Goal: Task Accomplishment & Management: Manage account settings

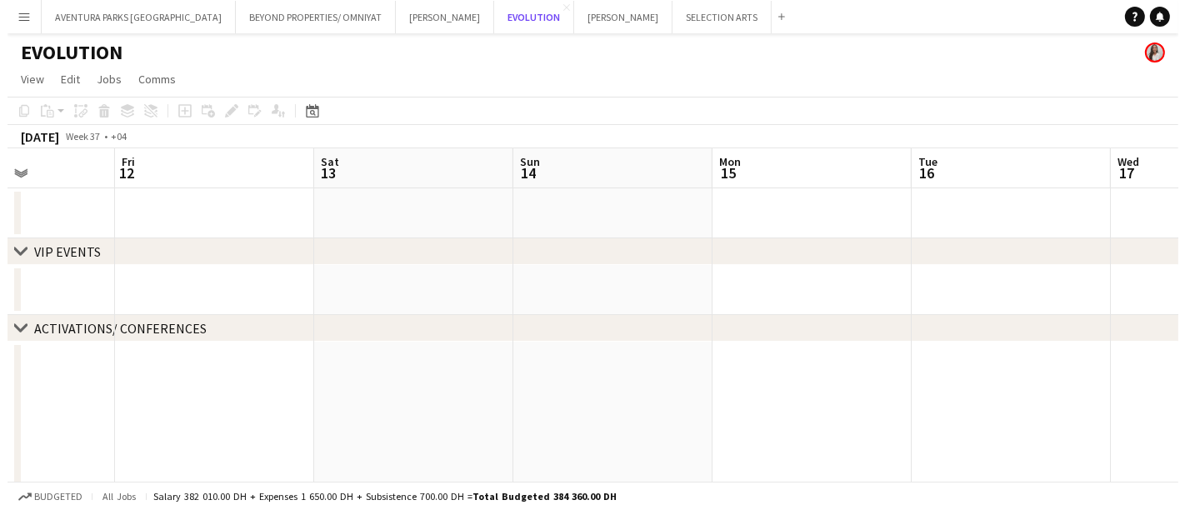
scroll to position [0, 493]
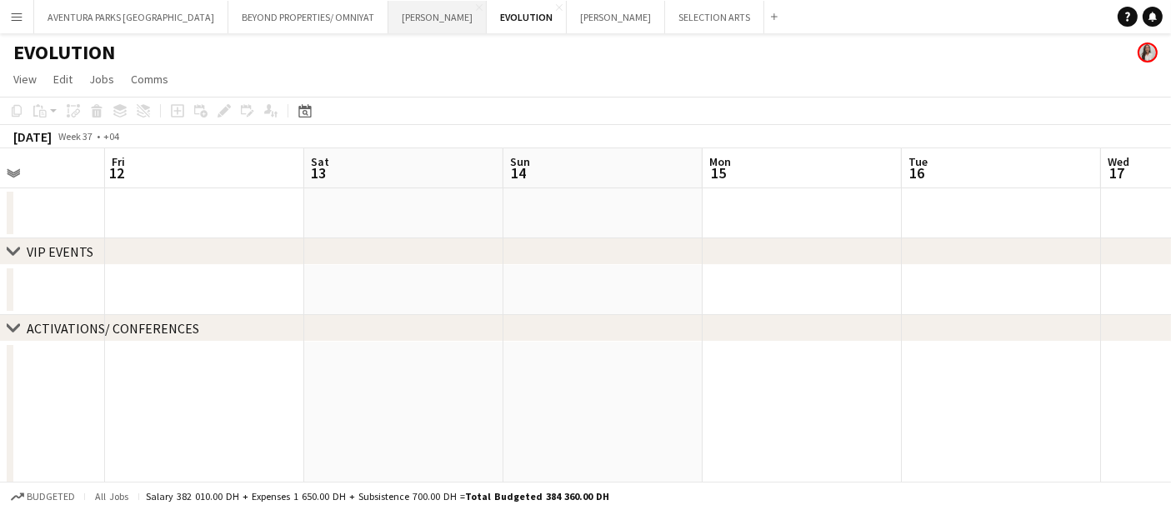
click at [388, 23] on button "[PERSON_NAME] Close" at bounding box center [437, 17] width 98 height 33
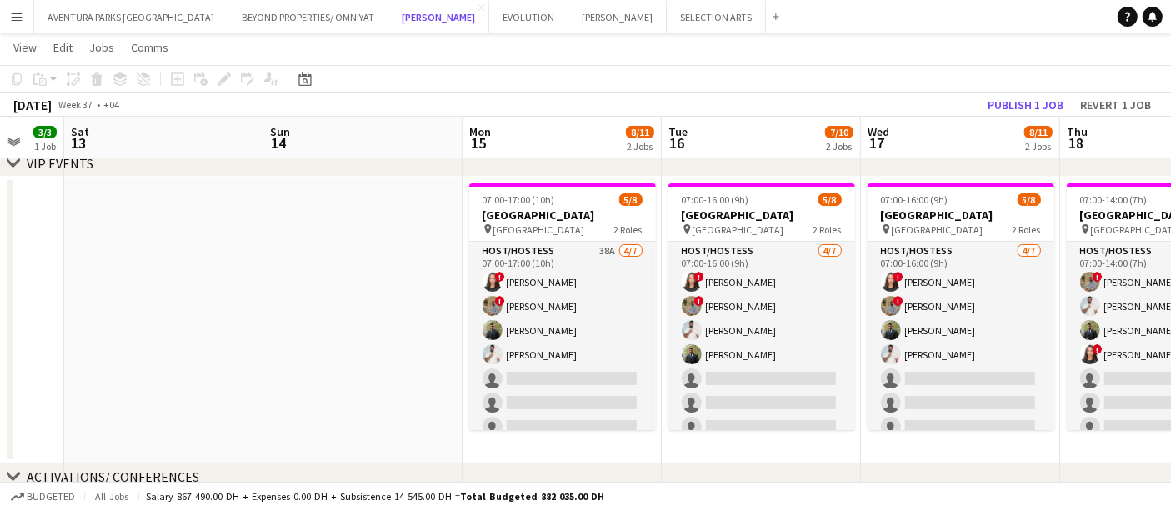
scroll to position [88, 0]
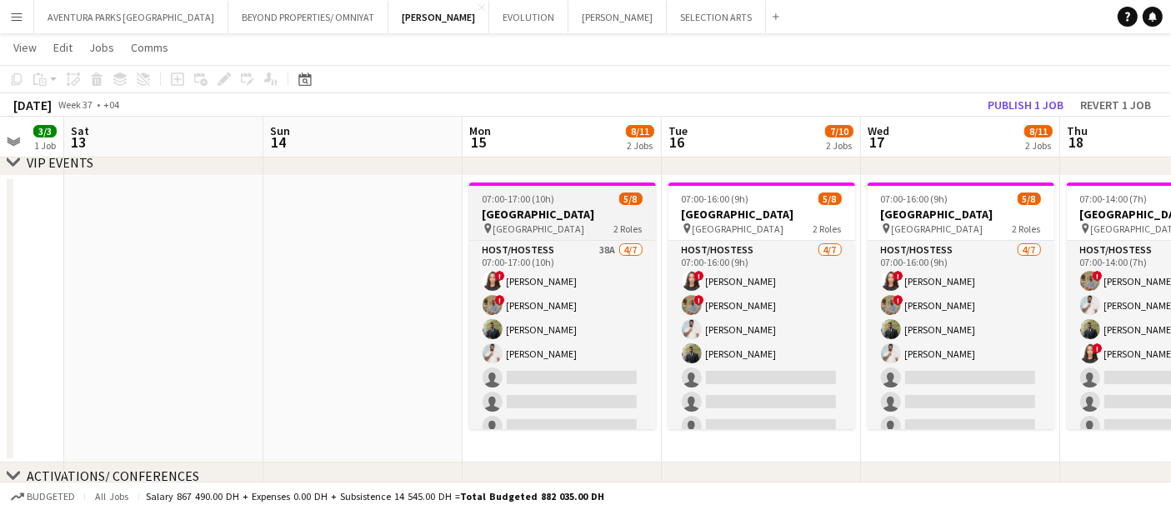
click at [517, 223] on span "[GEOGRAPHIC_DATA]" at bounding box center [539, 229] width 92 height 13
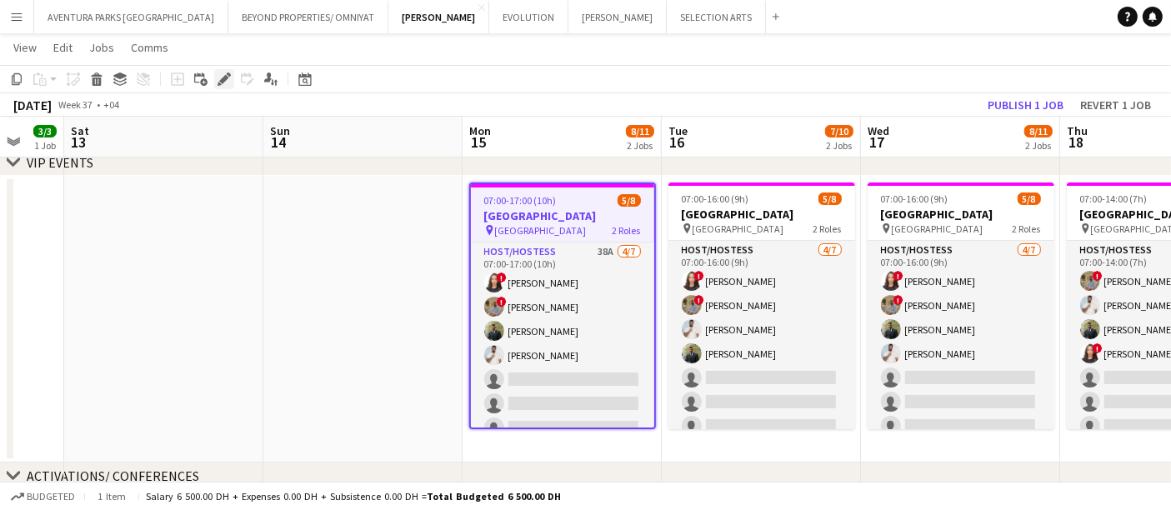
click at [223, 73] on icon "Edit" at bounding box center [224, 79] width 13 height 13
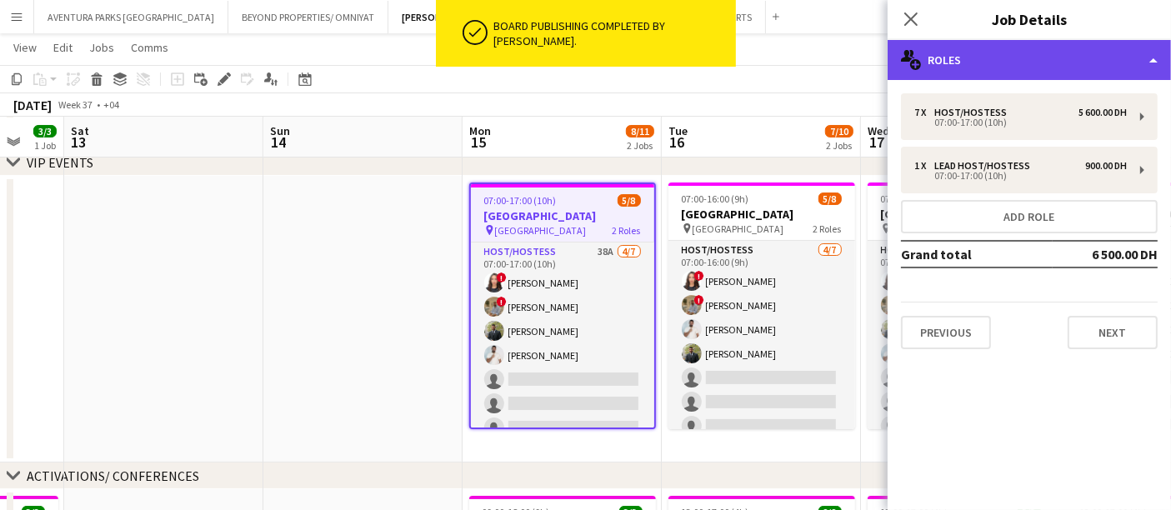
click at [981, 45] on div "multiple-users-add Roles" at bounding box center [1029, 60] width 283 height 40
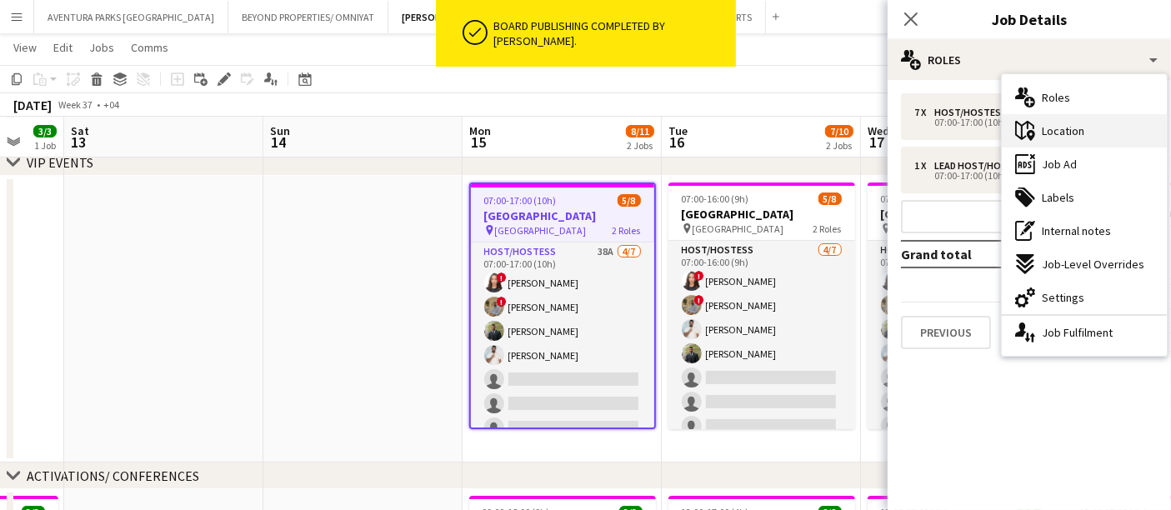
click at [1073, 133] on span "Location" at bounding box center [1063, 130] width 43 height 15
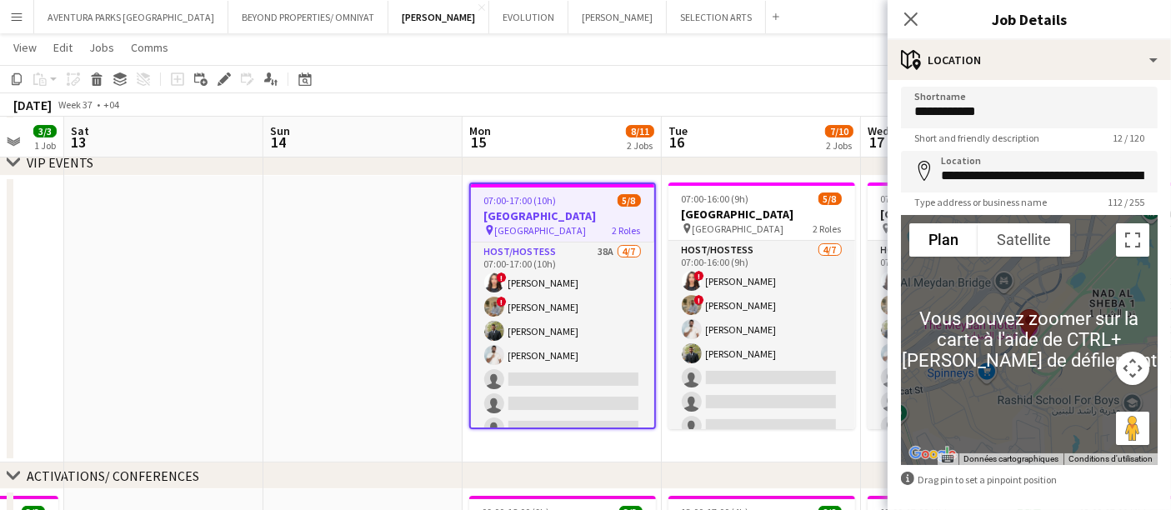
scroll to position [5, 0]
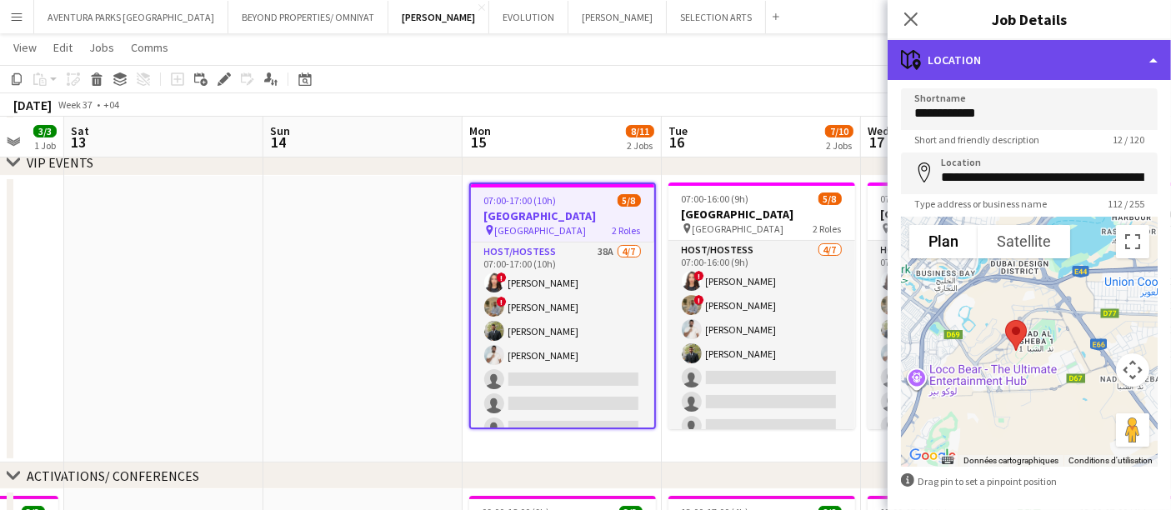
click at [966, 55] on div "maps-pin-1 Location" at bounding box center [1029, 60] width 283 height 40
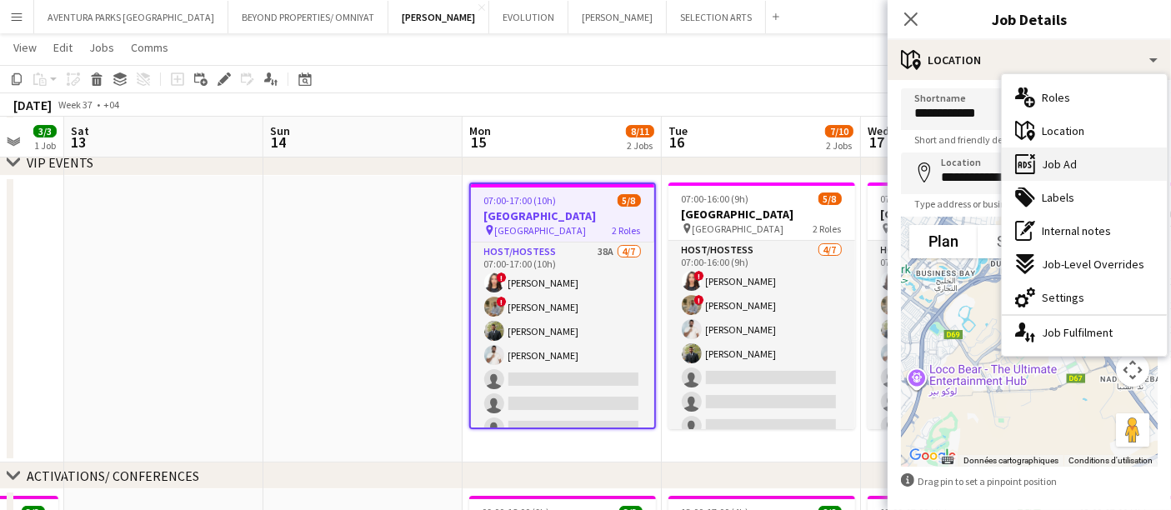
click at [1058, 168] on span "Job Ad" at bounding box center [1059, 164] width 35 height 15
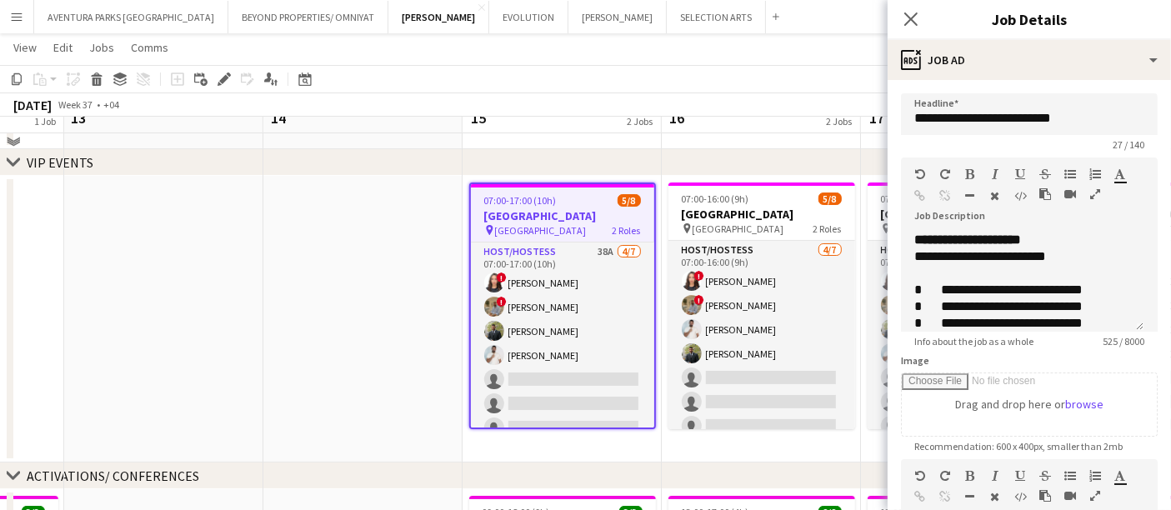
scroll to position [60, 0]
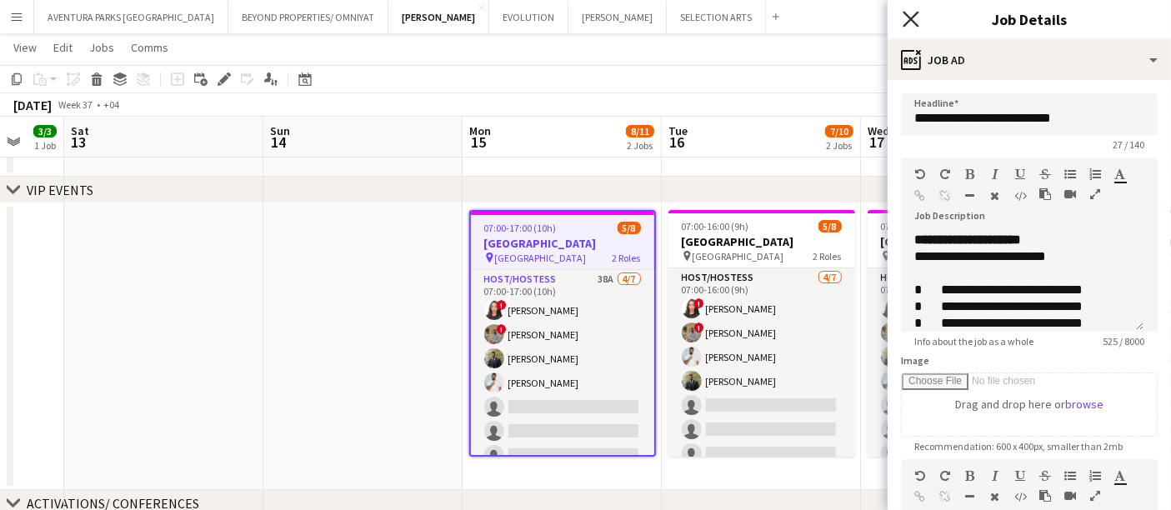
click at [907, 19] on icon "Close pop-in" at bounding box center [911, 19] width 16 height 16
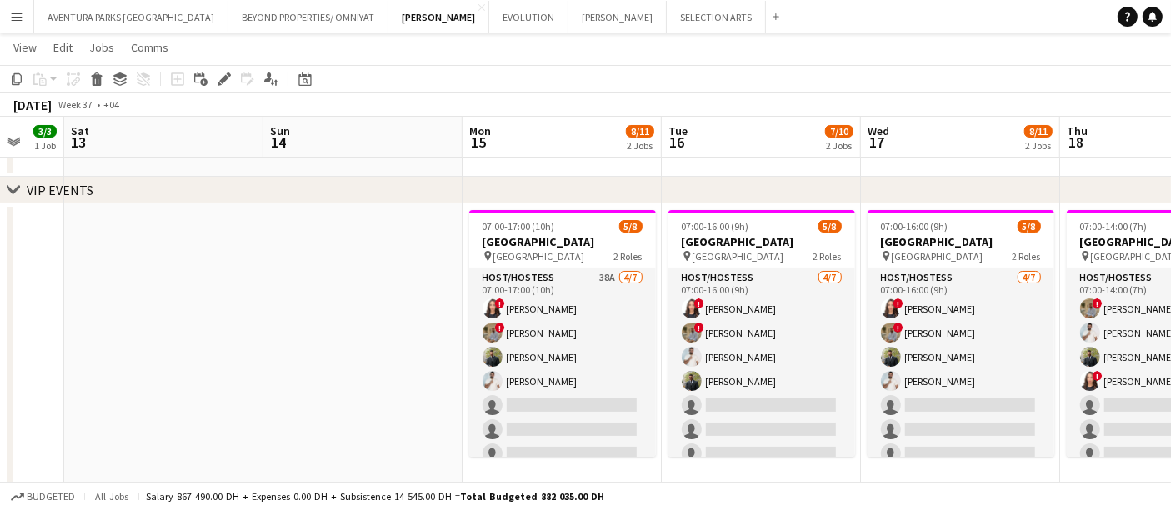
click at [17, 13] on app-icon "Menu" at bounding box center [16, 16] width 13 height 13
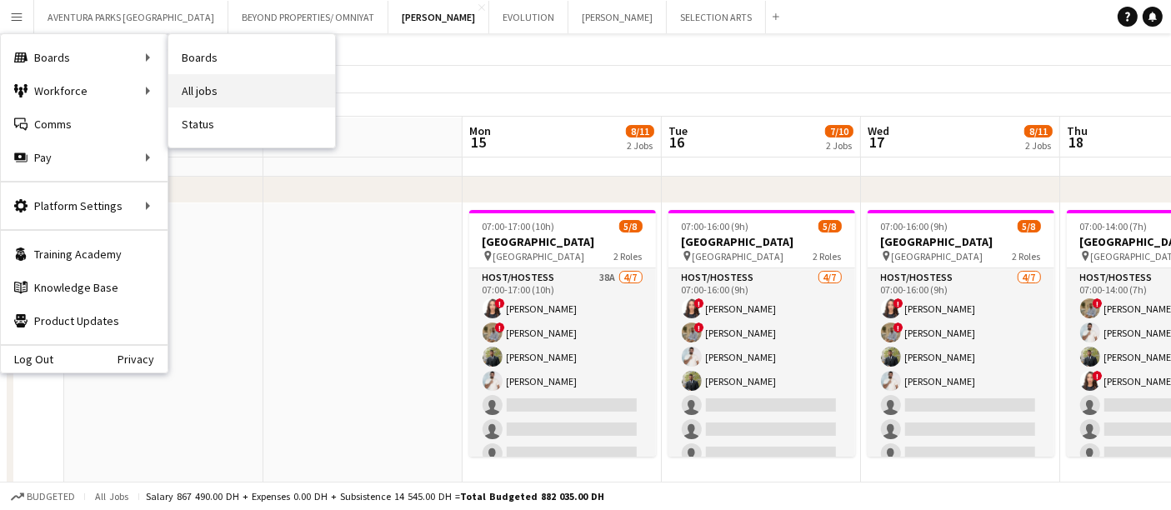
click at [233, 92] on link "All jobs" at bounding box center [251, 90] width 167 height 33
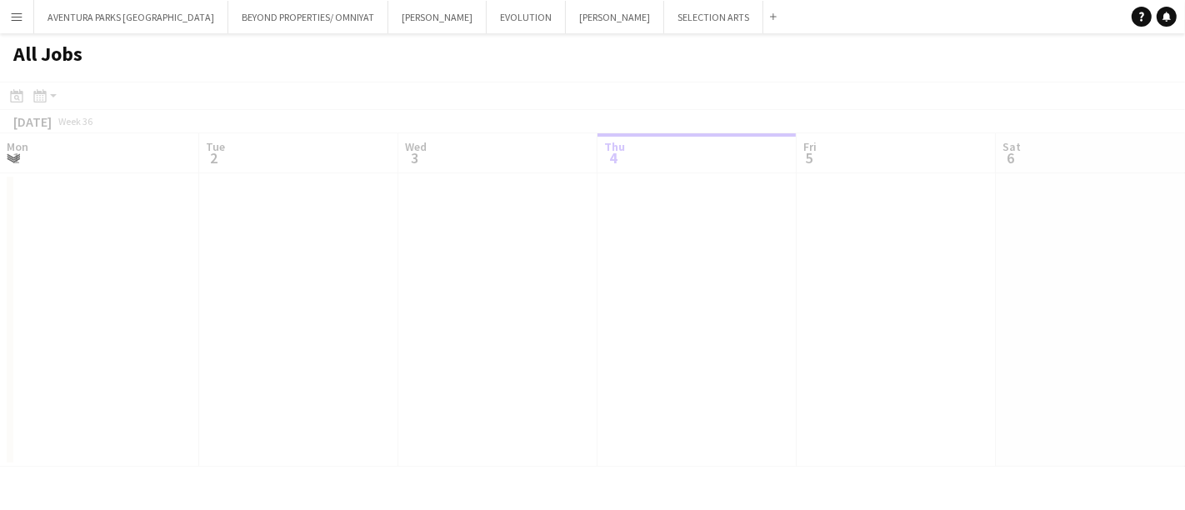
scroll to position [0, 398]
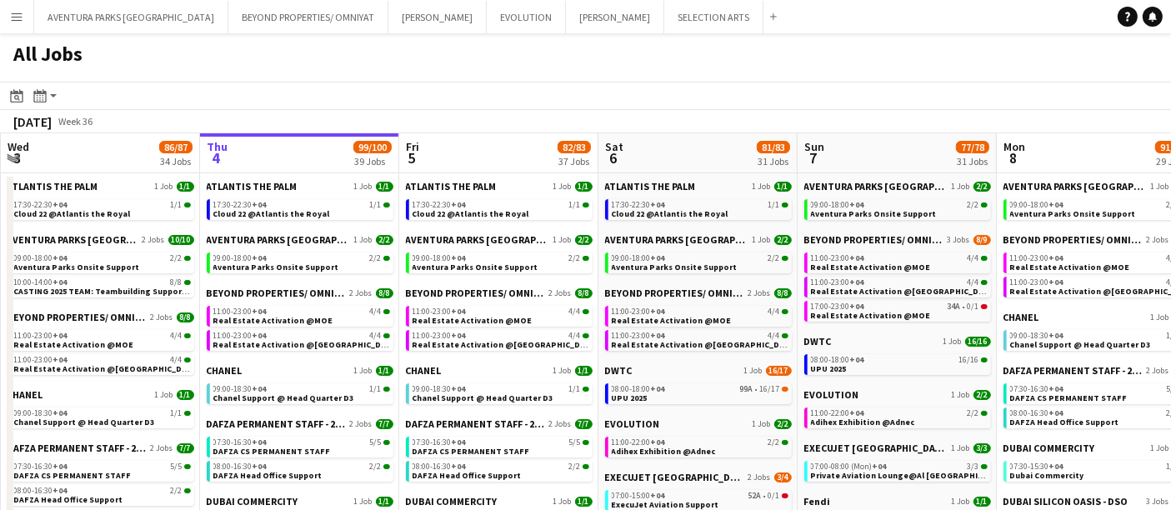
click at [8, 16] on button "Menu" at bounding box center [16, 16] width 33 height 33
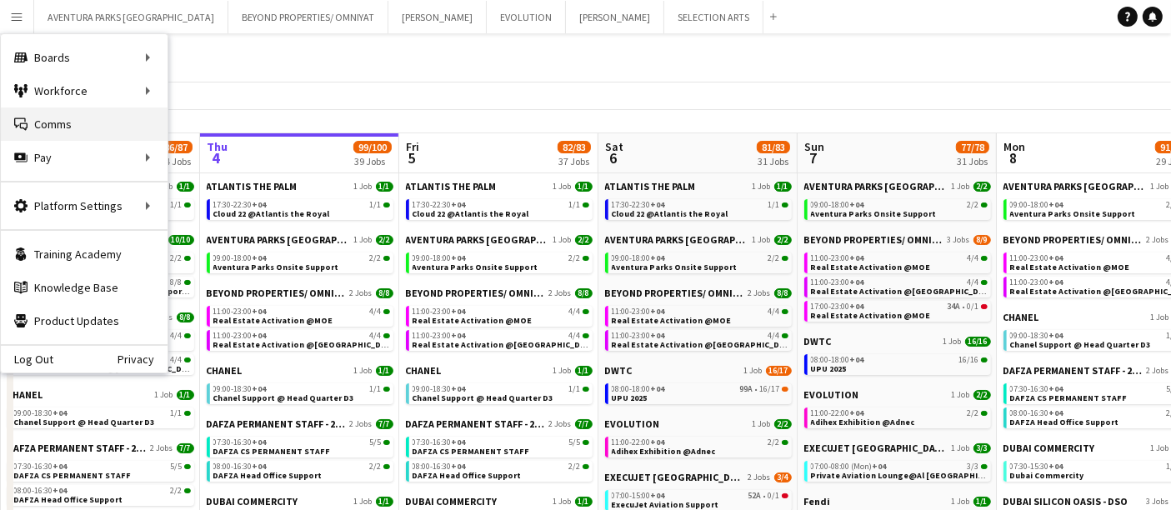
click at [95, 125] on link "Comms Comms" at bounding box center [84, 124] width 167 height 33
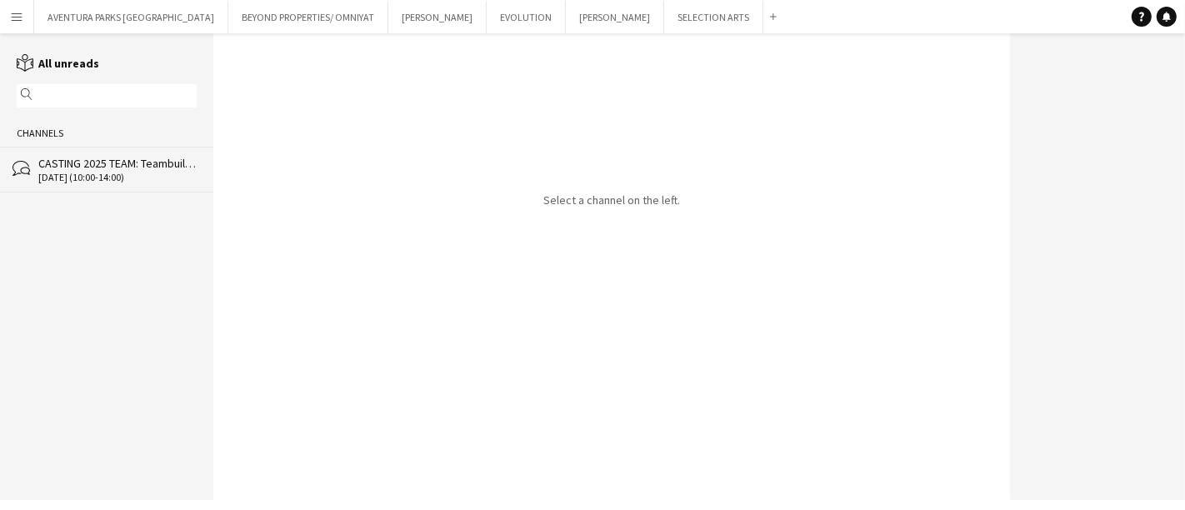
click at [4, 12] on button "Menu" at bounding box center [16, 16] width 33 height 33
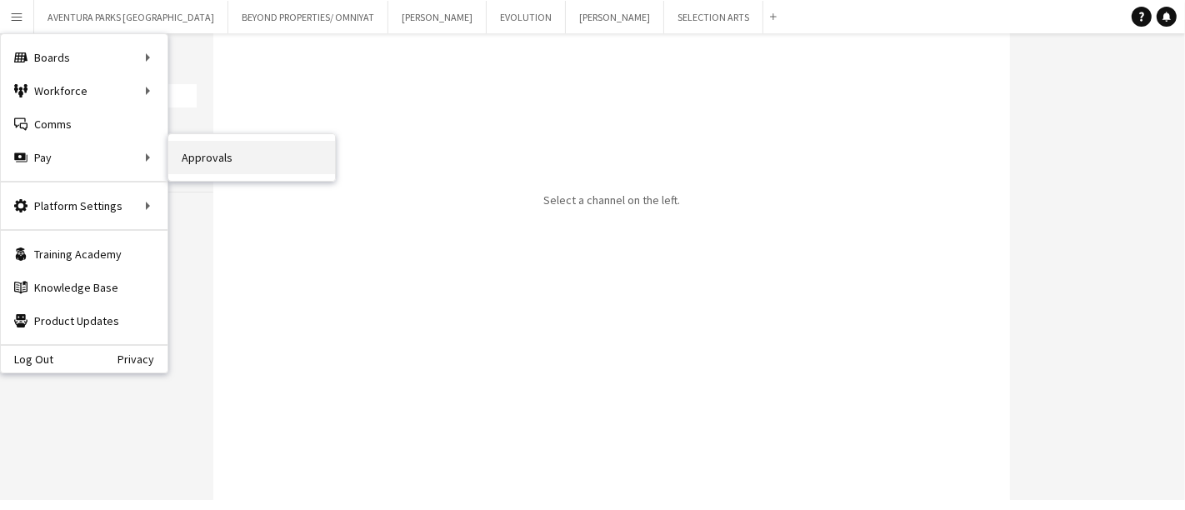
click at [200, 141] on link "Approvals" at bounding box center [251, 157] width 167 height 33
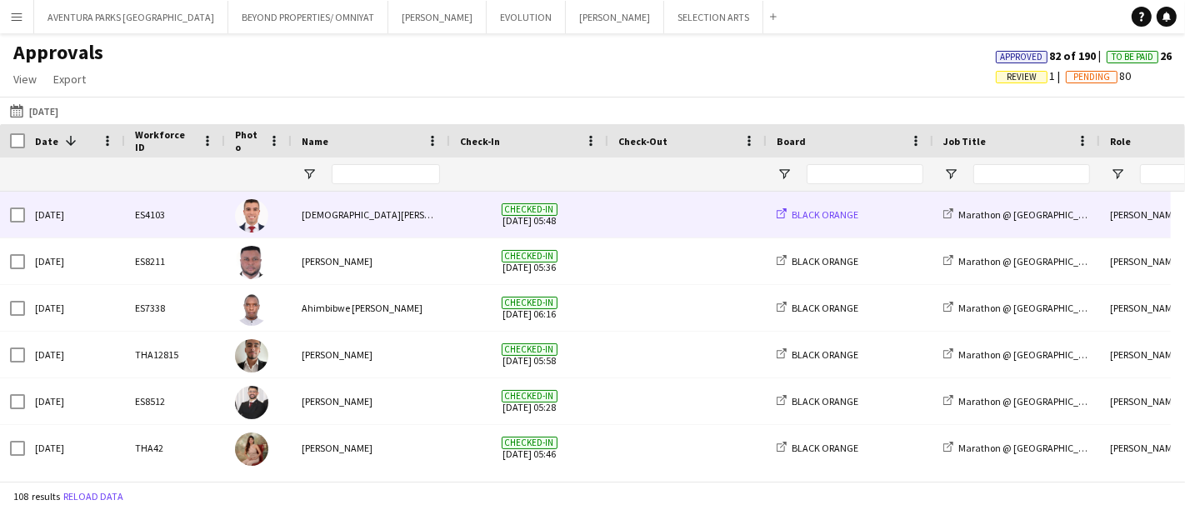
click at [814, 213] on span "BLACK ORANGE" at bounding box center [825, 214] width 67 height 13
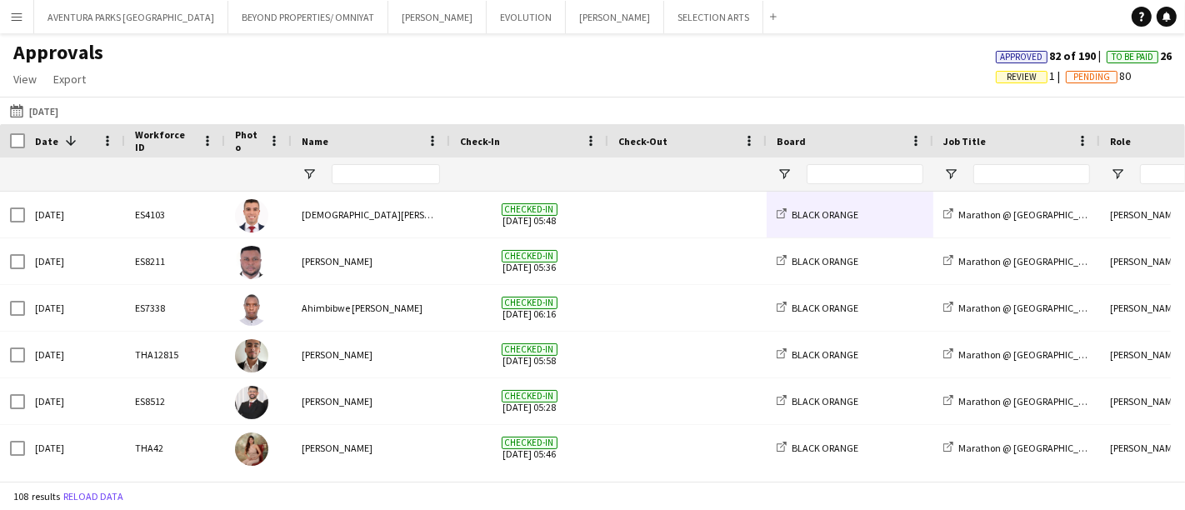
click at [17, 23] on app-icon "Menu" at bounding box center [16, 16] width 13 height 13
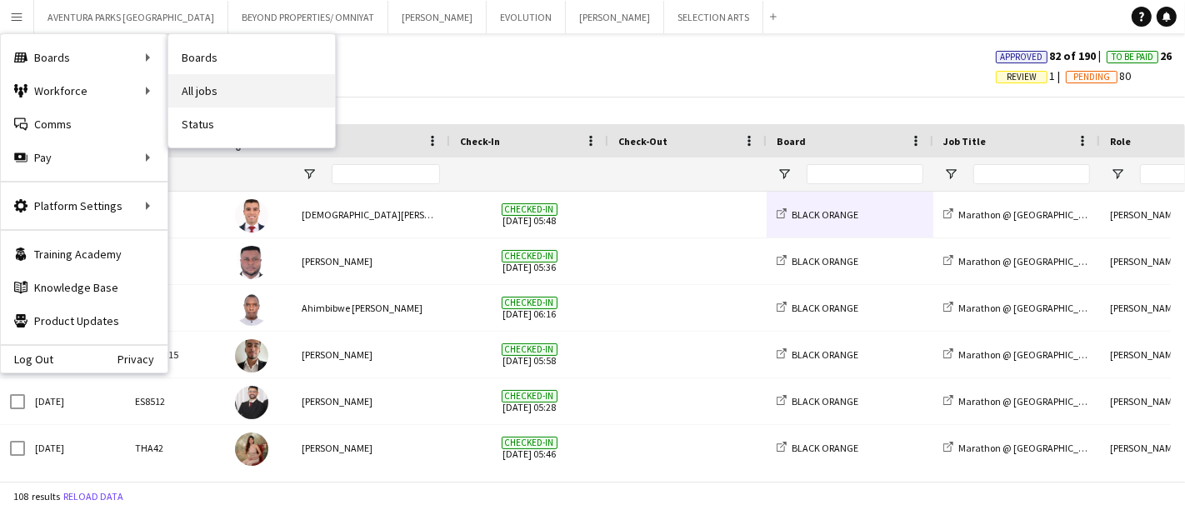
click at [241, 87] on link "All jobs" at bounding box center [251, 90] width 167 height 33
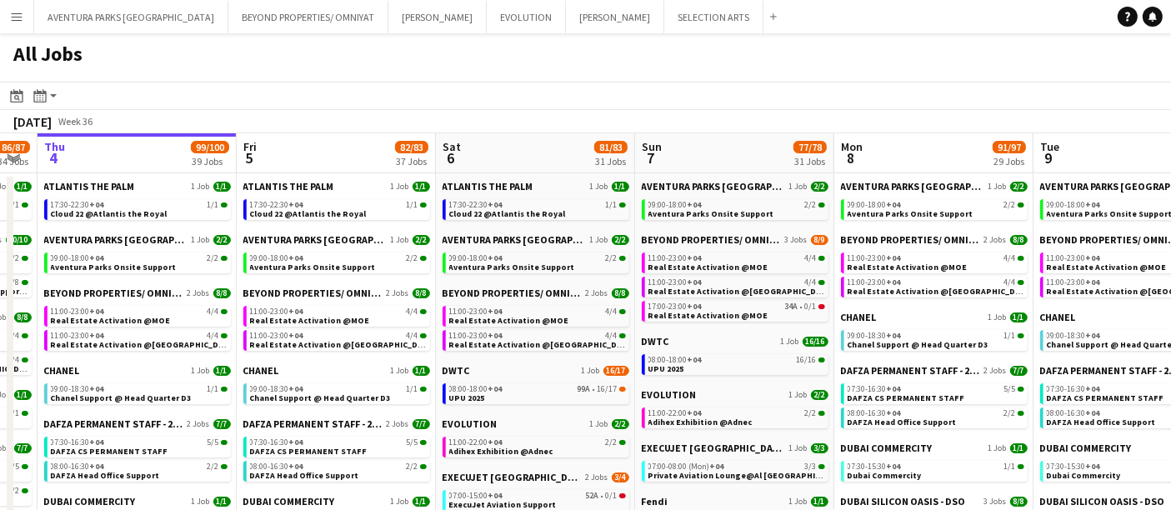
click at [1069, 37] on div "All Jobs" at bounding box center [585, 57] width 1171 height 48
click at [230, 17] on button "BEYOND PROPERTIES/ OMNIYAT Close" at bounding box center [308, 17] width 160 height 33
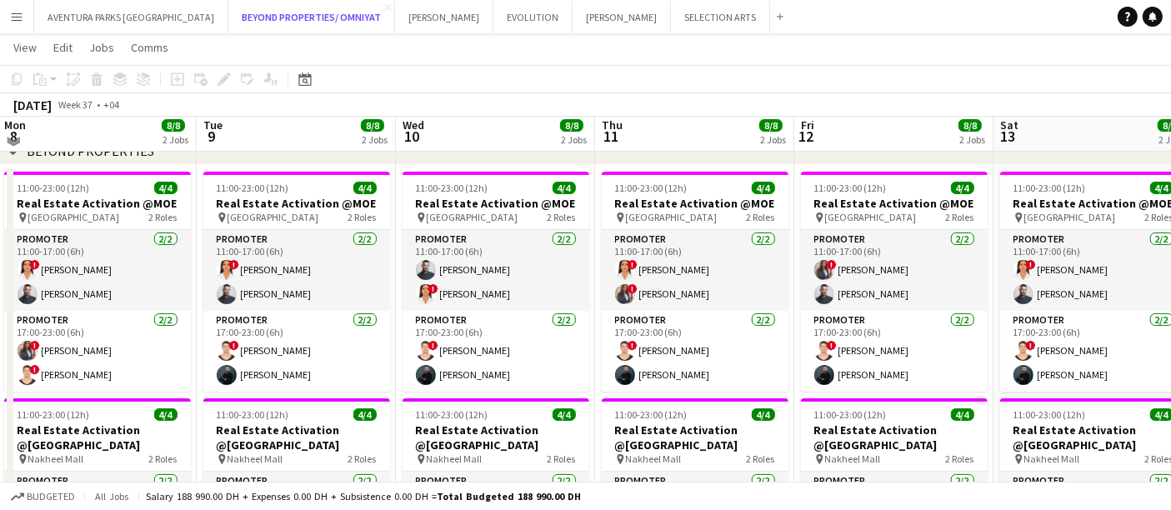
scroll to position [214, 0]
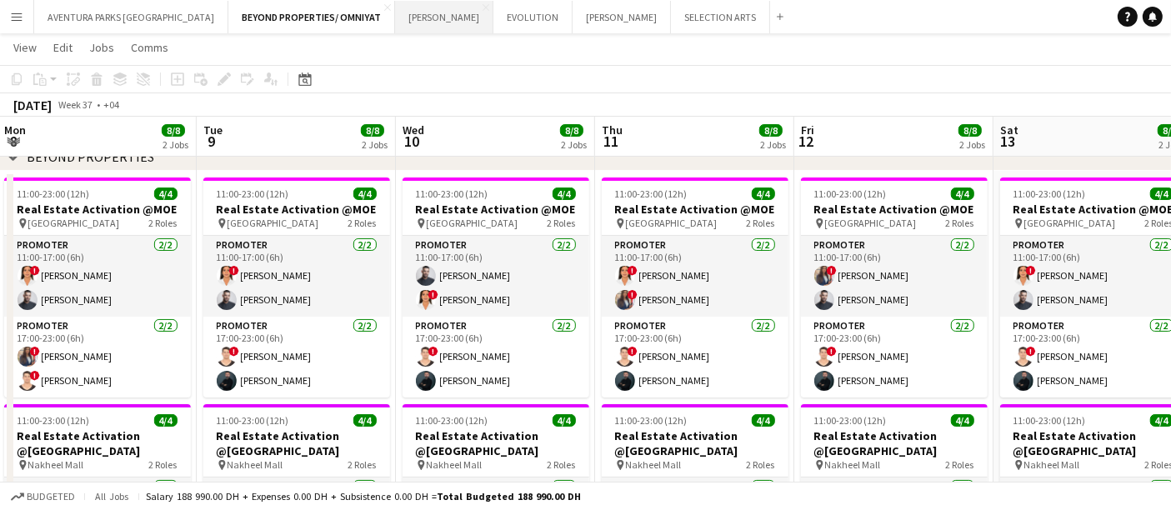
click at [395, 19] on button "[PERSON_NAME] Close" at bounding box center [444, 17] width 98 height 33
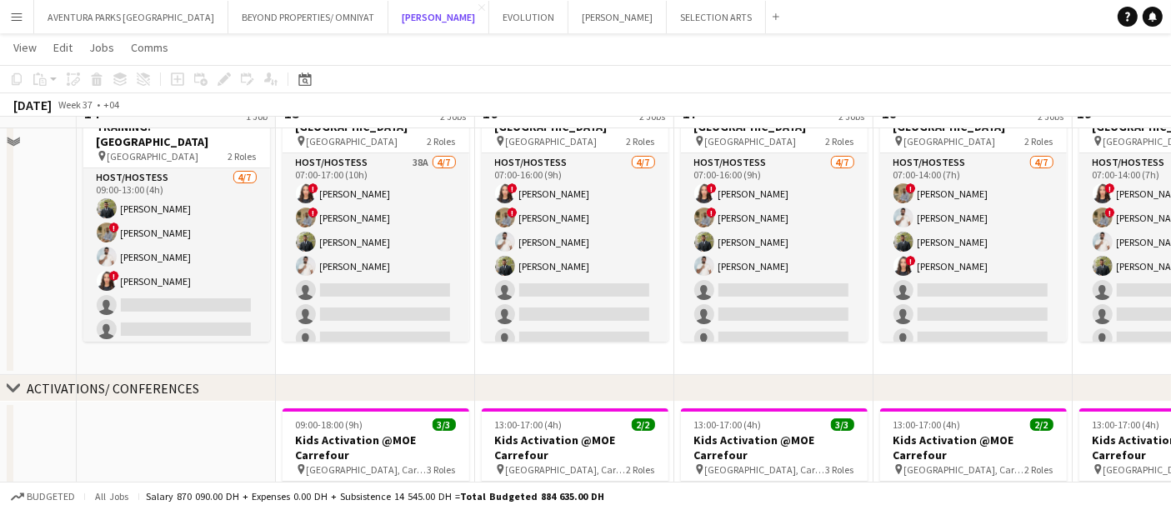
scroll to position [144, 0]
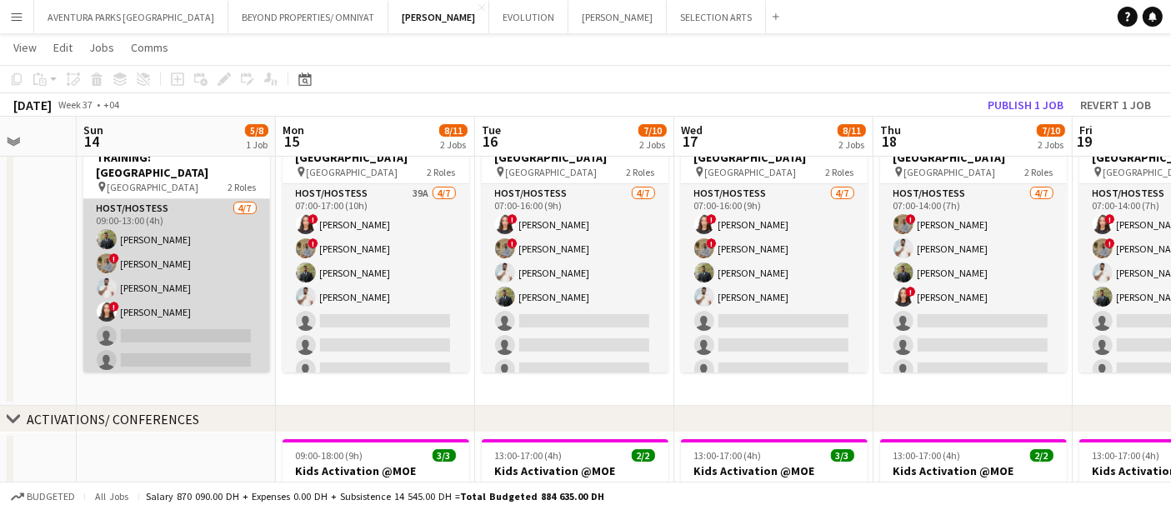
click at [198, 223] on app-card-role "Host/Hostess [DATE] 09:00-13:00 (4h) [PERSON_NAME] ! [PERSON_NAME] [PERSON_NAME…" at bounding box center [176, 300] width 187 height 202
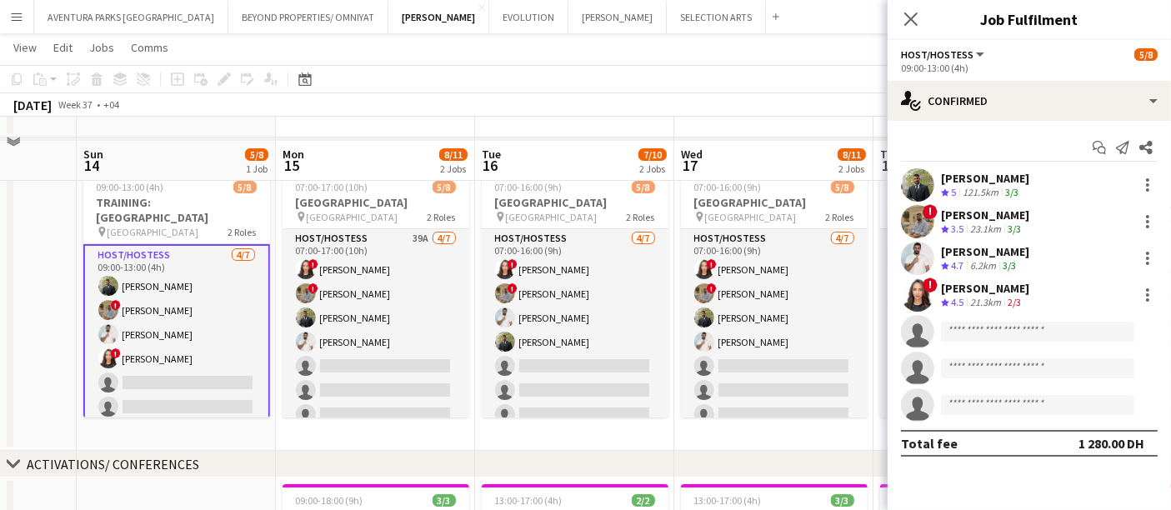
scroll to position [93, 0]
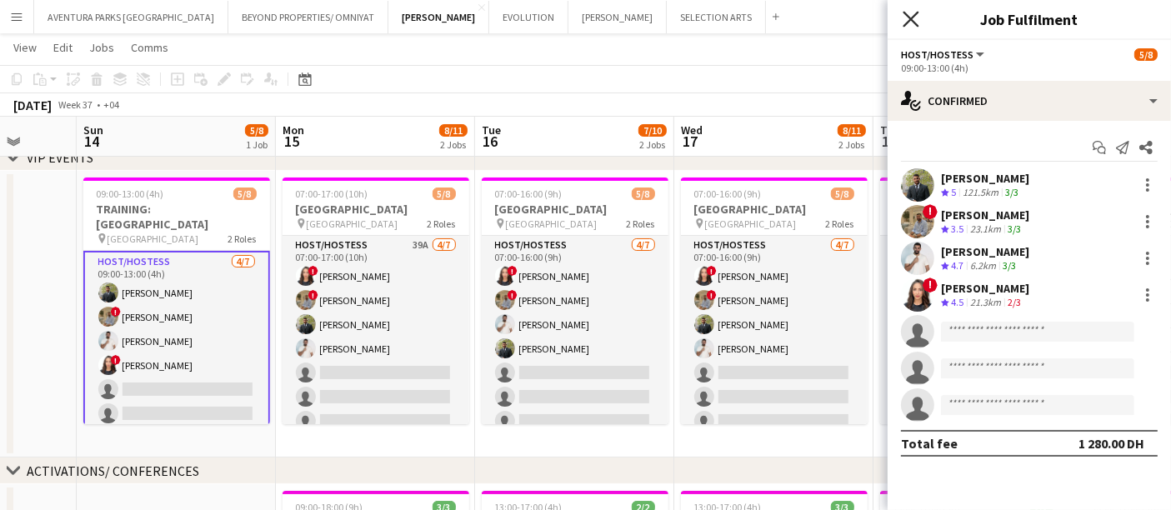
click at [914, 23] on icon "Close pop-in" at bounding box center [911, 19] width 16 height 16
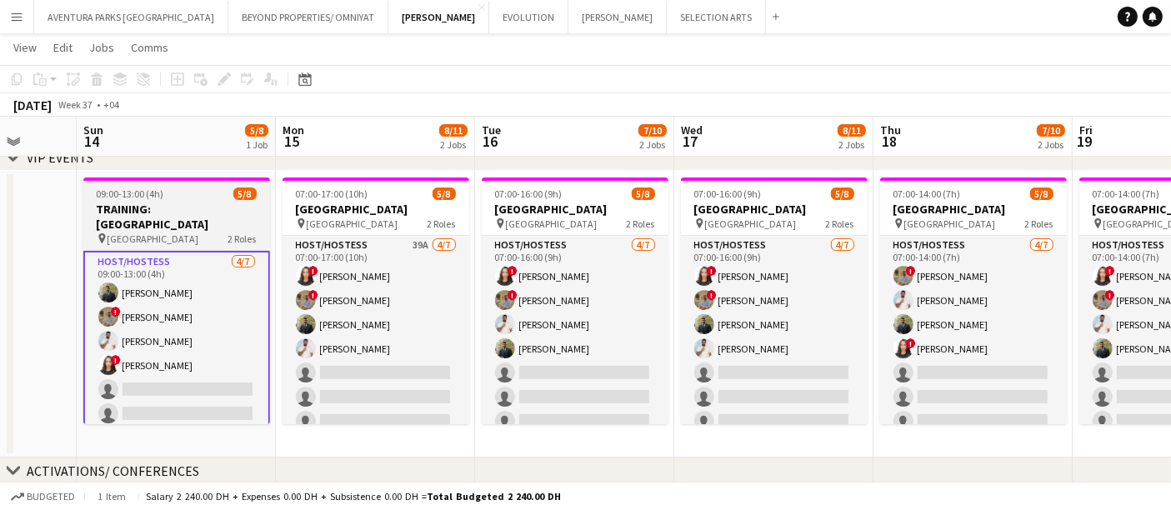
click at [178, 196] on div "09:00-13:00 (4h) 5/8" at bounding box center [176, 194] width 187 height 13
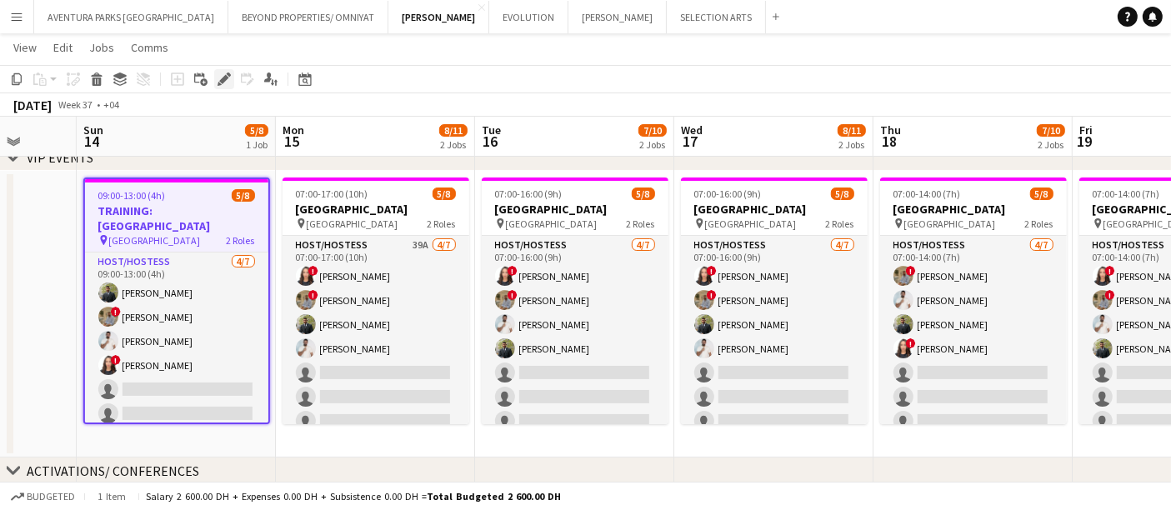
click at [224, 81] on icon "Edit" at bounding box center [224, 79] width 13 height 13
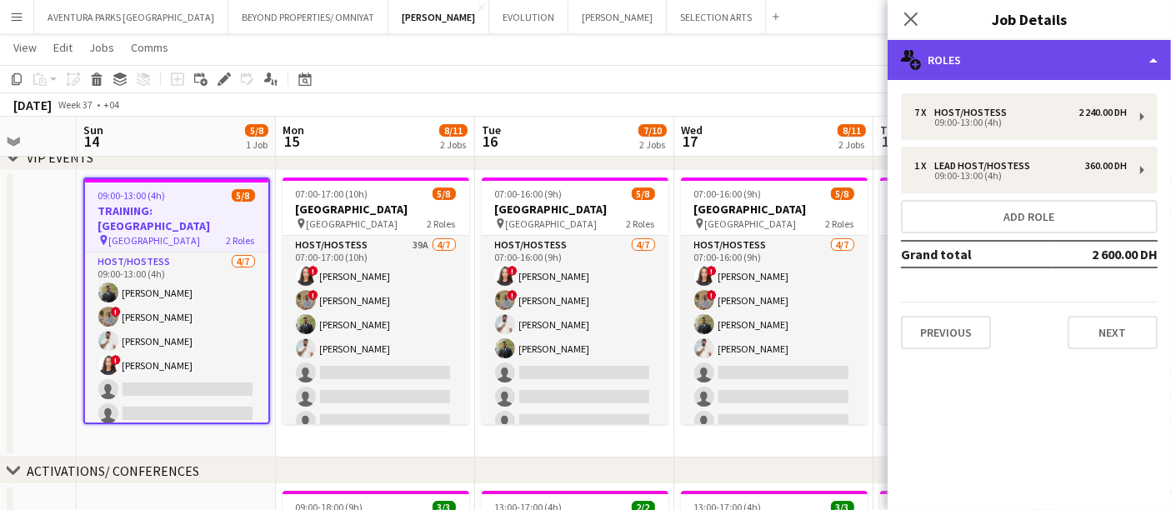
click at [1024, 56] on div "multiple-users-add Roles" at bounding box center [1029, 60] width 283 height 40
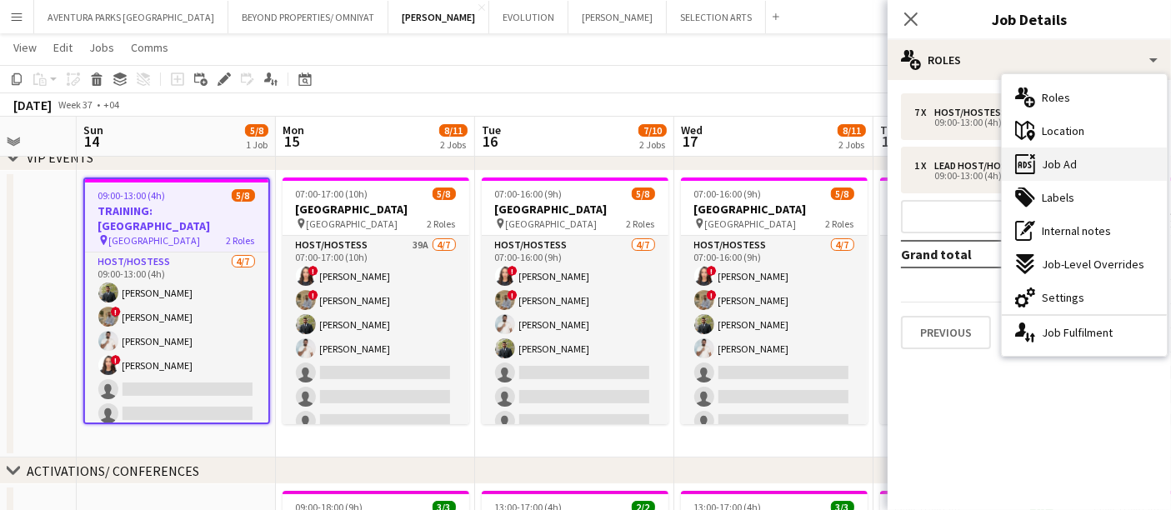
click at [1085, 161] on div "ads-window Job Ad" at bounding box center [1084, 164] width 165 height 33
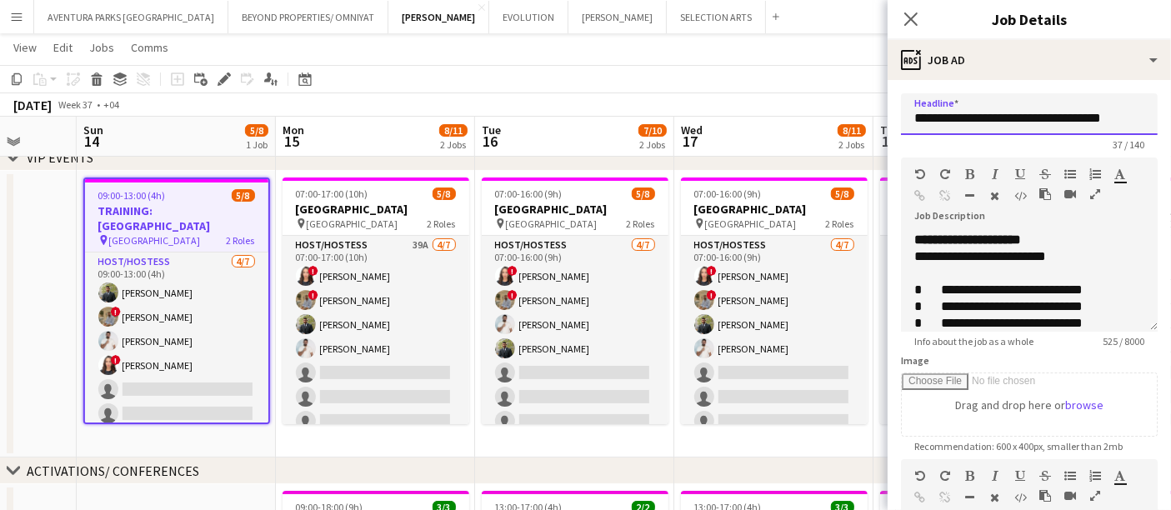
scroll to position [0, 0]
drag, startPoint x: 1130, startPoint y: 120, endPoint x: 976, endPoint y: 112, distance: 154.4
click at [976, 112] on input "**********" at bounding box center [1022, 113] width 243 height 41
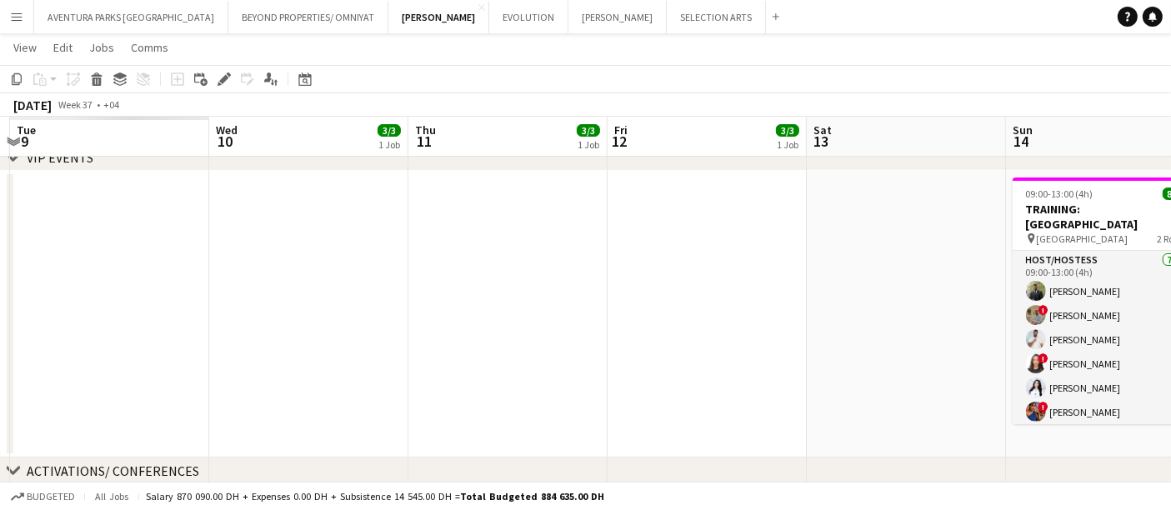
scroll to position [0, 399]
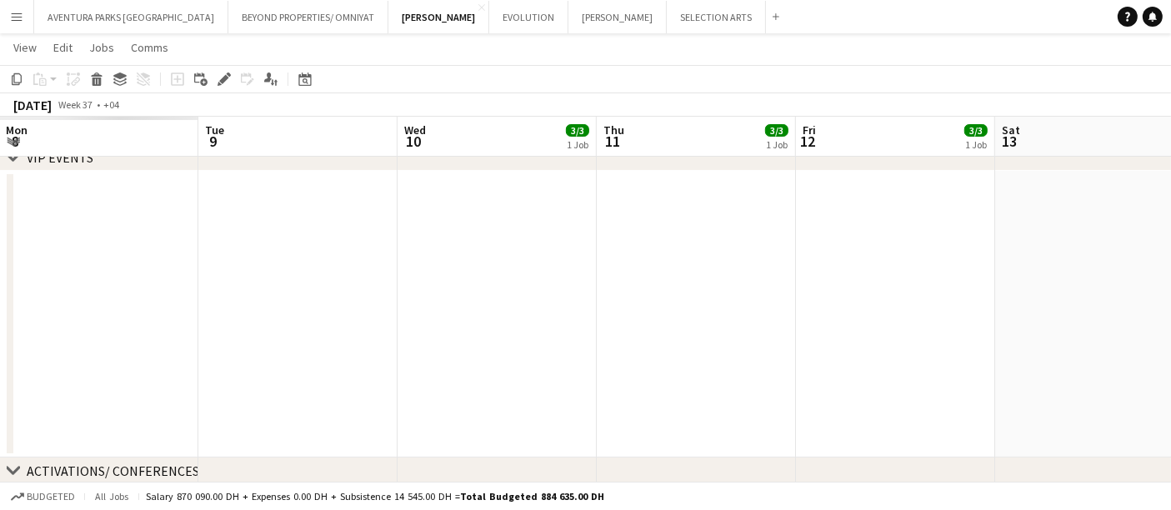
drag, startPoint x: 52, startPoint y: 199, endPoint x: 1184, endPoint y: 189, distance: 1132.8
click at [1170, 189] on html "Menu Boards Boards Boards All jobs Status Workforce Workforce My Workforce Recr…" at bounding box center [585, 429] width 1171 height 1044
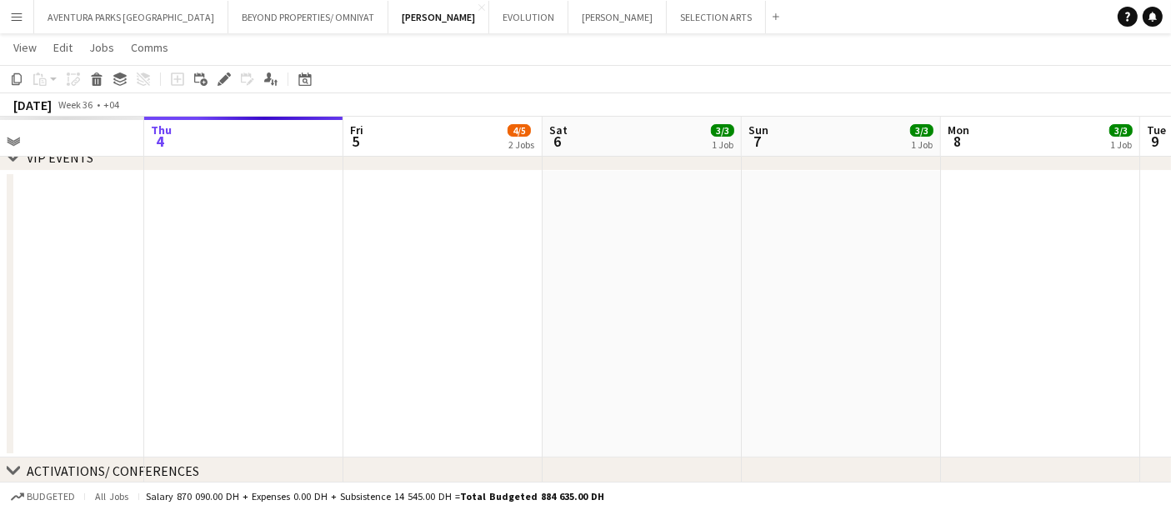
drag, startPoint x: 235, startPoint y: 248, endPoint x: 1164, endPoint y: 208, distance: 930.3
click at [1168, 208] on app-calendar-viewport "Mon 1 Tue 2 Wed 3 Thu 4 Fri 5 4/5 2 Jobs Sat 6 3/3 1 Job Sun 7 3/3 1 Job Mon 8 …" at bounding box center [585, 517] width 1171 height 1090
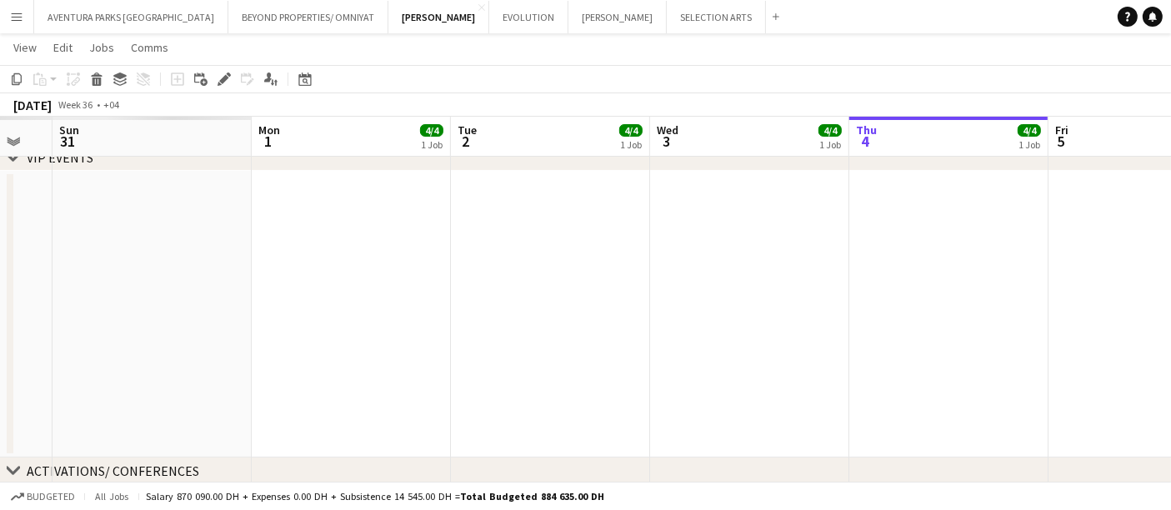
drag, startPoint x: 431, startPoint y: 218, endPoint x: 1184, endPoint y: 192, distance: 754.0
click at [1170, 192] on html "Menu Boards Boards Boards All jobs Status Workforce Workforce My Workforce Recr…" at bounding box center [585, 499] width 1171 height 1184
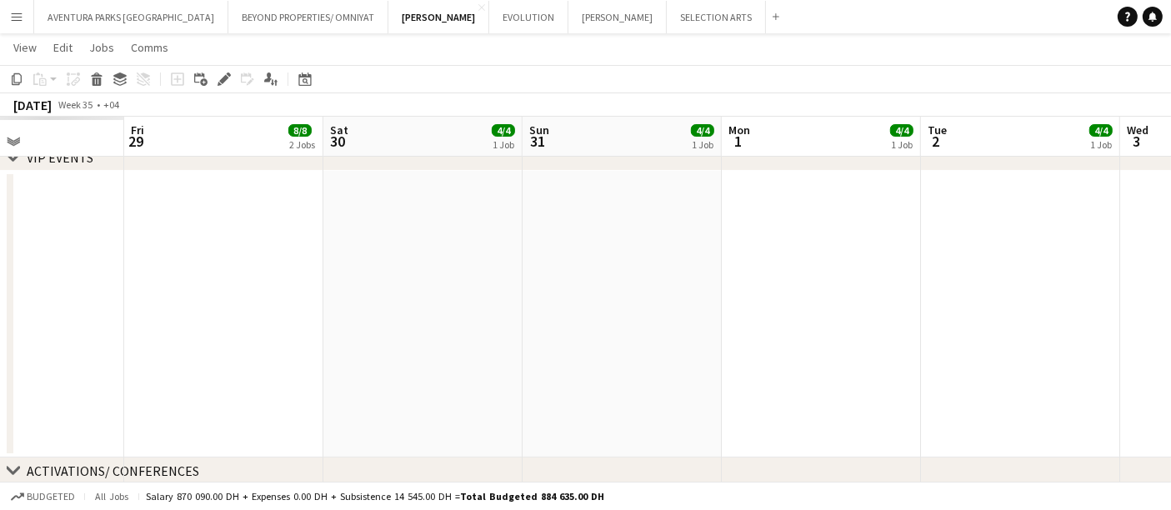
drag, startPoint x: 653, startPoint y: 248, endPoint x: 1104, endPoint y: 243, distance: 451.0
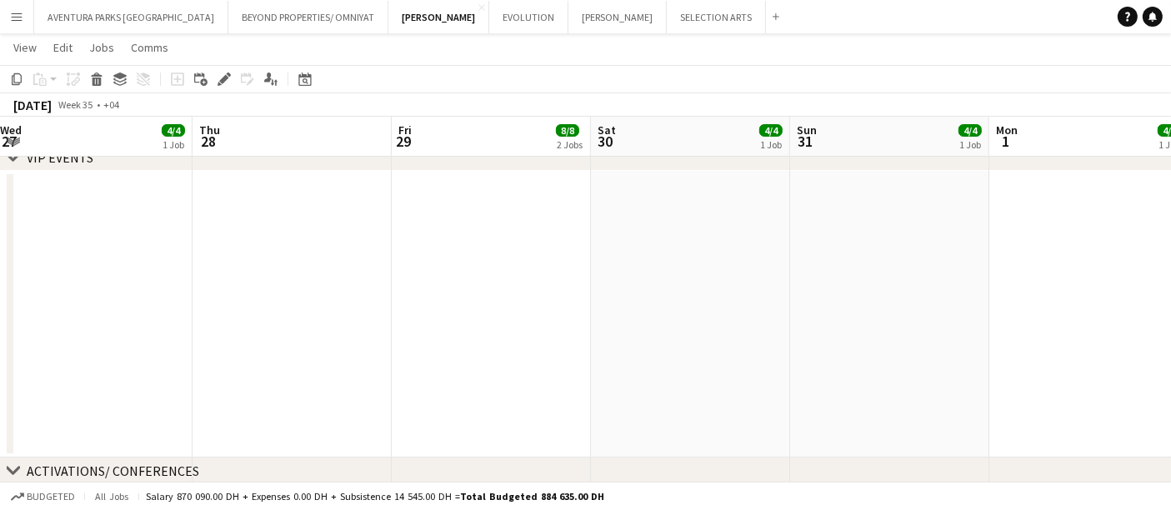
scroll to position [0, 529]
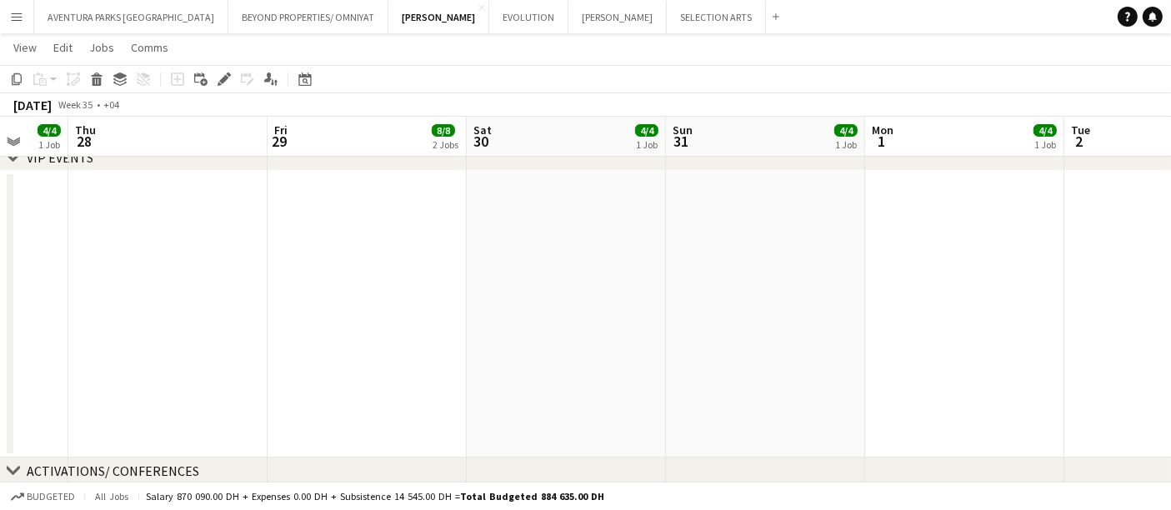
drag, startPoint x: 512, startPoint y: 258, endPoint x: 812, endPoint y: 250, distance: 300.2
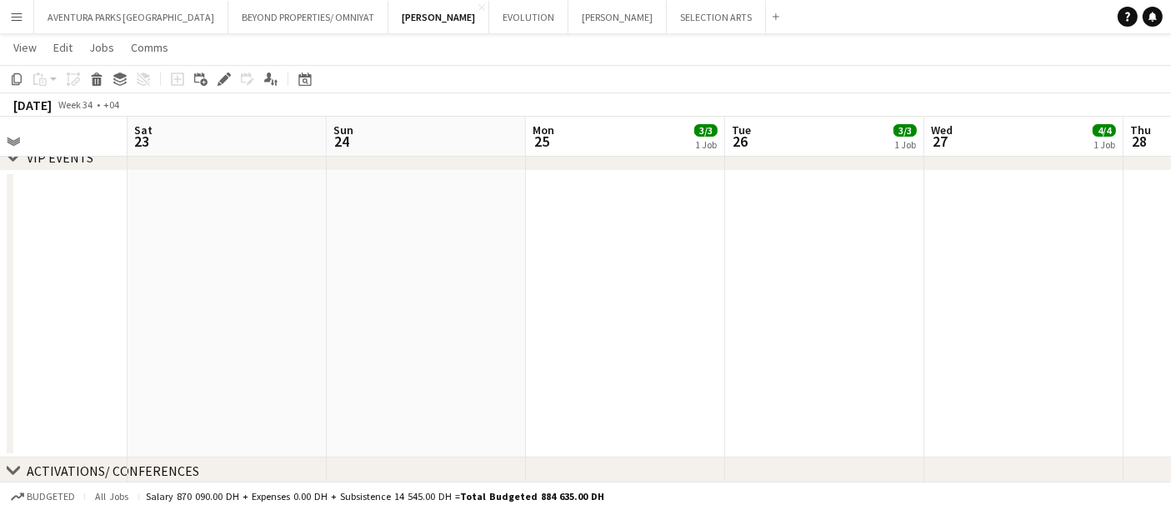
scroll to position [0, 521]
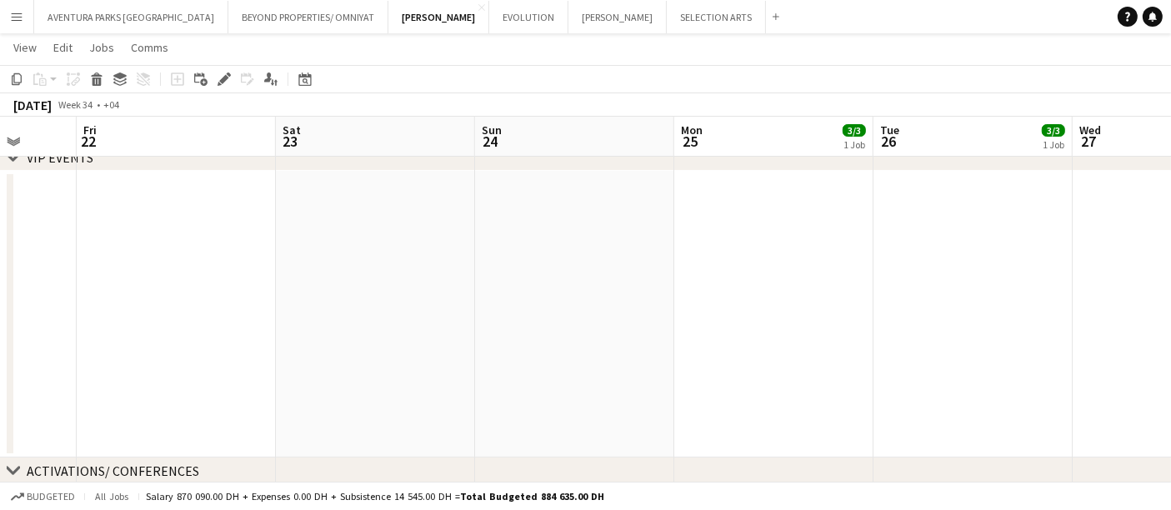
drag, startPoint x: 371, startPoint y: 284, endPoint x: 1149, endPoint y: 148, distance: 789.5
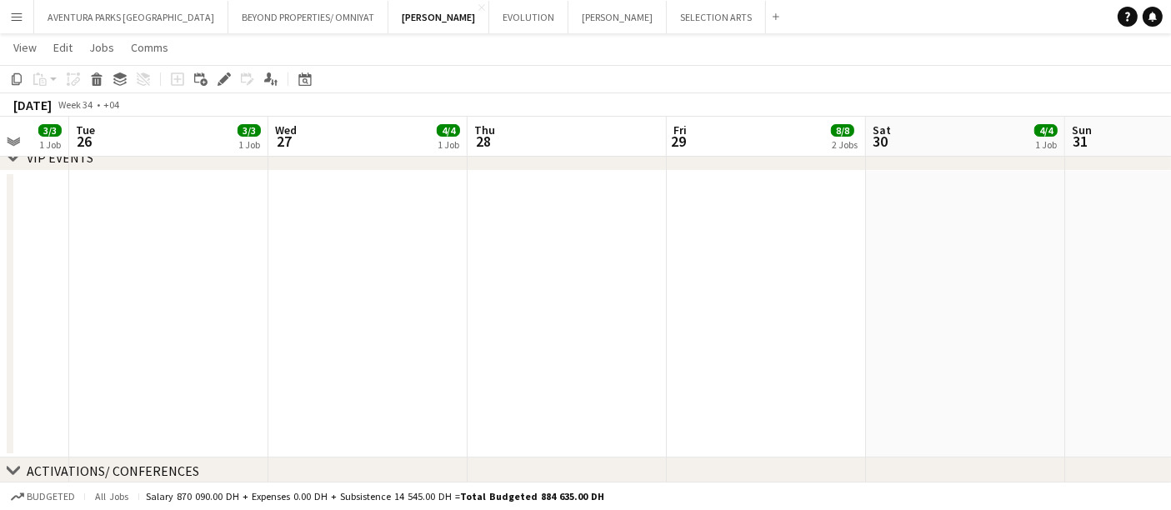
drag, startPoint x: 1002, startPoint y: 239, endPoint x: 0, endPoint y: 267, distance: 1002.3
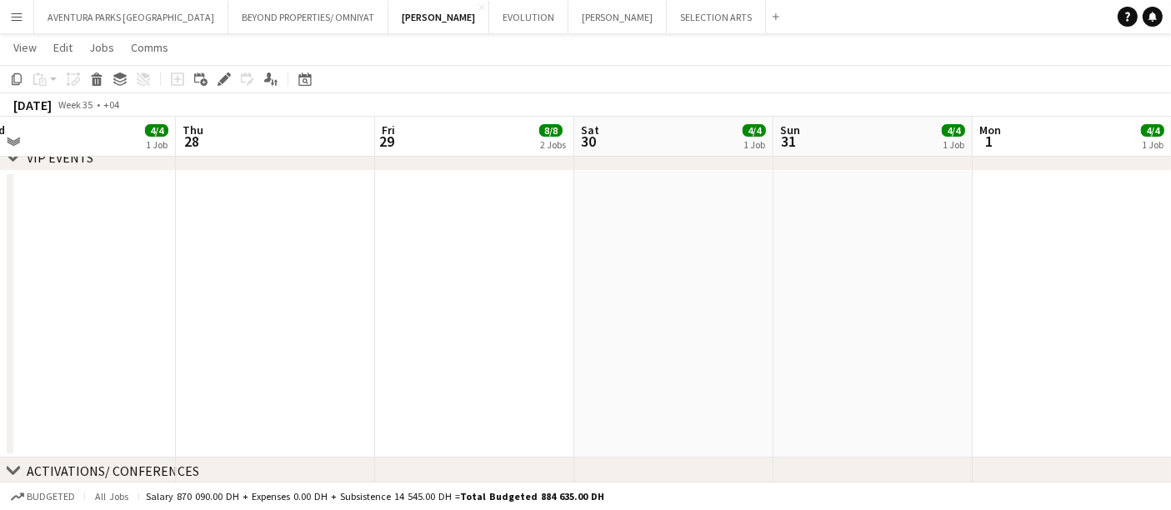
drag, startPoint x: 844, startPoint y: 241, endPoint x: 4, endPoint y: 301, distance: 842.4
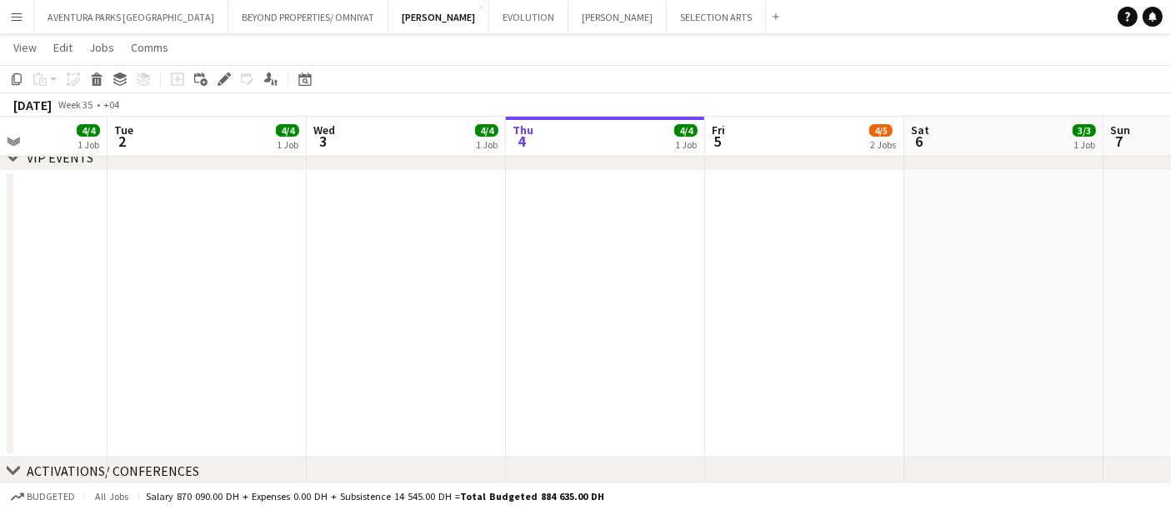
scroll to position [0, 633]
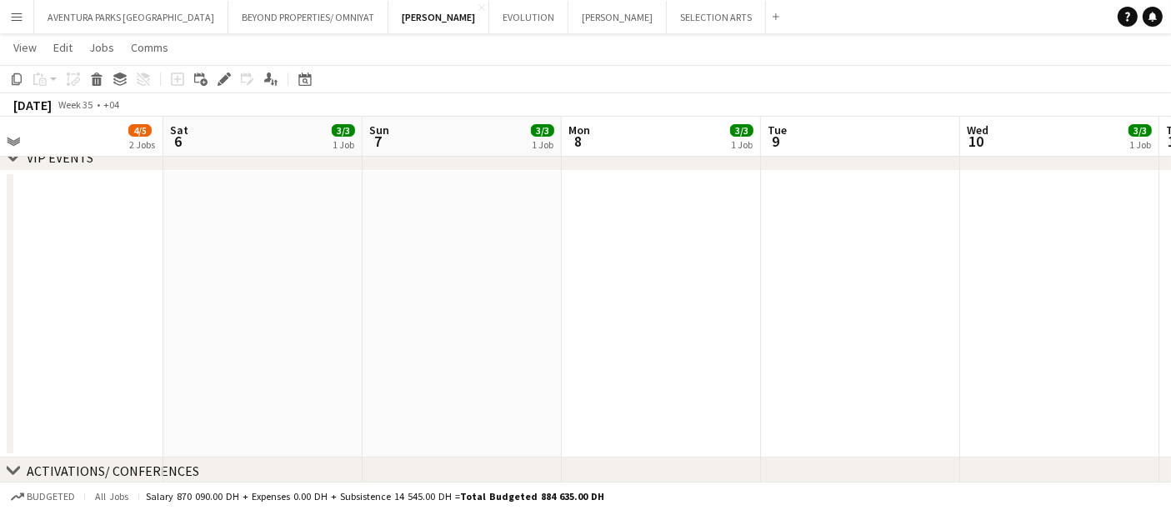
drag, startPoint x: 1054, startPoint y: 253, endPoint x: 0, endPoint y: 270, distance: 1053.8
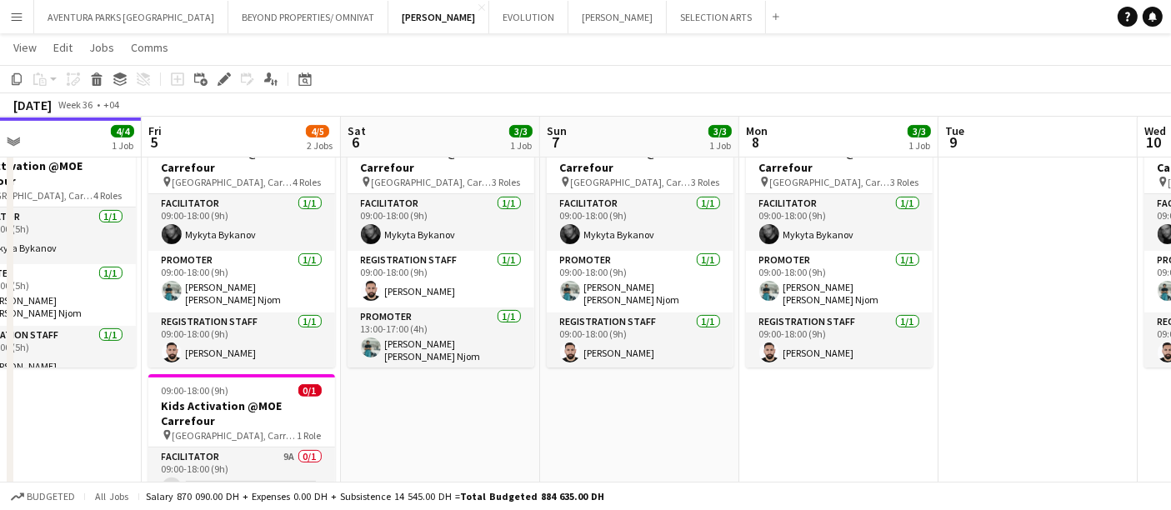
scroll to position [0, 368]
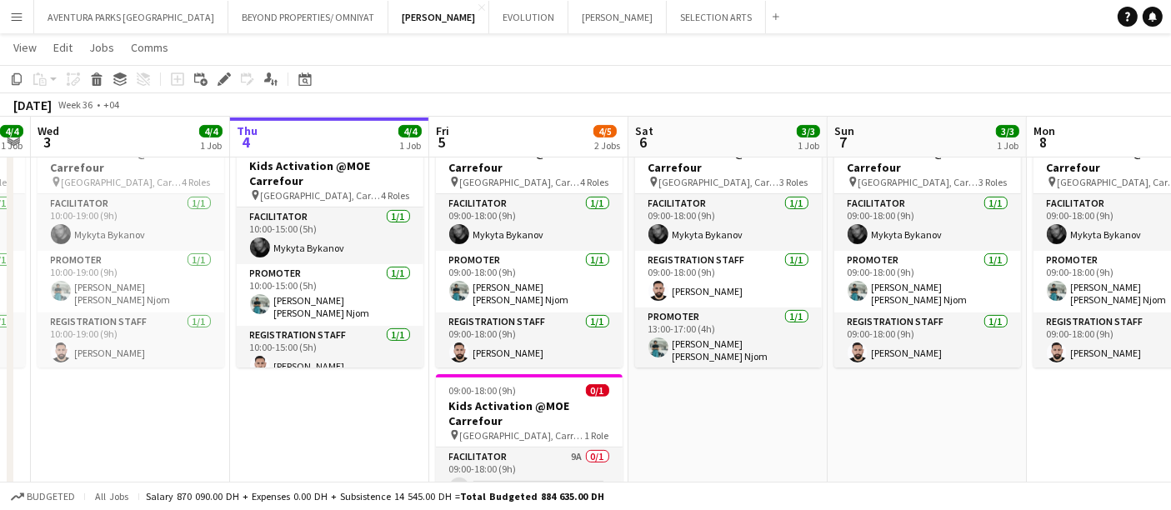
drag, startPoint x: 312, startPoint y: 404, endPoint x: 777, endPoint y: 404, distance: 465.1
click at [777, 404] on app-calendar-viewport "Mon 1 4/4 1 Job Tue 2 4/4 1 Job Wed 3 4/4 1 Job Thu 4 4/4 1 Job Fri 5 4/5 2 Job…" at bounding box center [585, 204] width 1171 height 1205
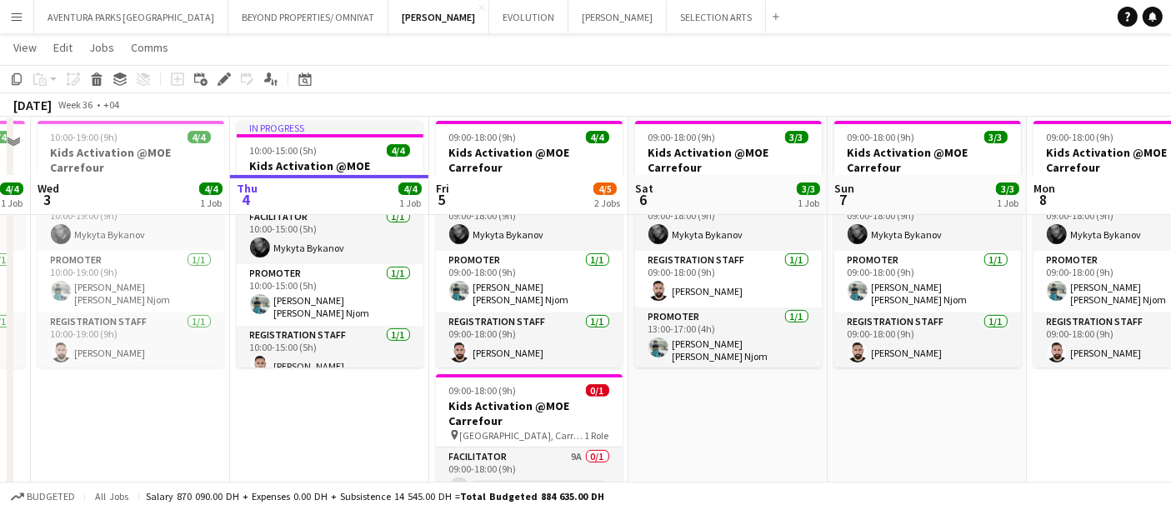
scroll to position [648, 0]
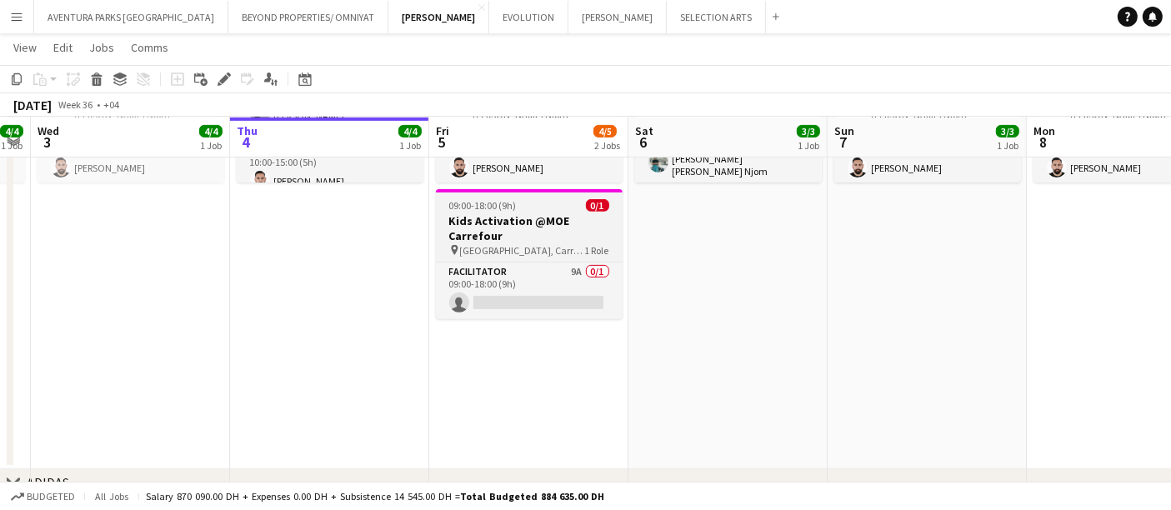
click at [489, 244] on span "[GEOGRAPHIC_DATA], Carrefour" at bounding box center [522, 250] width 125 height 13
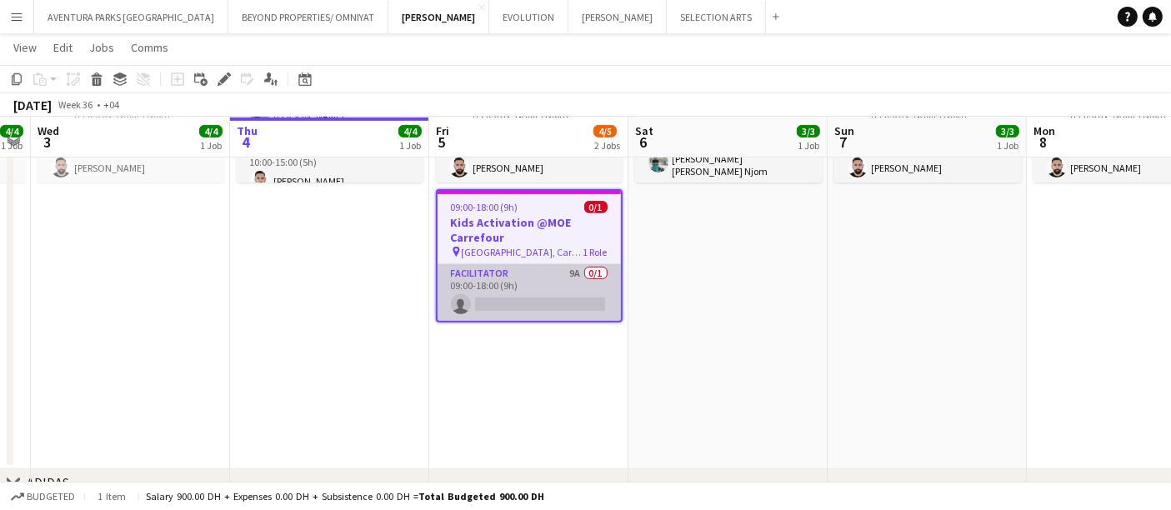
click at [503, 276] on app-card-role "Facilitator 9A 0/1 09:00-18:00 (9h) single-neutral-actions" at bounding box center [529, 292] width 183 height 57
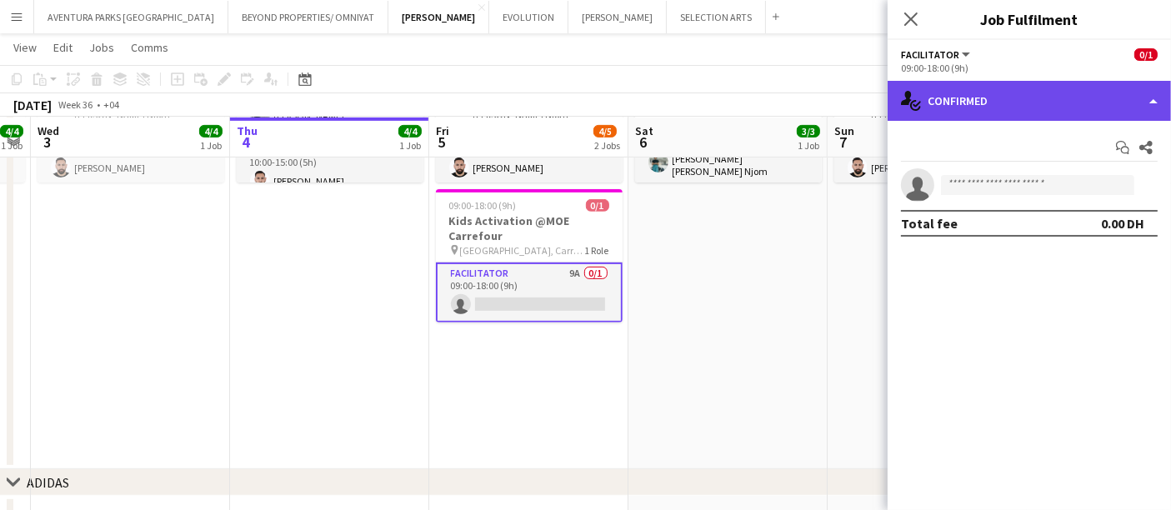
click at [1086, 106] on div "single-neutral-actions-check-2 Confirmed" at bounding box center [1029, 101] width 283 height 40
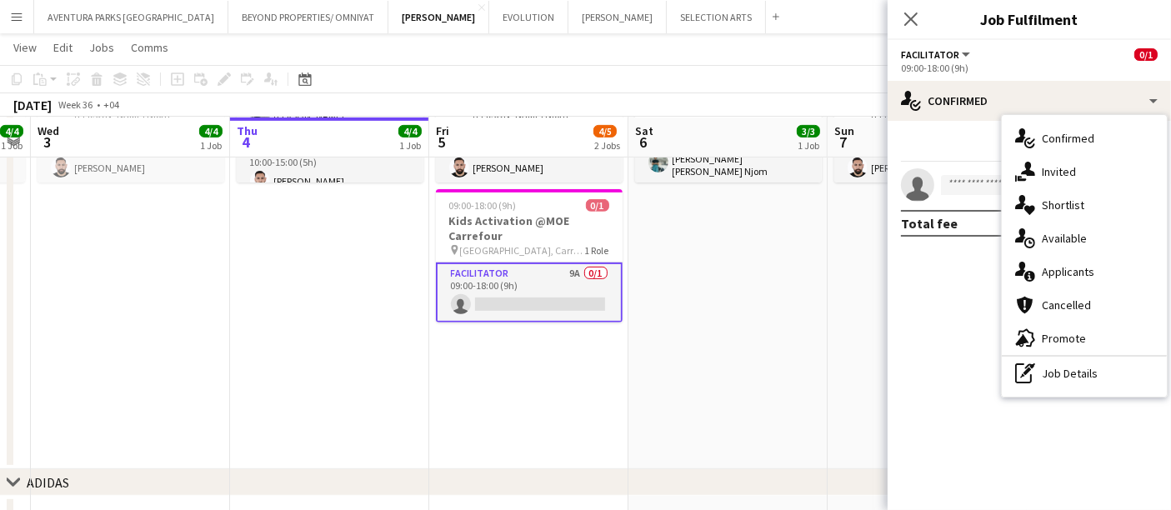
click at [1084, 203] on div "single-neutral-actions-heart Shortlist" at bounding box center [1084, 204] width 165 height 33
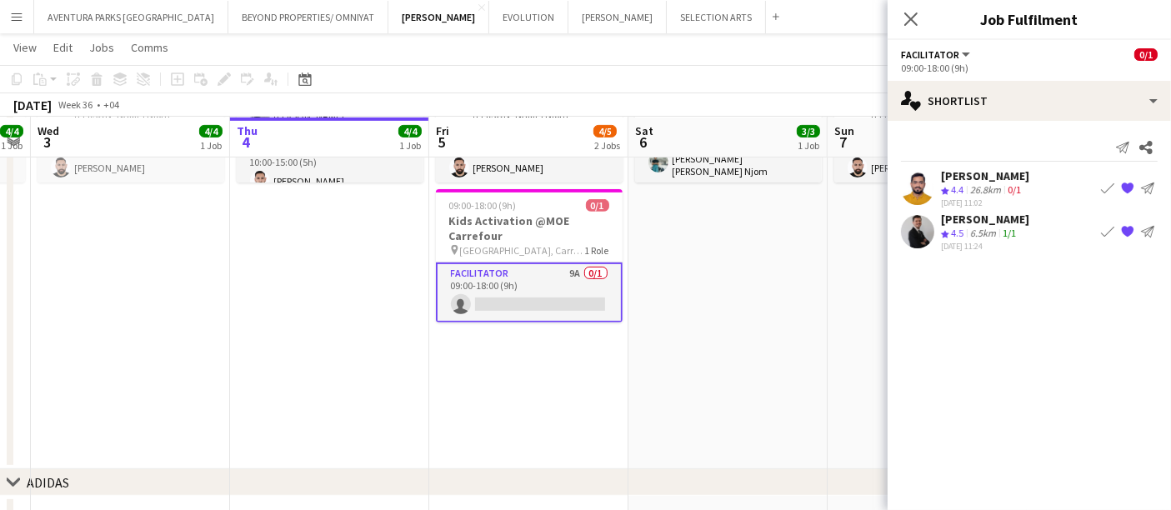
click at [902, 175] on div at bounding box center [917, 188] width 33 height 33
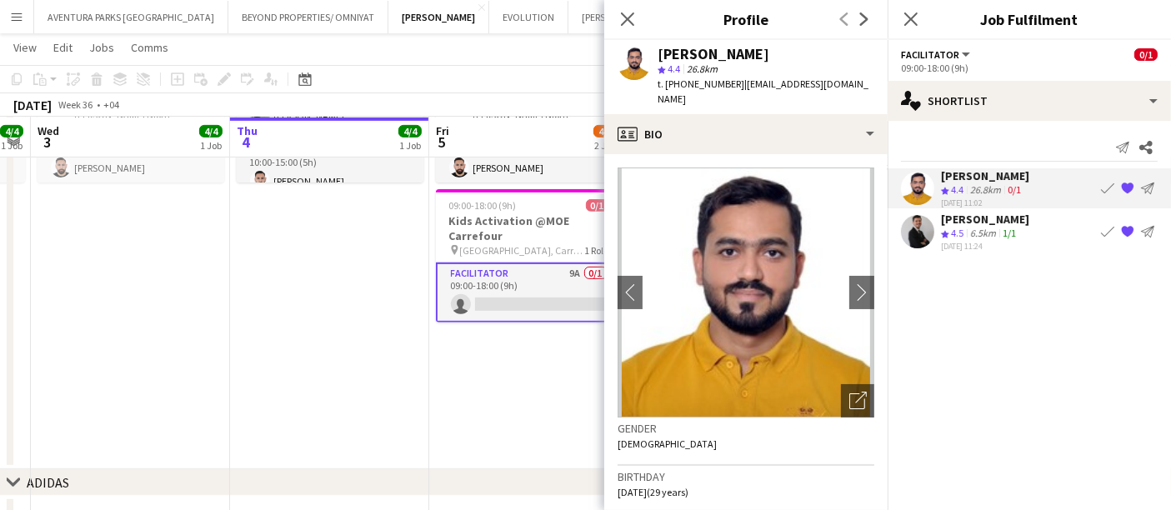
click at [993, 233] on div "6.5km" at bounding box center [983, 234] width 33 height 14
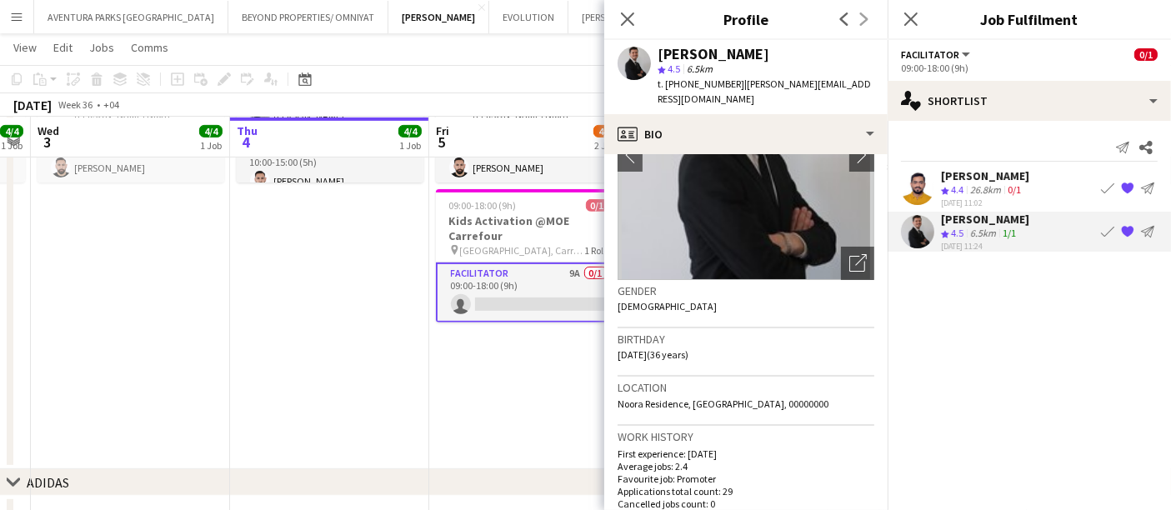
scroll to position [0, 0]
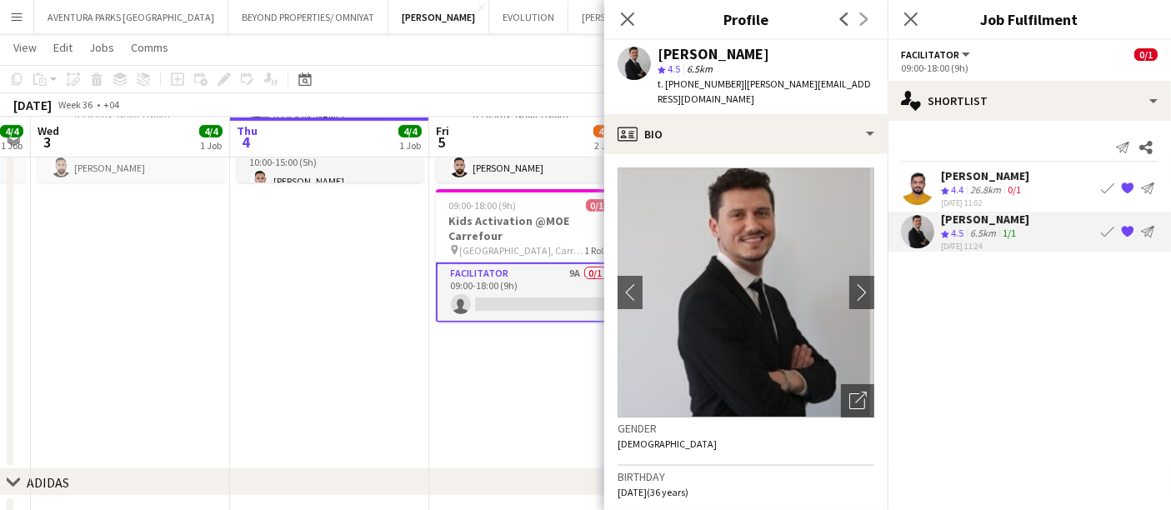
click at [975, 185] on div "26.8km" at bounding box center [986, 190] width 38 height 14
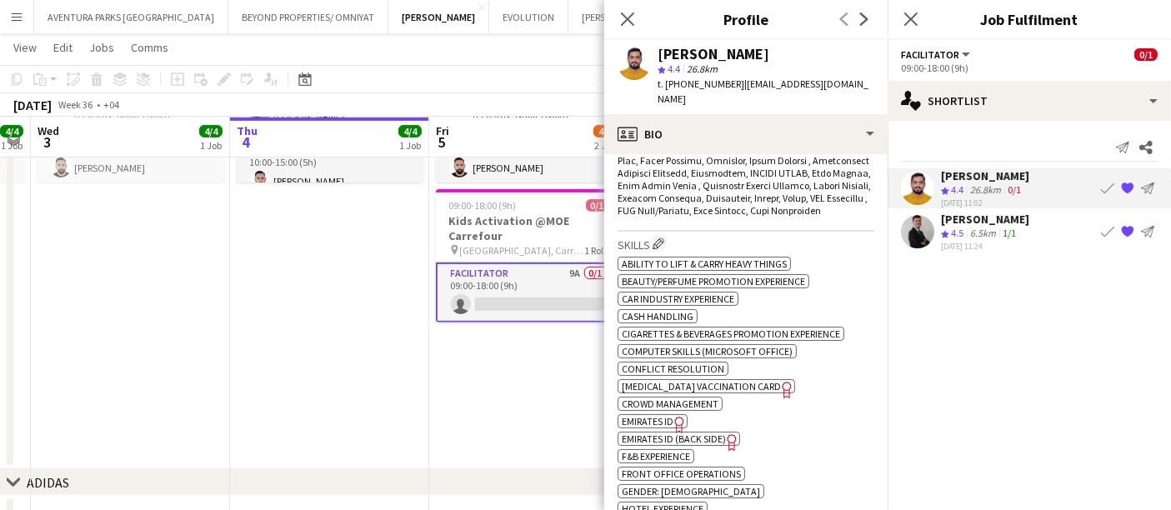
scroll to position [555, 0]
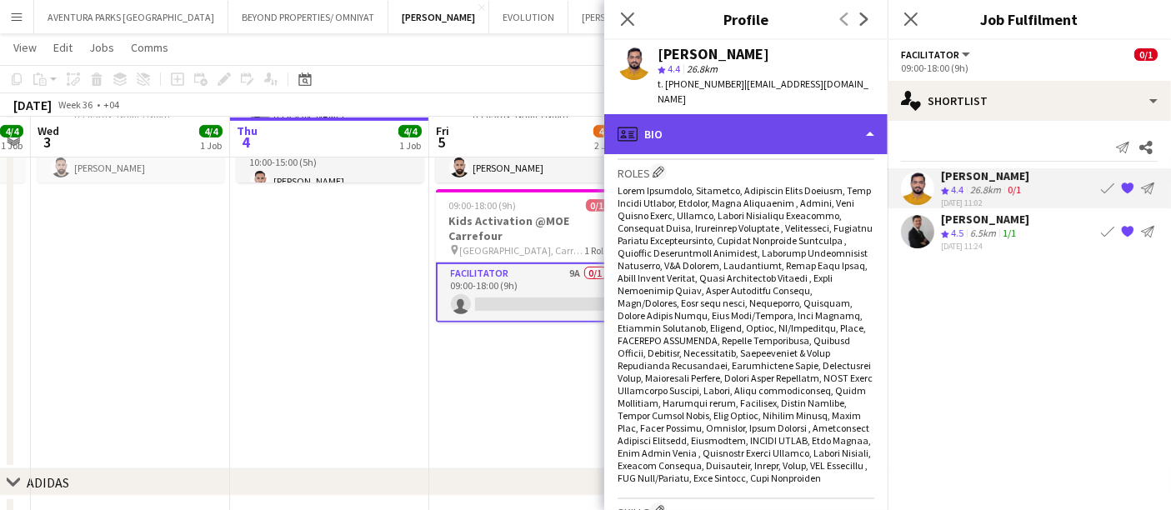
click at [803, 121] on div "profile Bio" at bounding box center [745, 134] width 283 height 40
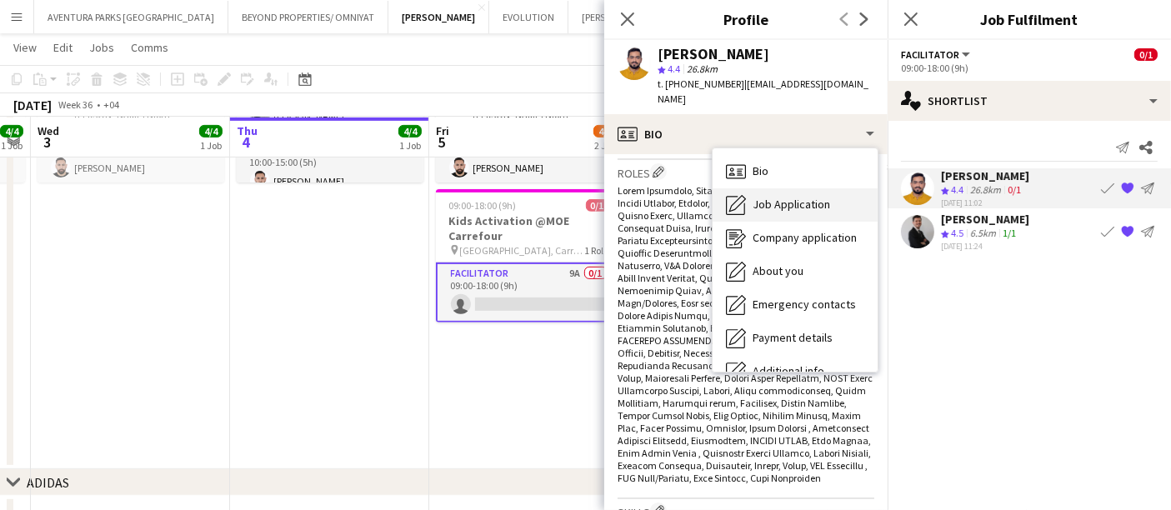
click at [816, 197] on span "Job Application" at bounding box center [792, 204] width 78 height 15
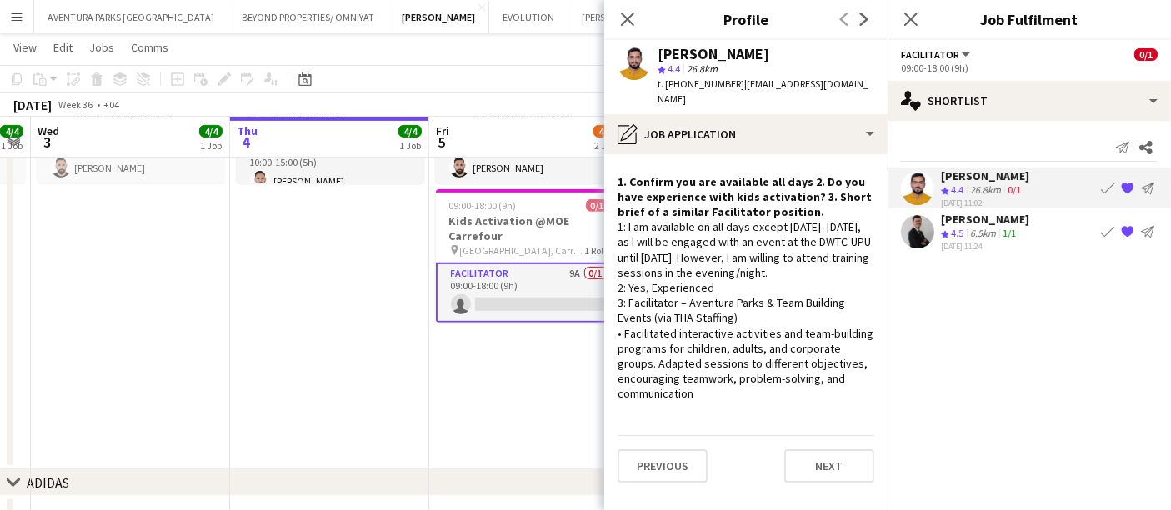
click at [991, 233] on div "6.5km" at bounding box center [983, 234] width 33 height 14
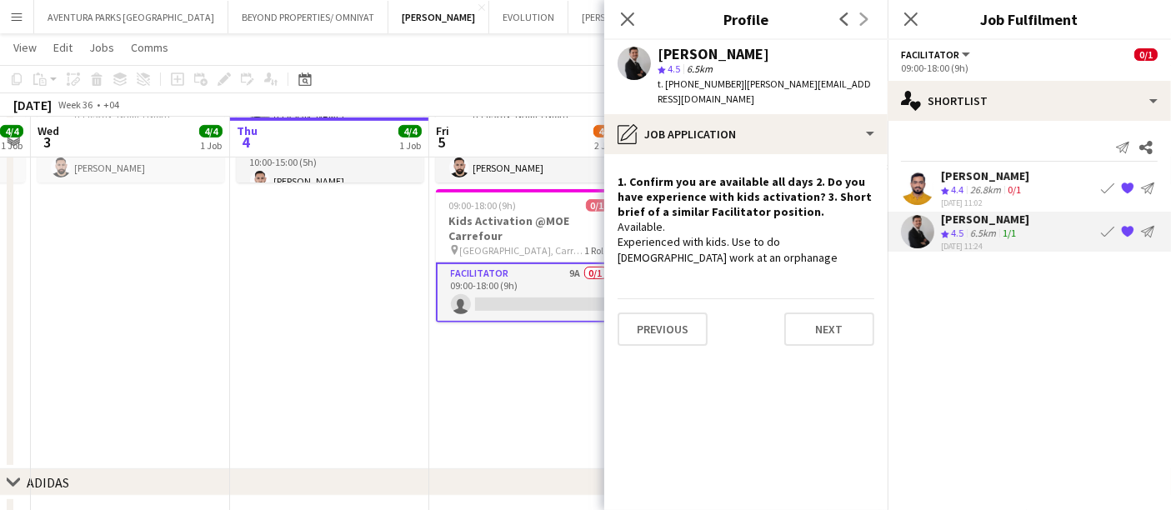
click at [1017, 187] on app-skills-label "0/1" at bounding box center [1014, 189] width 13 height 13
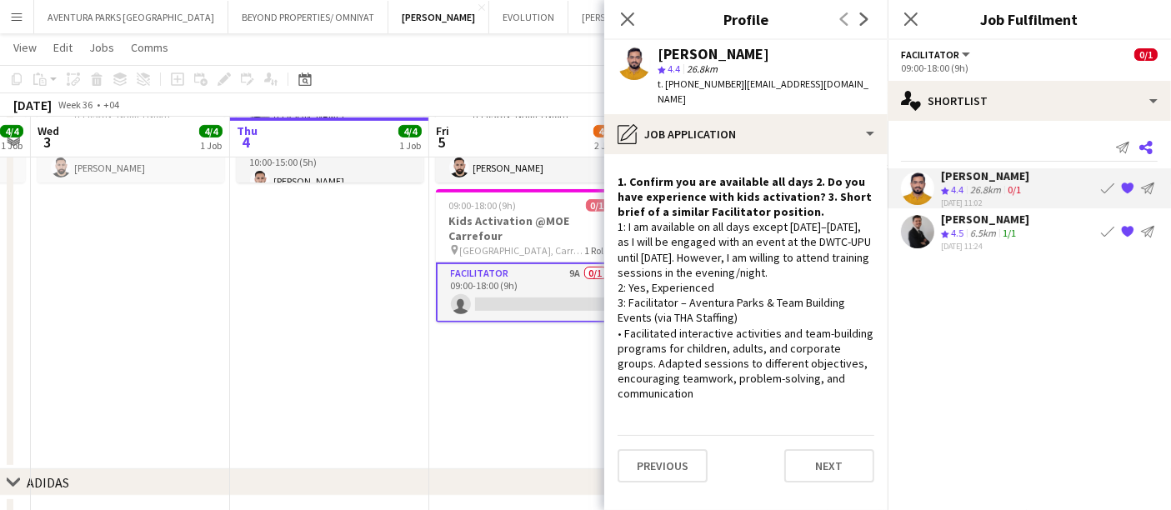
click at [1144, 141] on icon "Share" at bounding box center [1145, 147] width 13 height 13
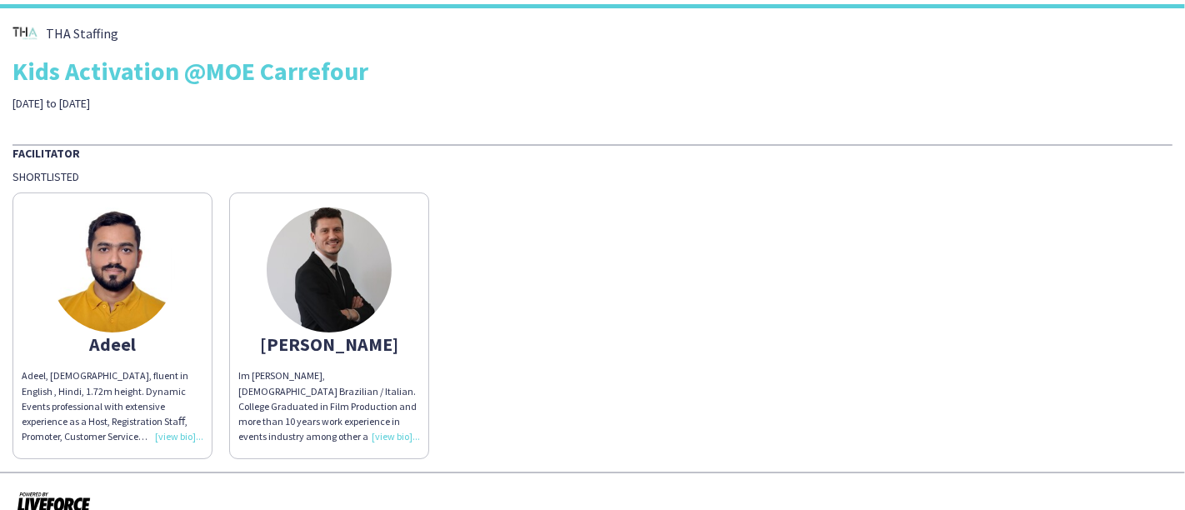
scroll to position [59, 0]
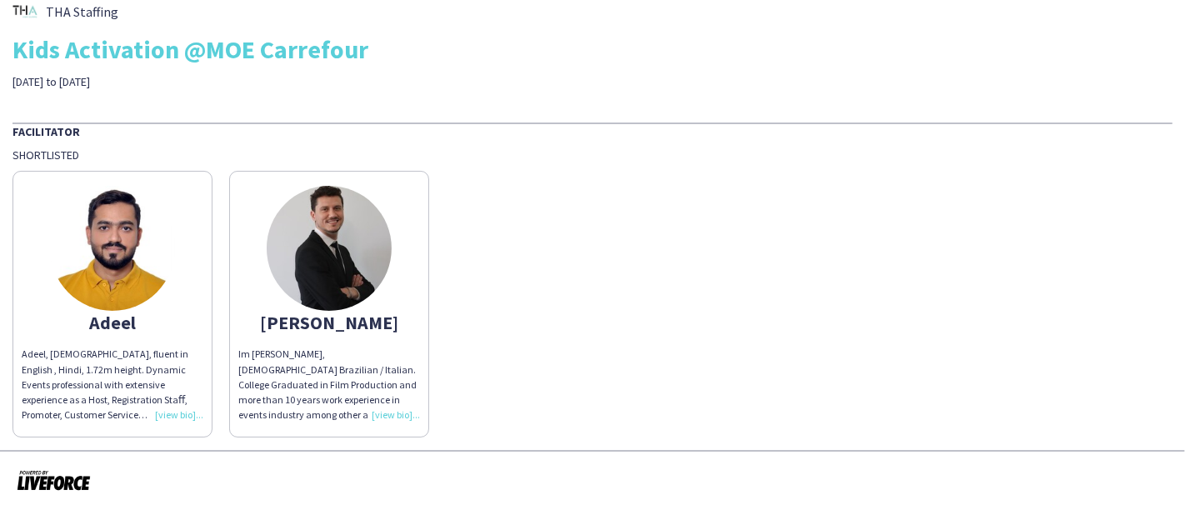
click at [110, 325] on div "Adeel" at bounding box center [113, 322] width 182 height 15
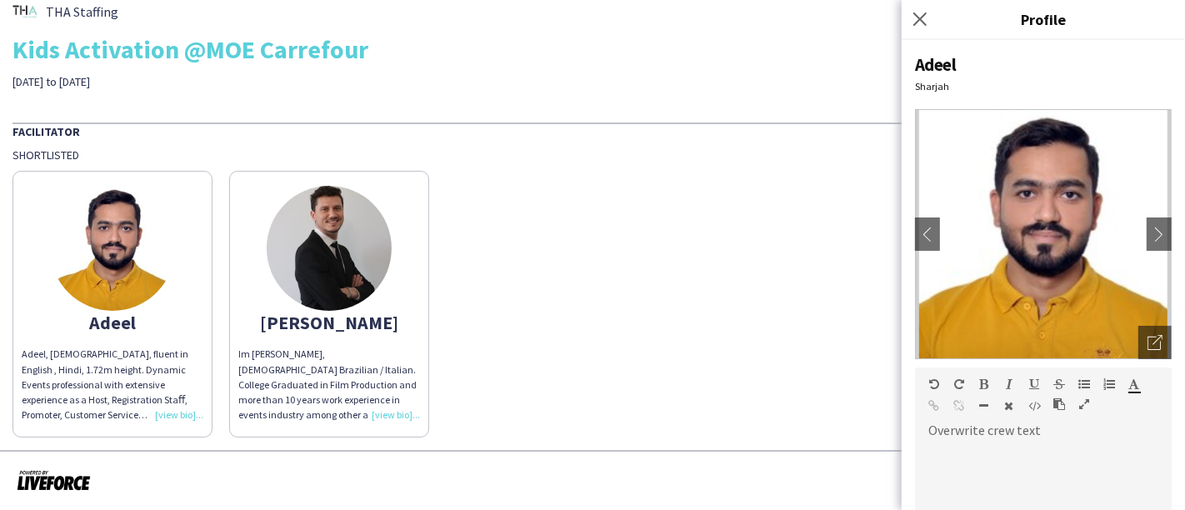
click at [176, 408] on div "Adeel, [DEMOGRAPHIC_DATA], fluent in English , Hindi, 1.72m height. Dynamic Eve…" at bounding box center [113, 385] width 182 height 76
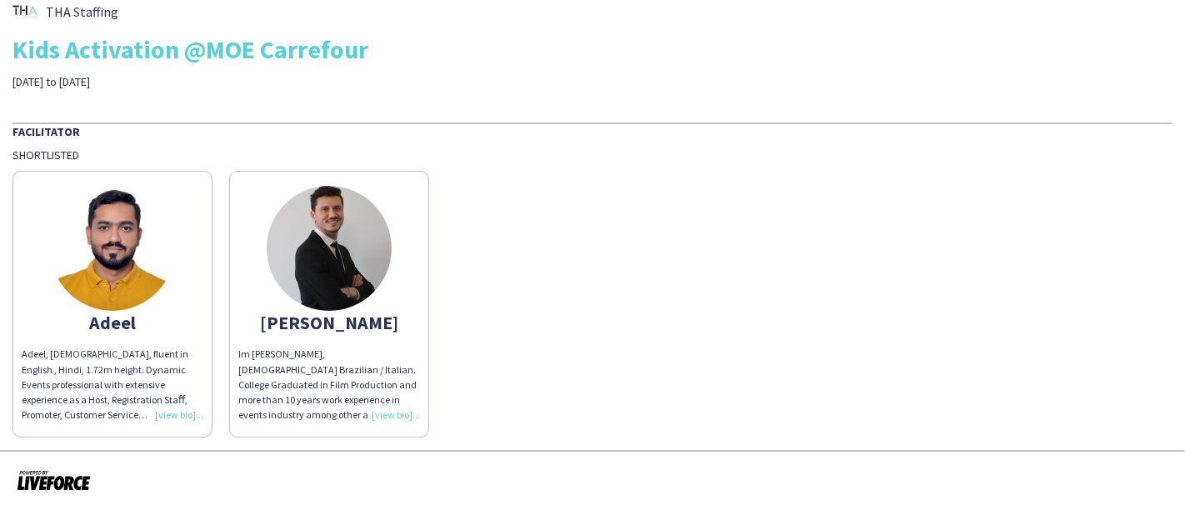
click at [173, 410] on div "Adeel, [DEMOGRAPHIC_DATA], fluent in English , Hindi, 1.72m height. Dynamic Eve…" at bounding box center [113, 385] width 182 height 76
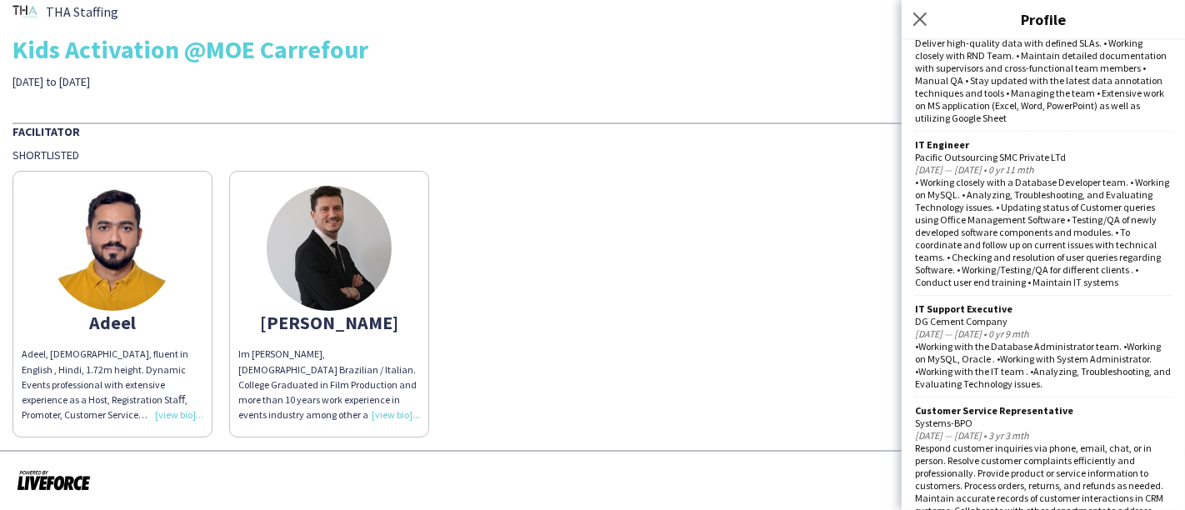
scroll to position [2130, 0]
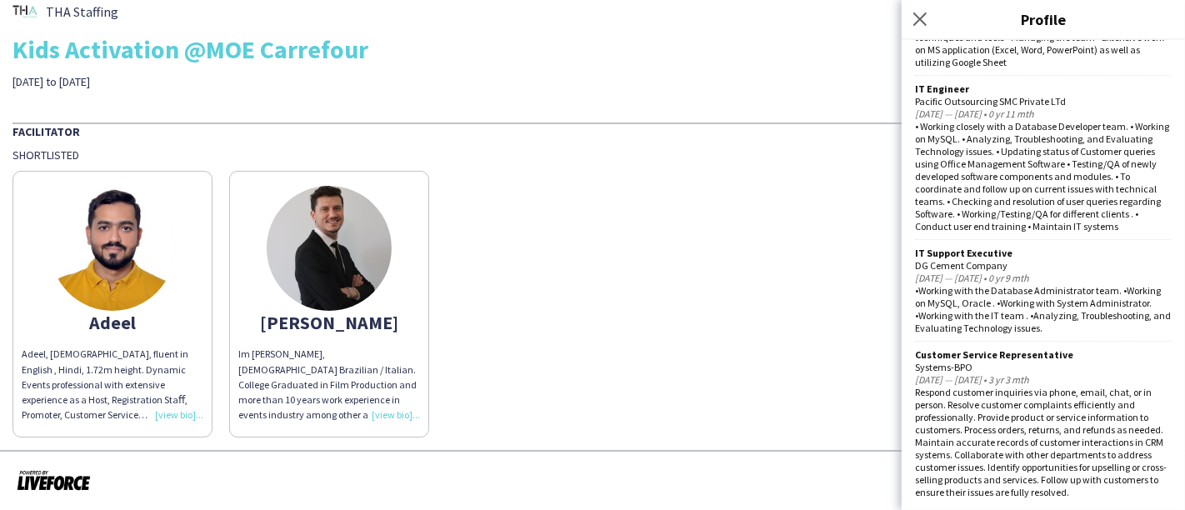
click at [372, 230] on img at bounding box center [329, 248] width 125 height 125
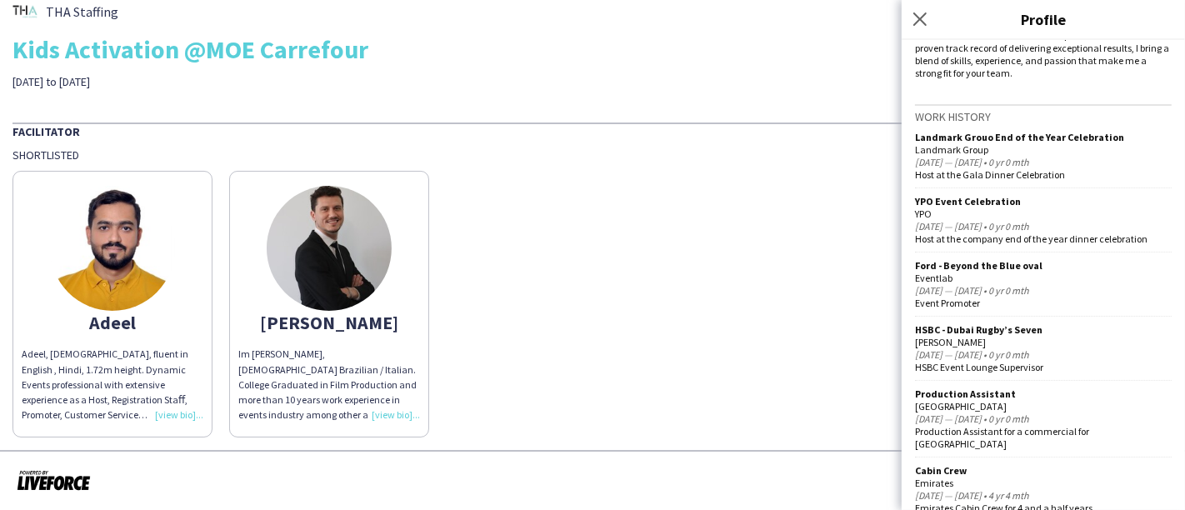
scroll to position [682, 0]
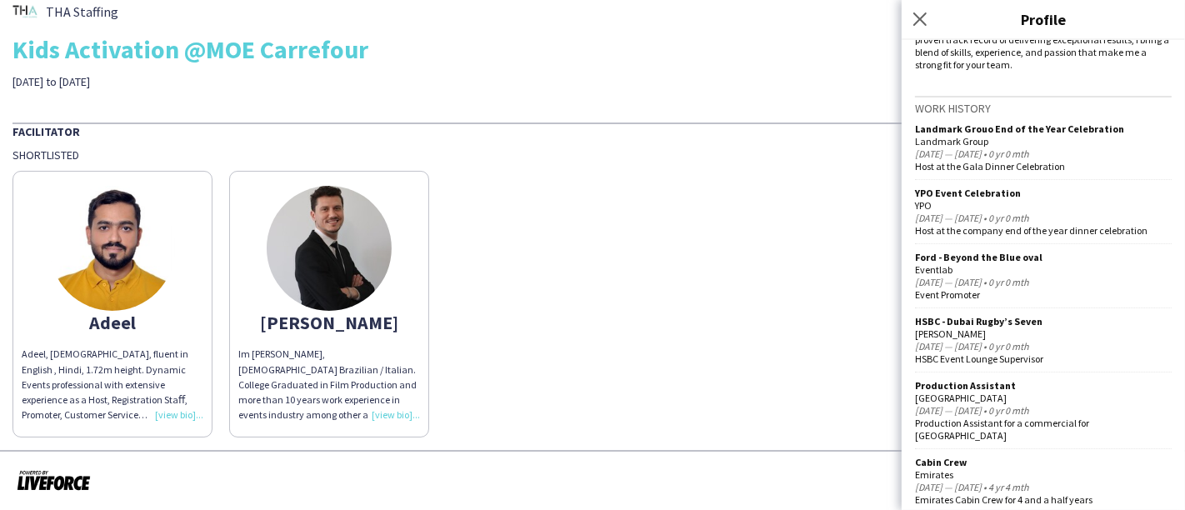
click at [599, 219] on div "[PERSON_NAME] [PERSON_NAME], Pakistani, fluent in English , Hindi, 1.72m height…" at bounding box center [593, 300] width 1160 height 275
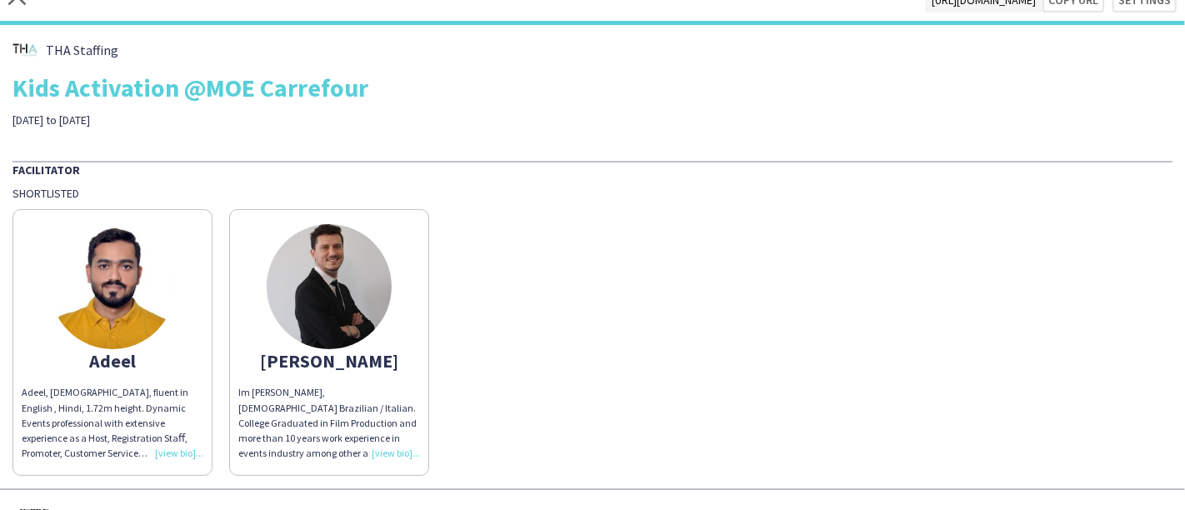
scroll to position [0, 0]
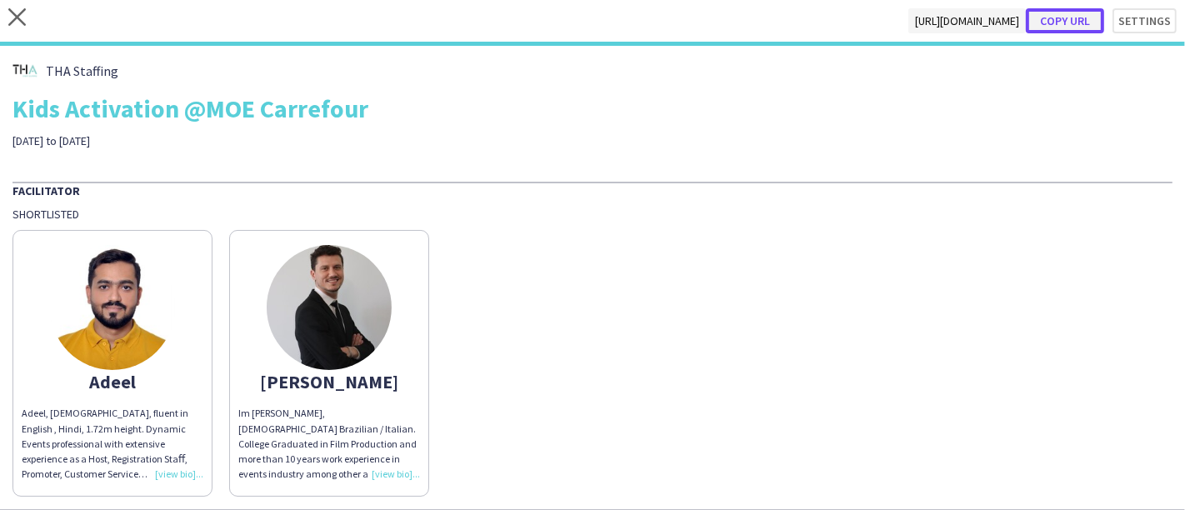
click at [1074, 18] on button "Copy url" at bounding box center [1065, 20] width 78 height 25
click at [1063, 13] on button "Copy url" at bounding box center [1065, 20] width 78 height 25
click at [14, 13] on icon at bounding box center [17, 17] width 18 height 18
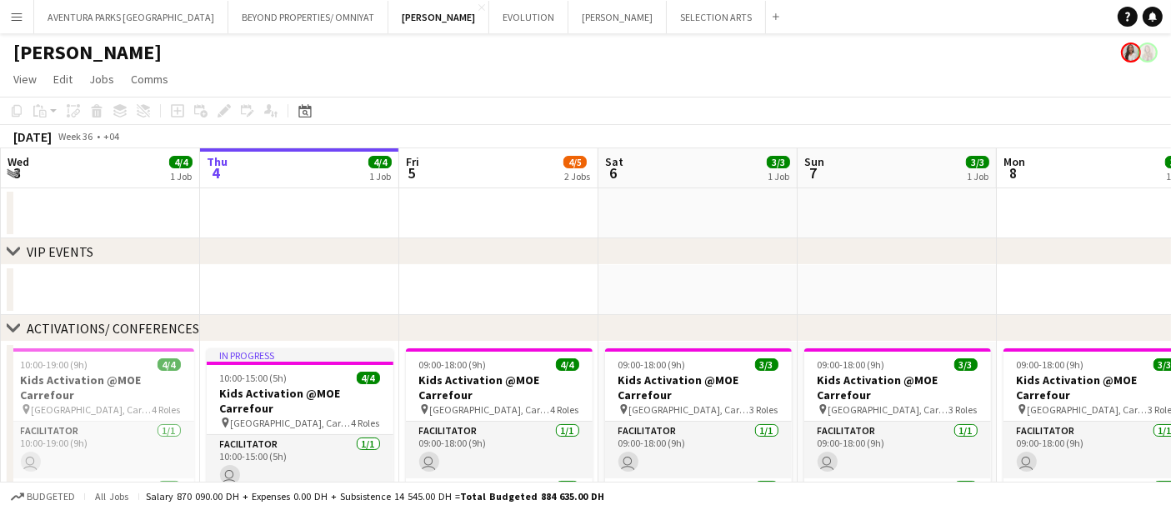
scroll to position [278, 0]
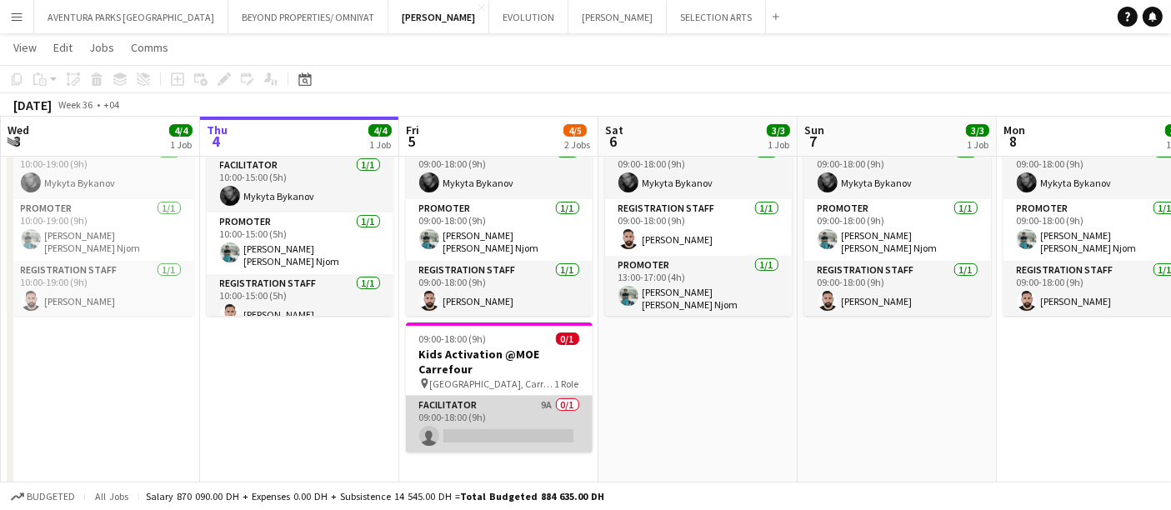
click at [518, 408] on app-card-role "Facilitator 9A 0/1 09:00-18:00 (9h) single-neutral-actions" at bounding box center [499, 424] width 187 height 57
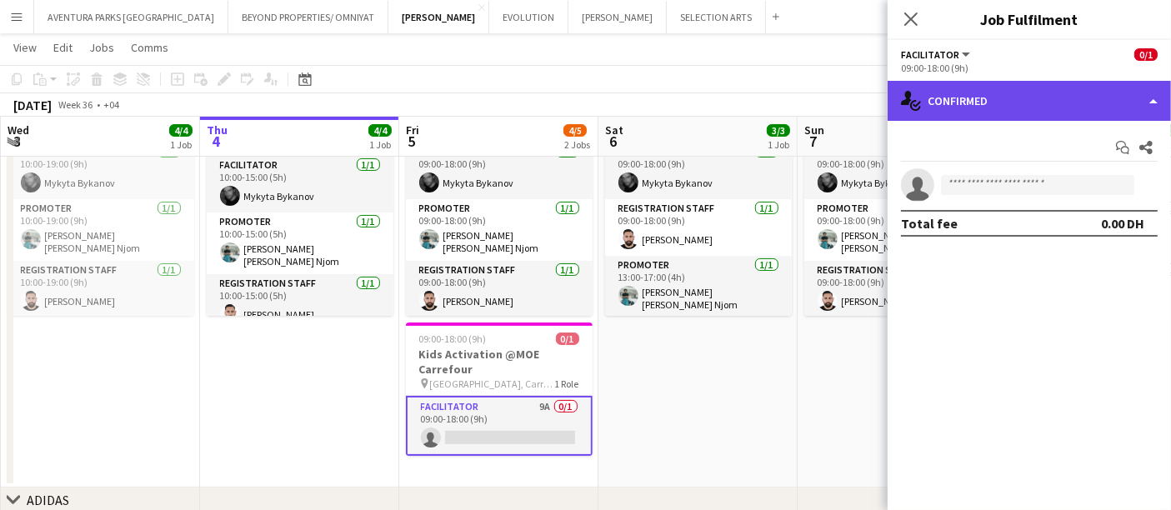
click at [985, 96] on div "single-neutral-actions-check-2 Confirmed" at bounding box center [1029, 101] width 283 height 40
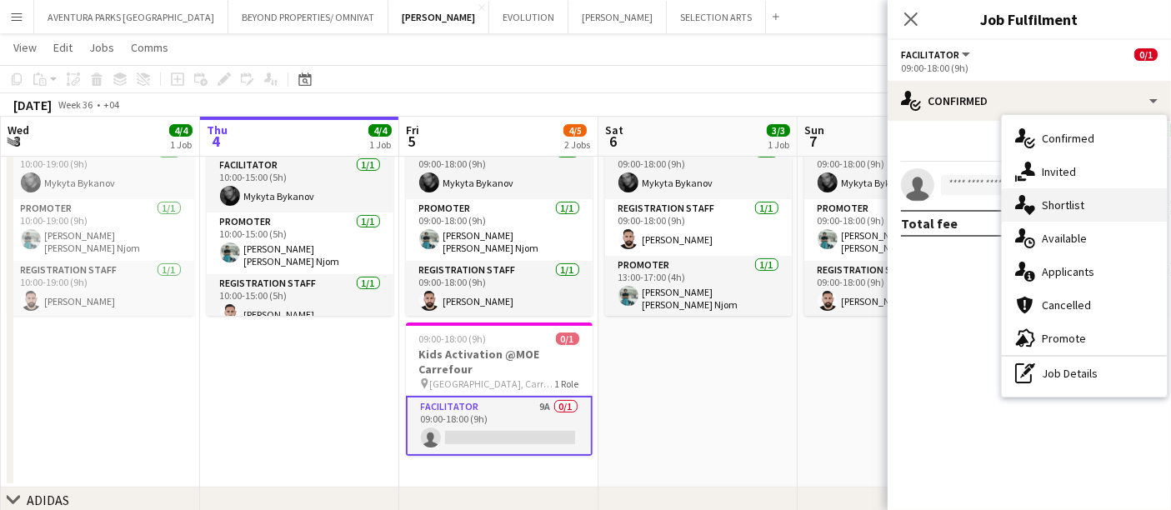
click at [1061, 198] on span "Shortlist" at bounding box center [1063, 205] width 43 height 15
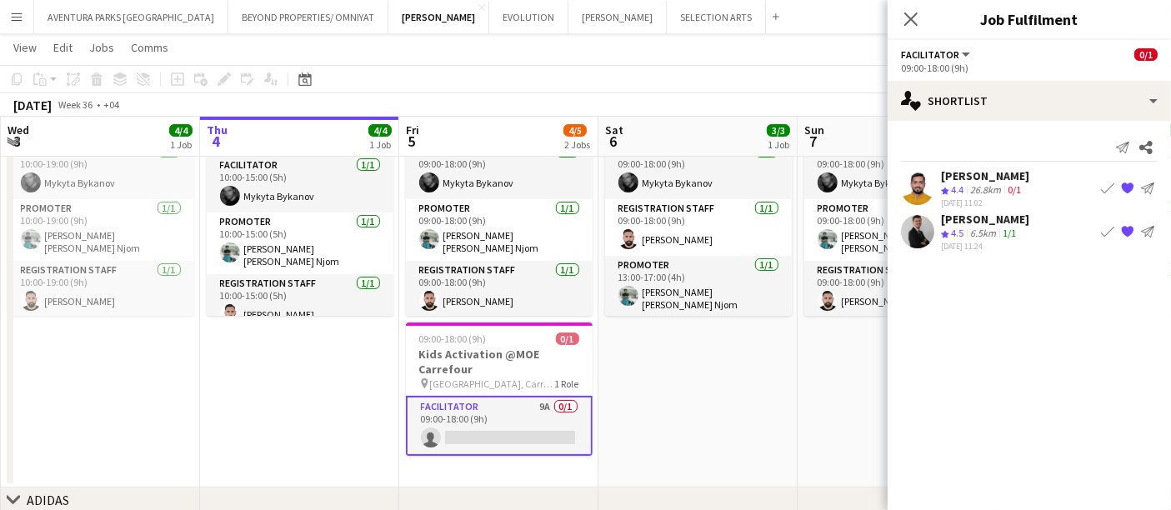
click at [988, 175] on div "[PERSON_NAME]" at bounding box center [985, 175] width 88 height 15
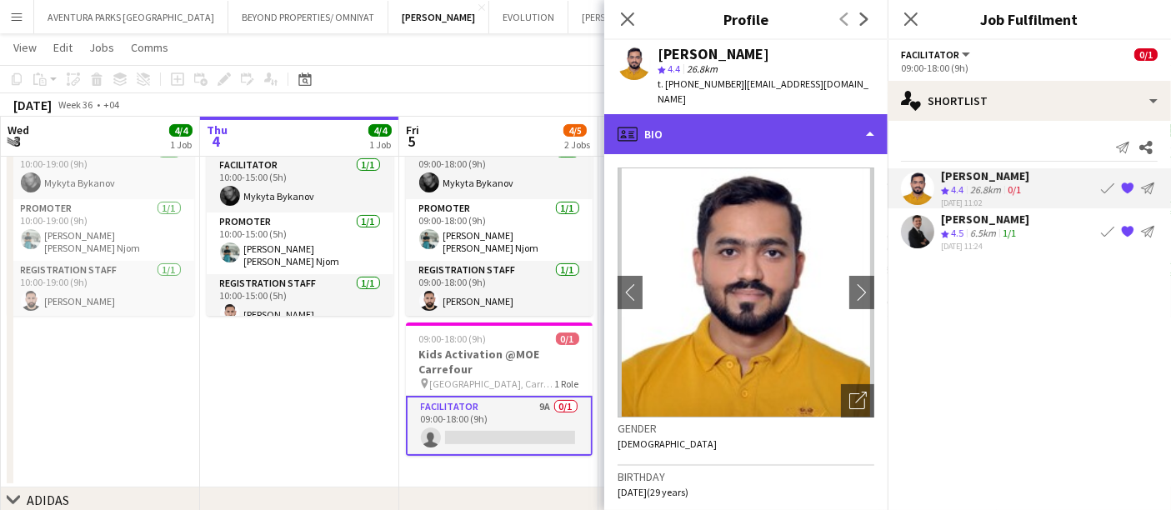
click at [690, 114] on div "profile Bio" at bounding box center [745, 134] width 283 height 40
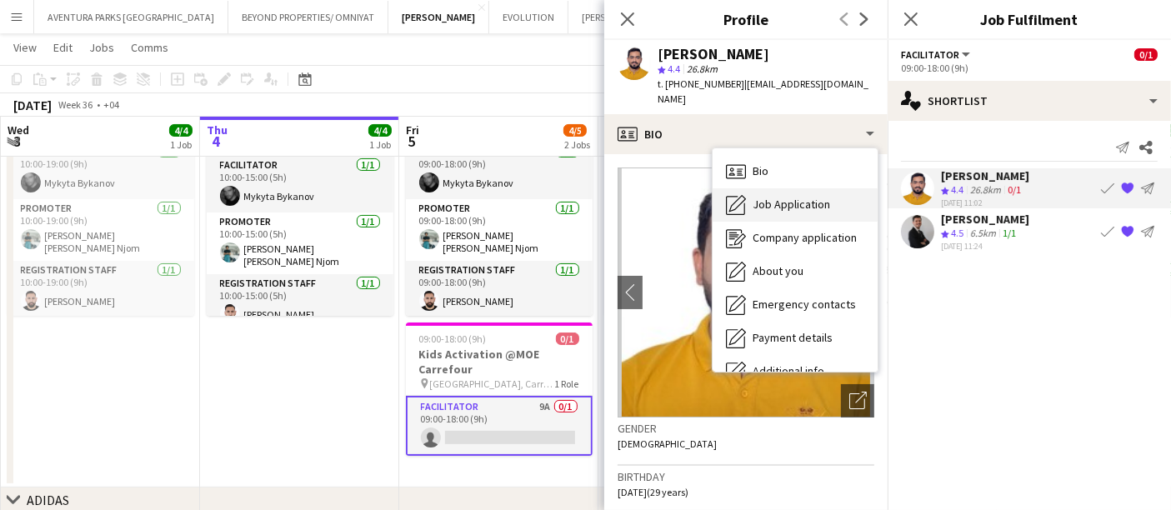
click at [781, 188] on div "Job Application Job Application" at bounding box center [795, 204] width 165 height 33
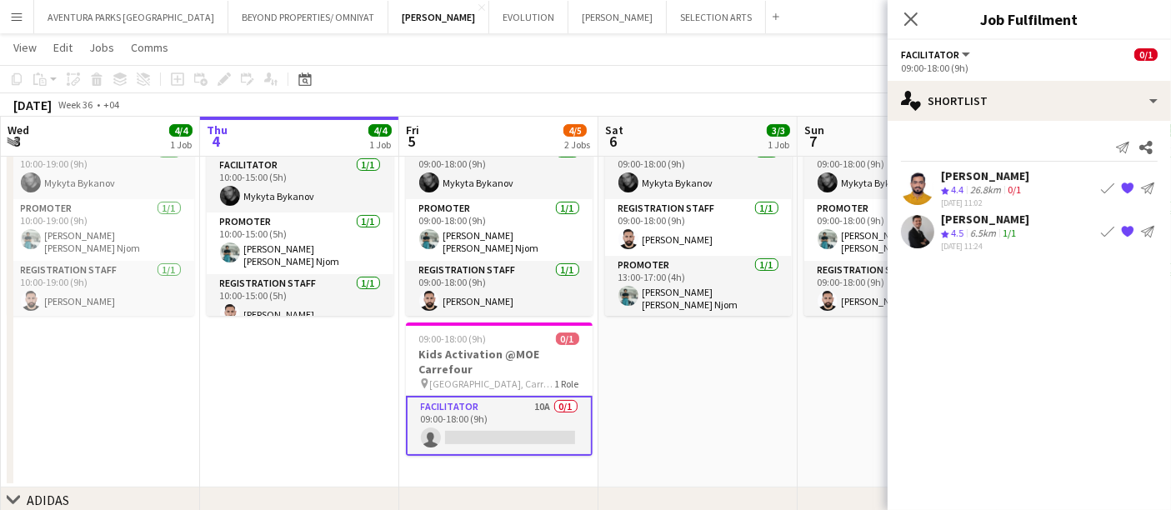
click at [1022, 179] on div "[PERSON_NAME]" at bounding box center [985, 175] width 88 height 15
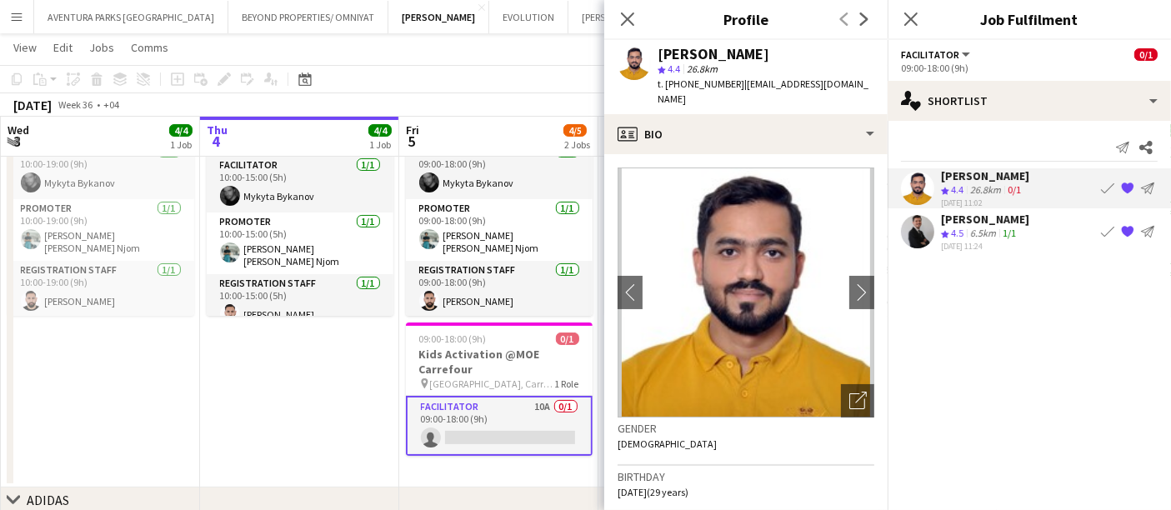
drag, startPoint x: 657, startPoint y: 53, endPoint x: 697, endPoint y: 53, distance: 40.0
click at [697, 53] on div "[PERSON_NAME]" at bounding box center [714, 54] width 112 height 15
copy div "Adeel"
drag, startPoint x: 1102, startPoint y: 363, endPoint x: 1091, endPoint y: 360, distance: 11.3
click at [1102, 363] on mat-expansion-panel "heart Shortlist Send notification Share [PERSON_NAME] Crew rating 4.4 26.8km 0/…" at bounding box center [1029, 315] width 283 height 389
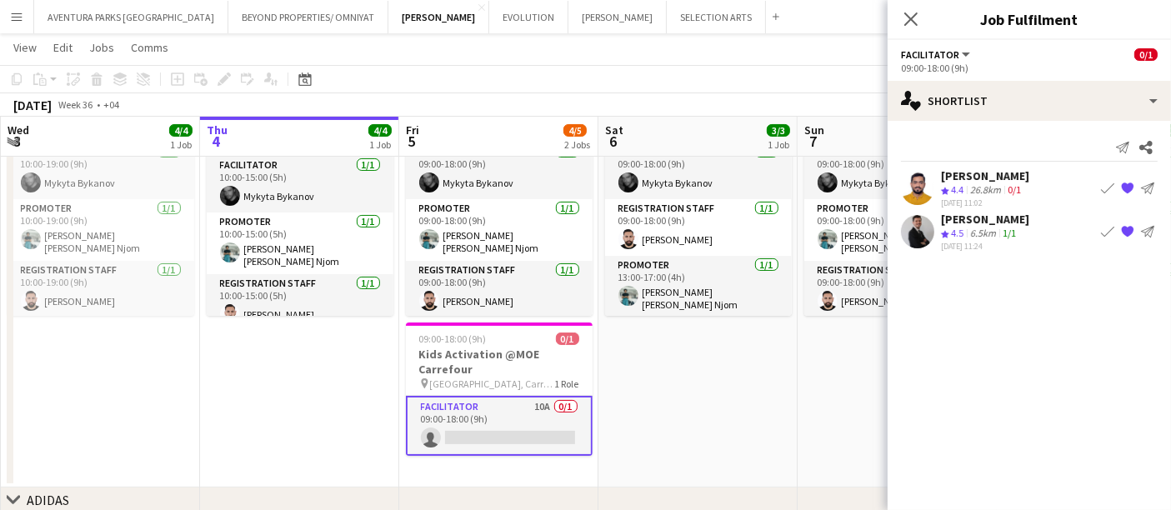
click at [1015, 173] on div "[PERSON_NAME]" at bounding box center [985, 175] width 88 height 15
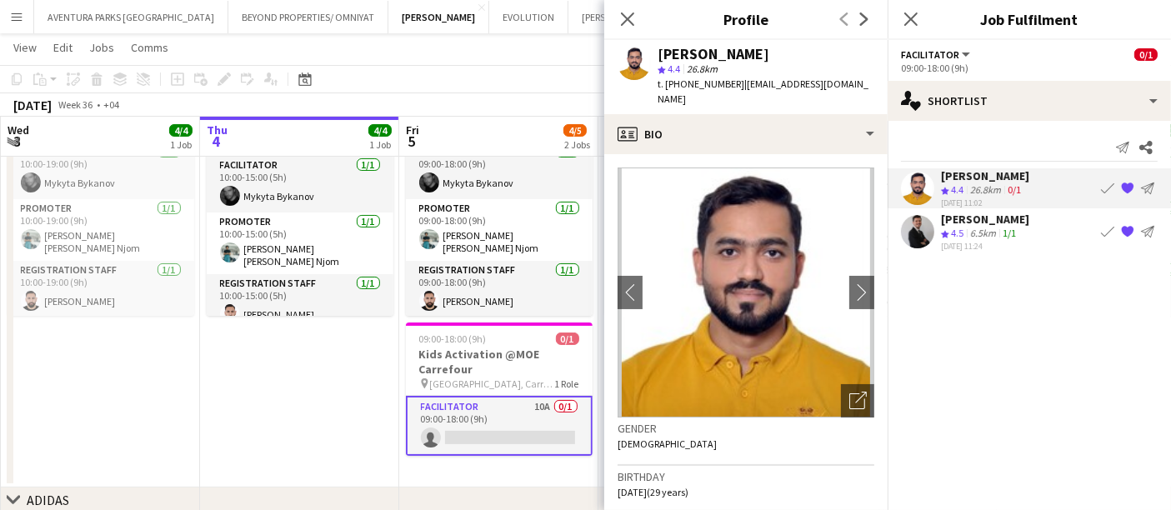
scroll to position [93, 0]
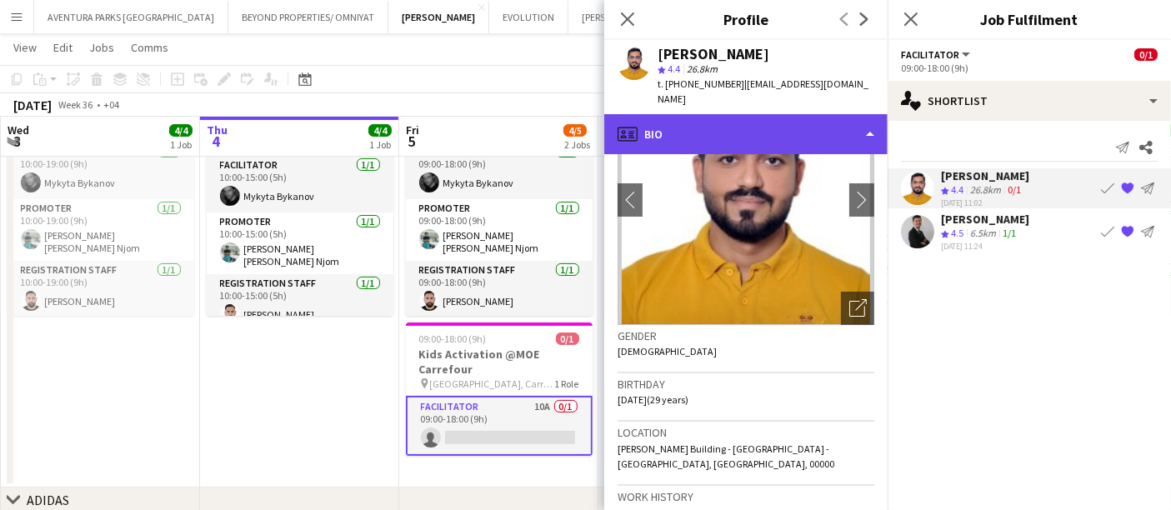
click at [764, 119] on div "profile Bio" at bounding box center [745, 134] width 283 height 40
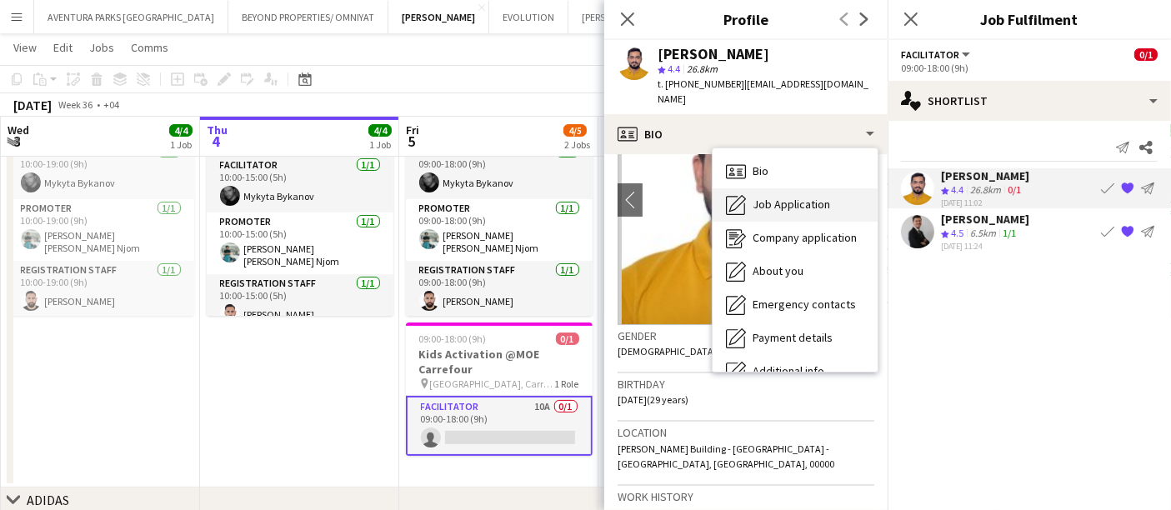
click at [789, 188] on div "Job Application Job Application" at bounding box center [795, 204] width 165 height 33
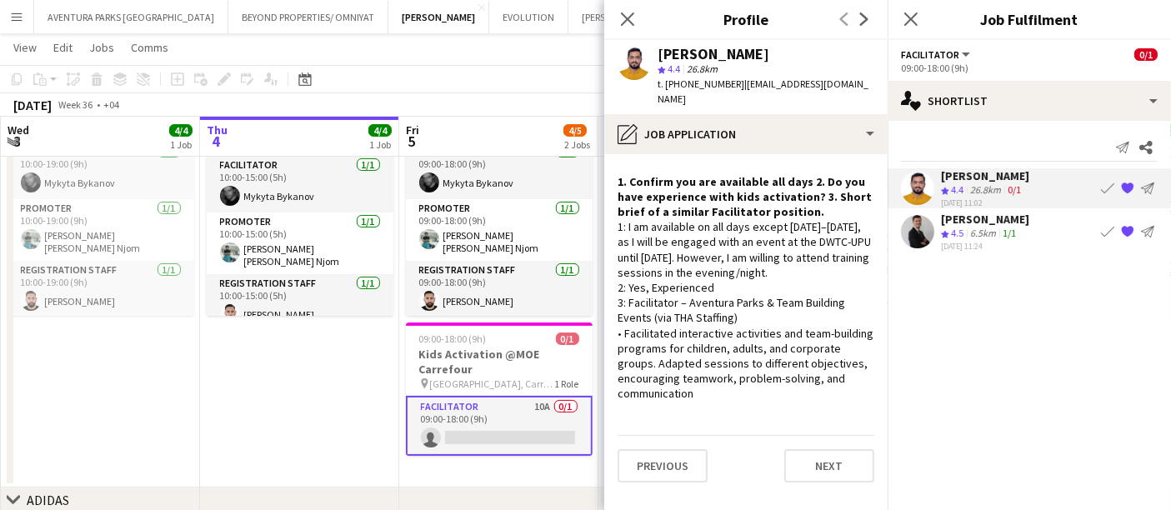
drag, startPoint x: 623, startPoint y: 318, endPoint x: 745, endPoint y: 353, distance: 127.7
click at [739, 353] on div "1: I am available on all days except [DATE]–[DATE], as I will be engaged with a…" at bounding box center [746, 310] width 257 height 182
drag, startPoint x: 757, startPoint y: 355, endPoint x: 780, endPoint y: 361, distance: 24.1
click at [771, 360] on div "1: I am available on all days except [DATE]–[DATE], as I will be engaged with a…" at bounding box center [746, 310] width 257 height 182
drag, startPoint x: 870, startPoint y: 336, endPoint x: 623, endPoint y: 315, distance: 247.6
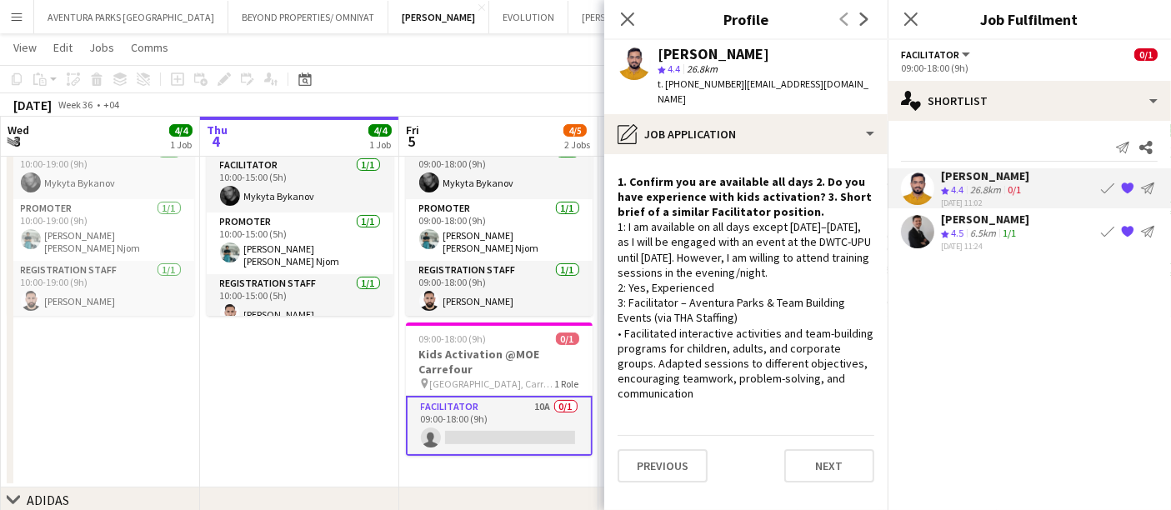
click at [623, 315] on div "1: I am available on all days except [DATE]–[DATE], as I will be engaged with a…" at bounding box center [746, 310] width 257 height 182
copy div "Facilitated interactive activities and team-building programs for children, adu…"
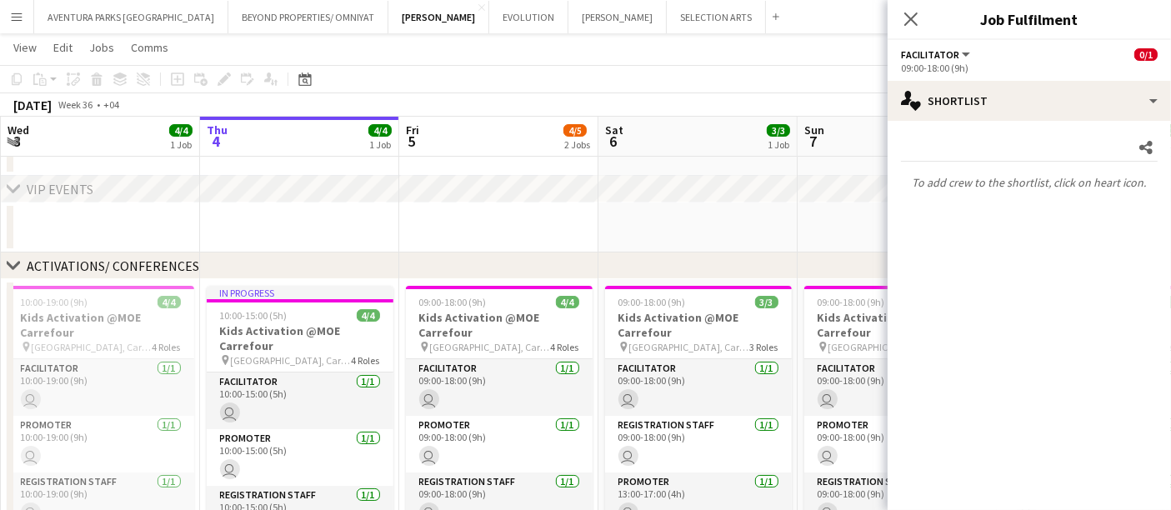
scroll to position [278, 0]
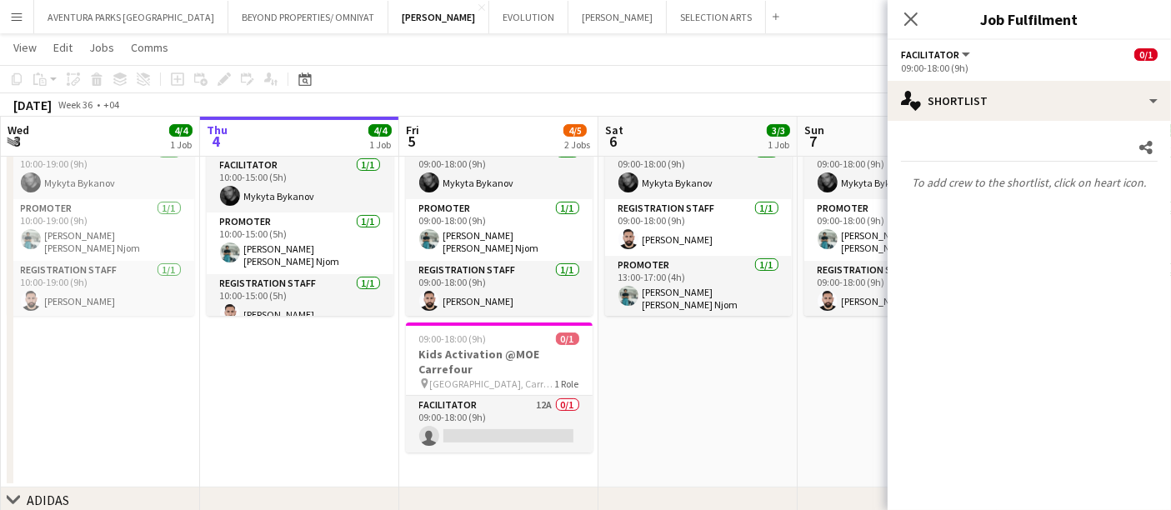
click at [700, 422] on app-date-cell "09:00-18:00 (9h) 3/3 Kids Activation @MOE Carrefour pin [GEOGRAPHIC_DATA], Carr…" at bounding box center [697, 275] width 199 height 425
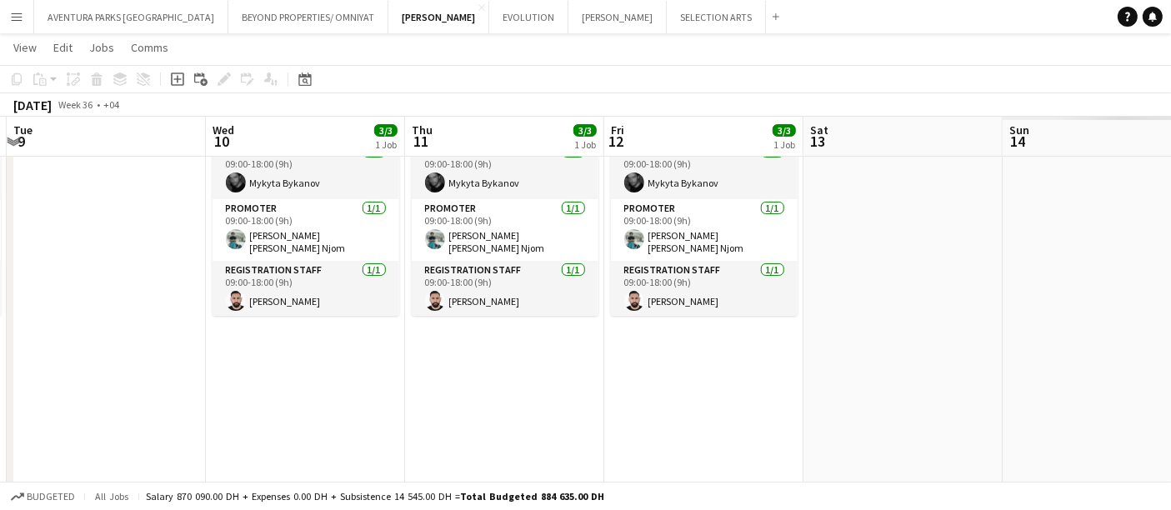
scroll to position [0, 649]
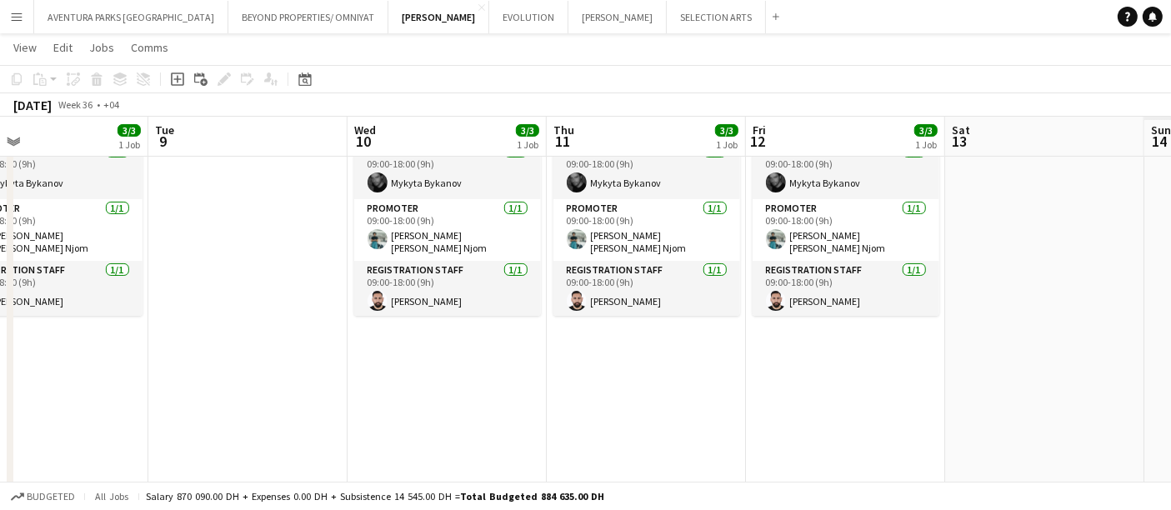
drag, startPoint x: 820, startPoint y: 423, endPoint x: 0, endPoint y: 363, distance: 822.3
click at [0, 363] on app-calendar-viewport "Fri 5 4/5 2 Jobs Sat 6 3/3 1 Job Sun 7 3/3 1 Job Mon 8 3/3 1 Job Tue 9 Wed 10 3…" at bounding box center [585, 214] width 1171 height 854
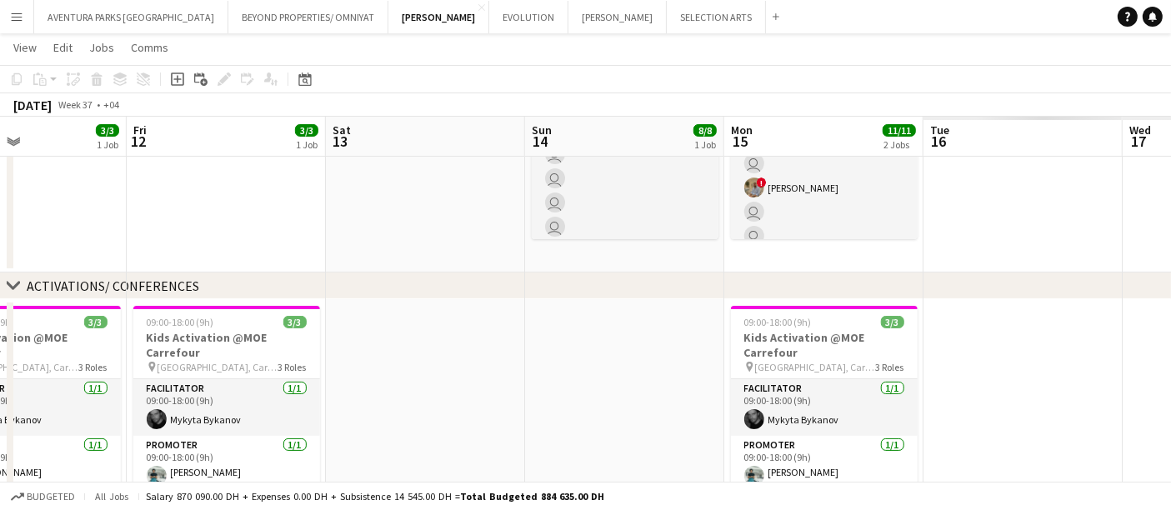
scroll to position [0, 538]
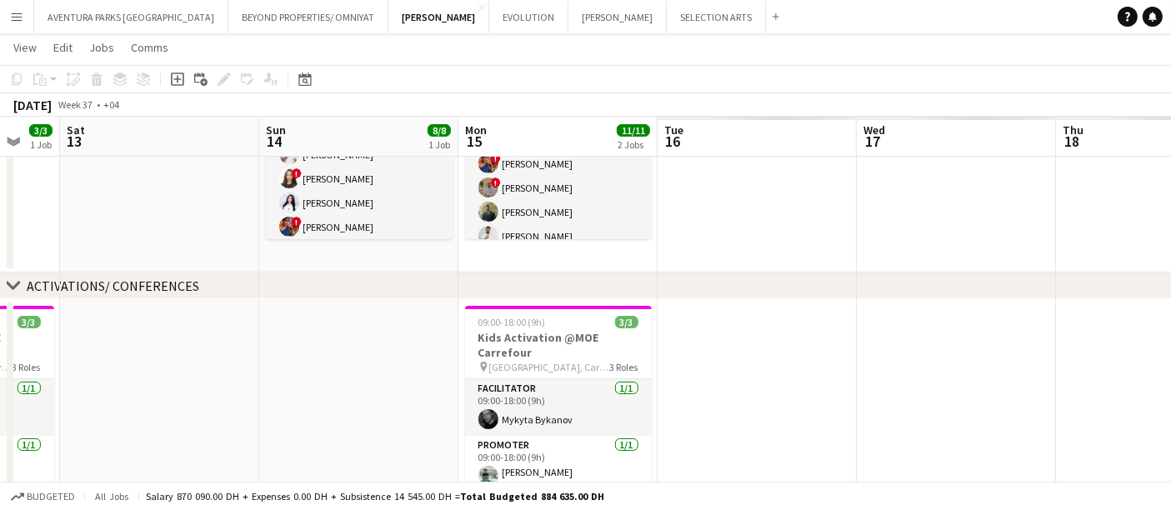
drag, startPoint x: 885, startPoint y: 238, endPoint x: 0, endPoint y: 213, distance: 885.6
click at [0, 213] on app-calendar-viewport "Wed 10 3/3 1 Job Thu 11 3/3 1 Job Fri 12 3/3 1 Job Sat 13 Sun 14 8/8 1 Job Mon …" at bounding box center [585, 332] width 1171 height 1090
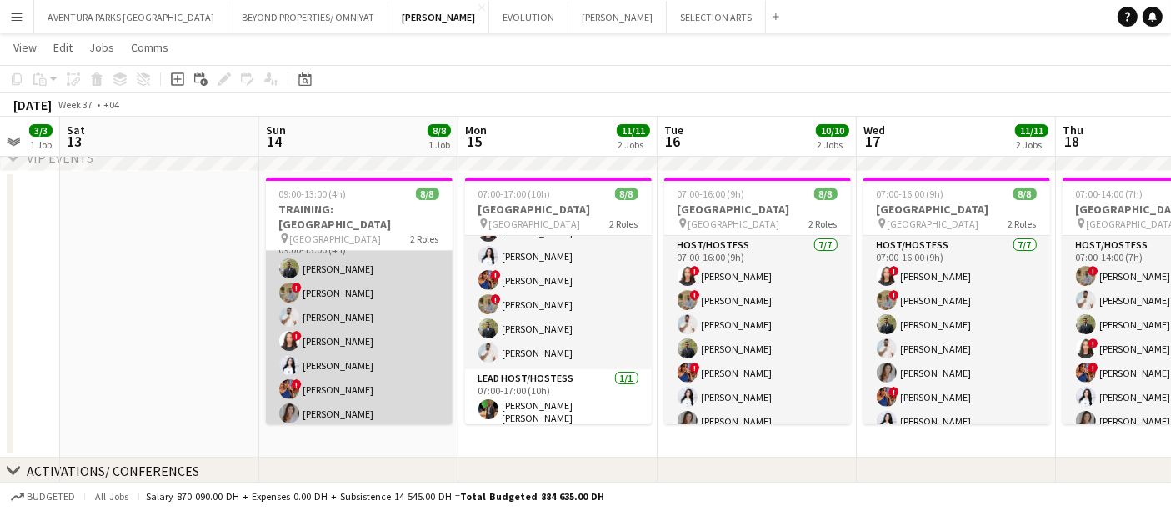
scroll to position [0, 0]
click at [331, 277] on app-card-role "Host/Hostess [DATE] 09:00-13:00 (4h) [PERSON_NAME] ! [PERSON_NAME] [PERSON_NAME…" at bounding box center [359, 352] width 187 height 202
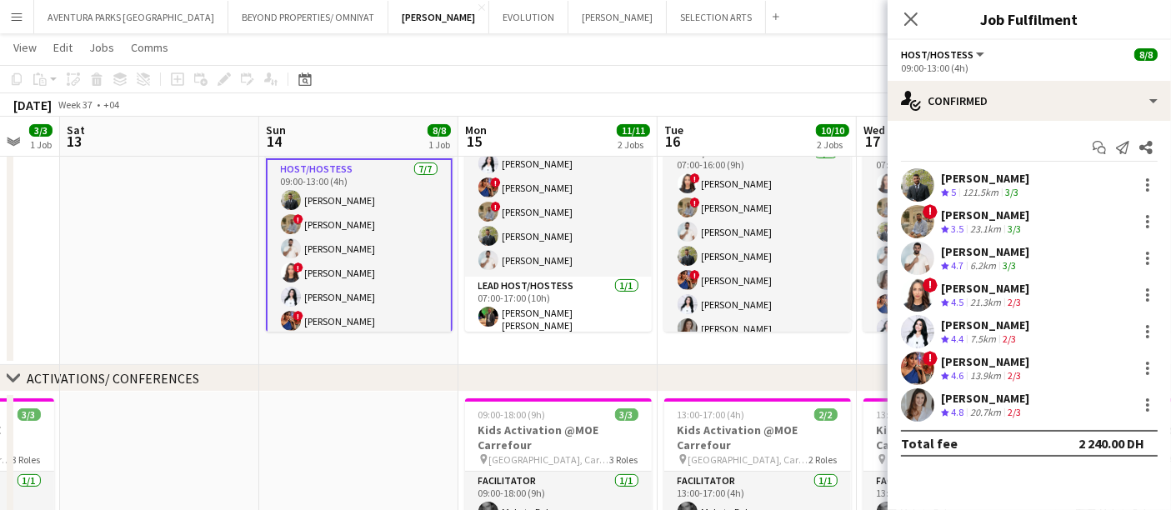
scroll to position [87, 0]
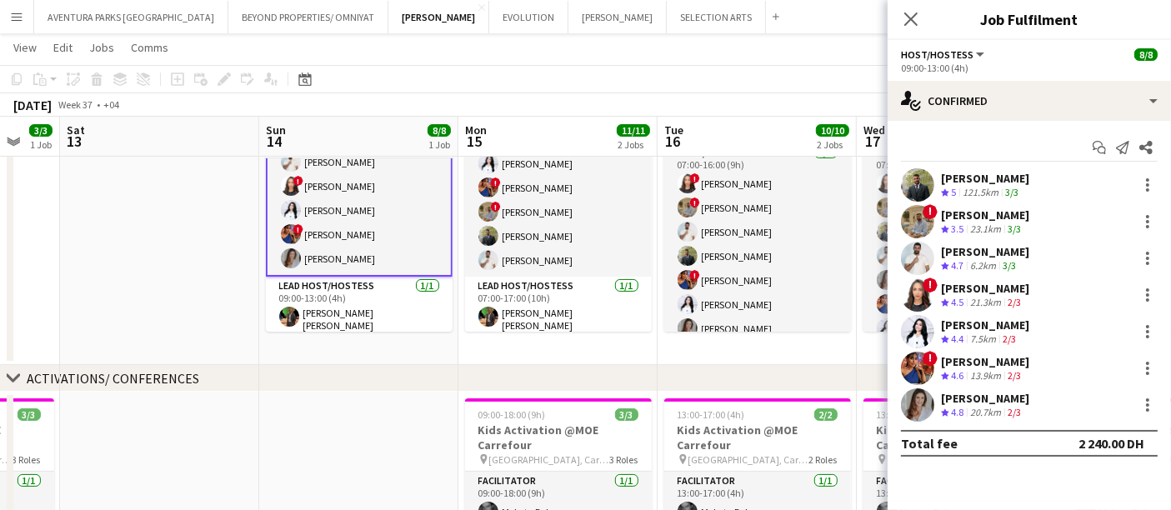
click at [949, 178] on div "[PERSON_NAME]" at bounding box center [985, 178] width 88 height 15
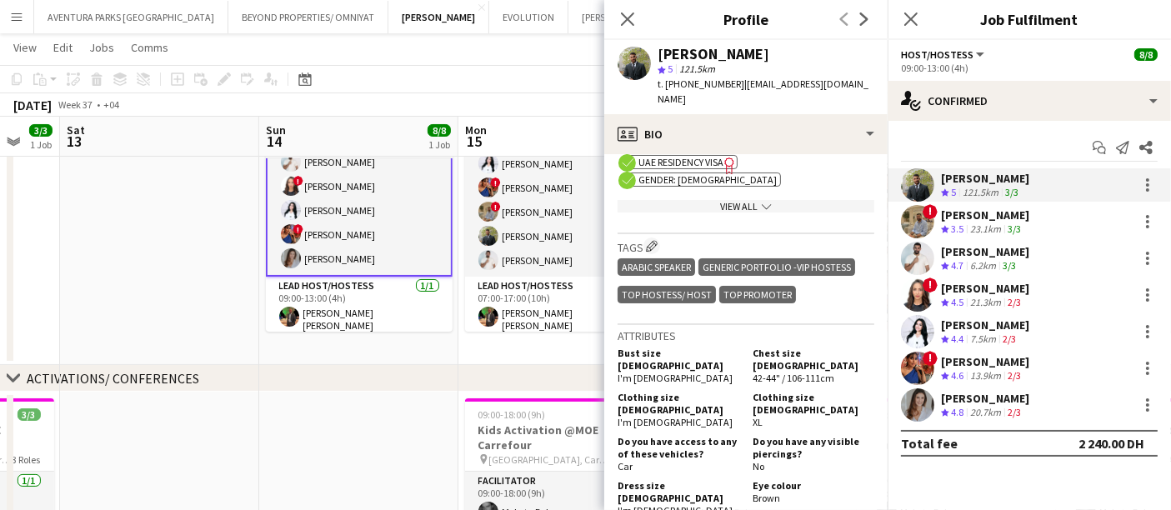
scroll to position [740, 0]
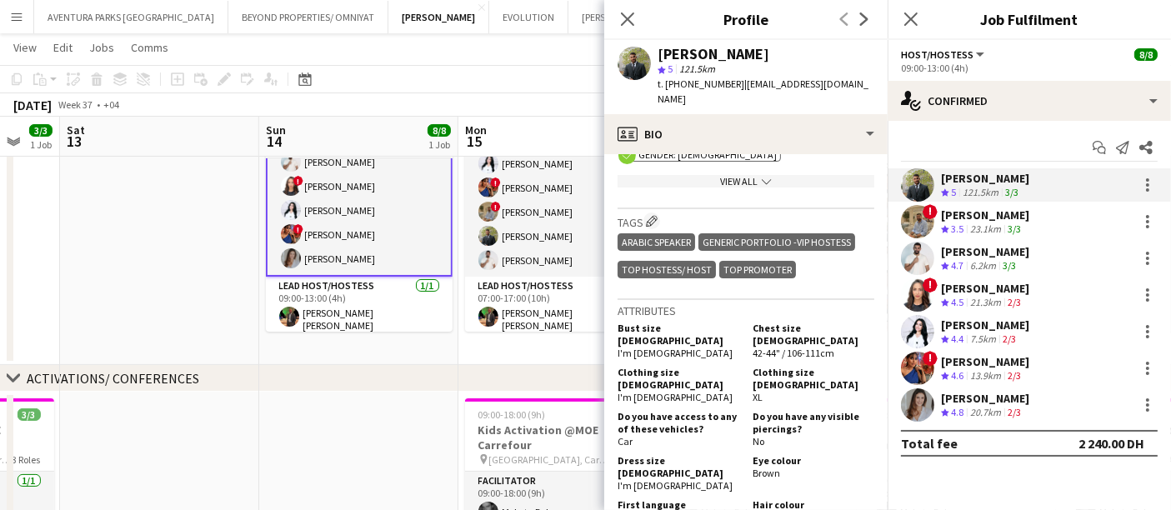
click at [994, 217] on div "[PERSON_NAME]" at bounding box center [985, 215] width 88 height 15
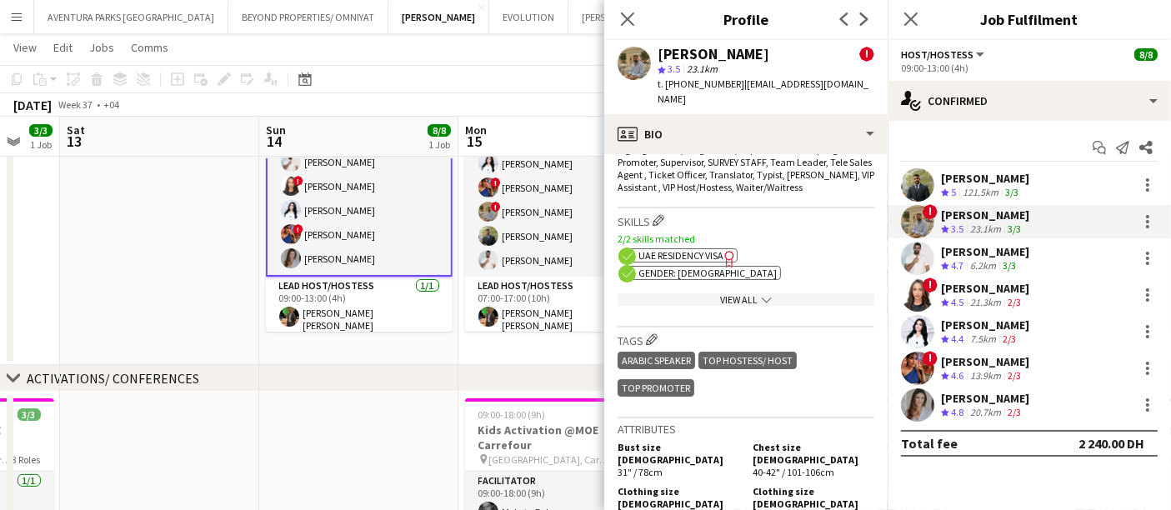
scroll to position [1019, 0]
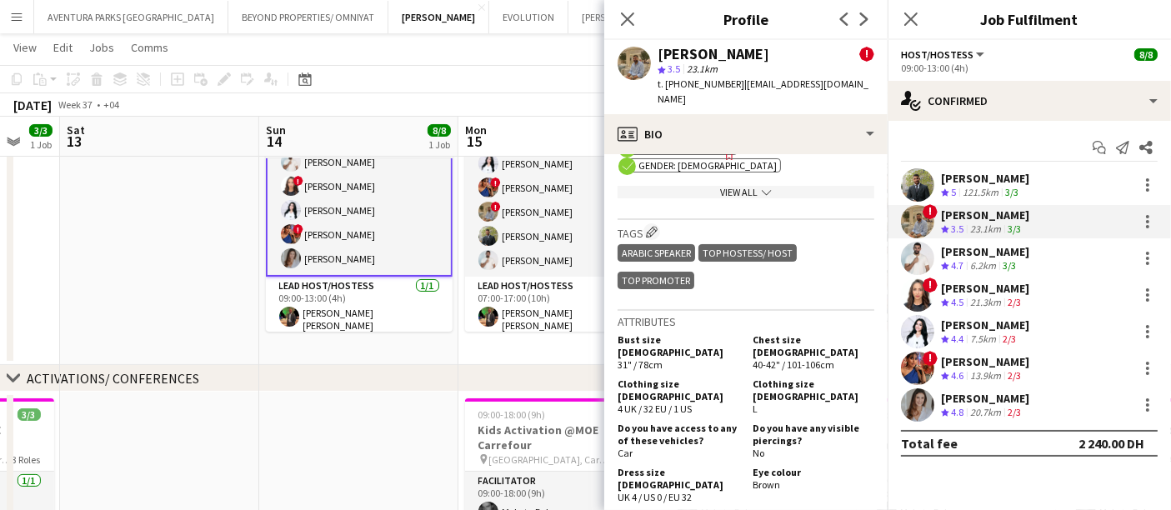
click at [981, 248] on div "[PERSON_NAME]" at bounding box center [985, 251] width 88 height 15
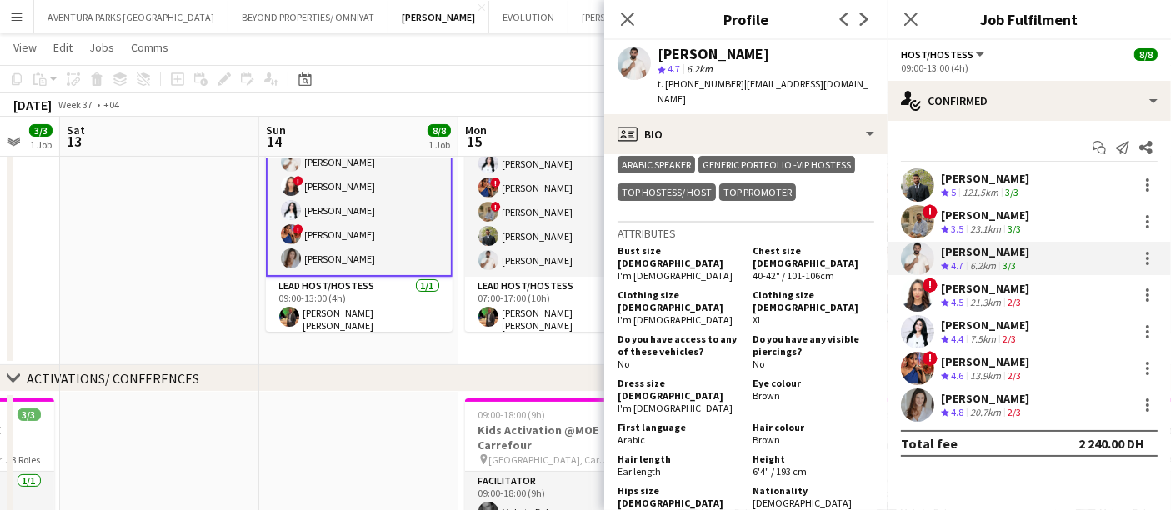
scroll to position [740, 0]
click at [959, 303] on span "4.5" at bounding box center [957, 302] width 13 height 13
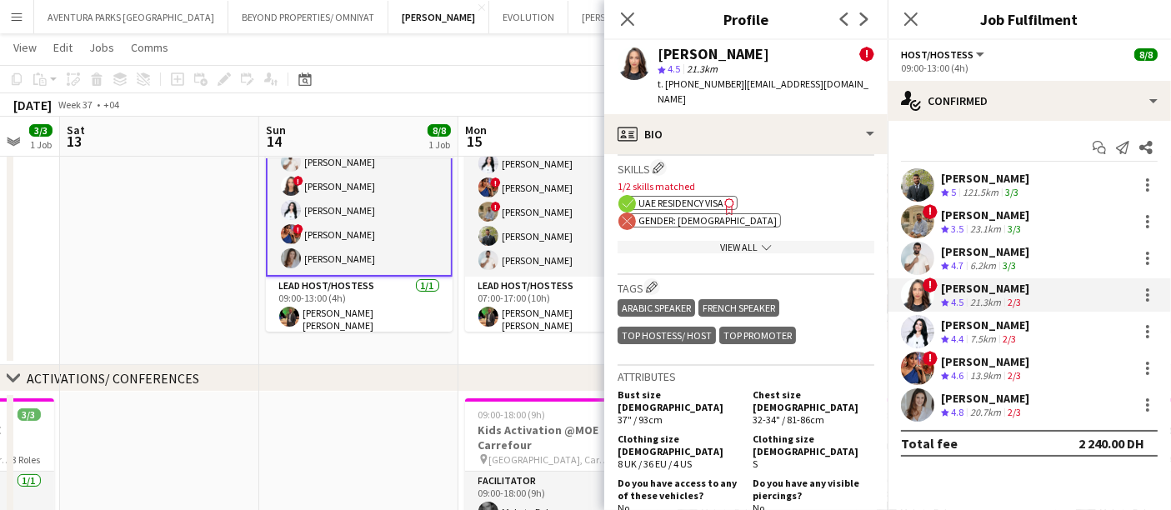
scroll to position [1019, 0]
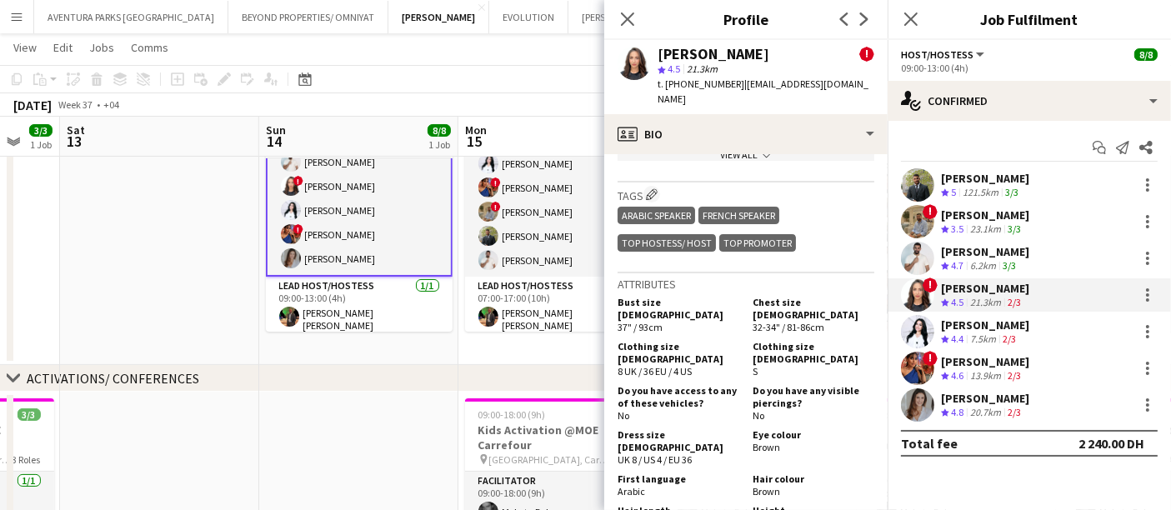
click at [991, 318] on div "[PERSON_NAME]" at bounding box center [985, 325] width 88 height 15
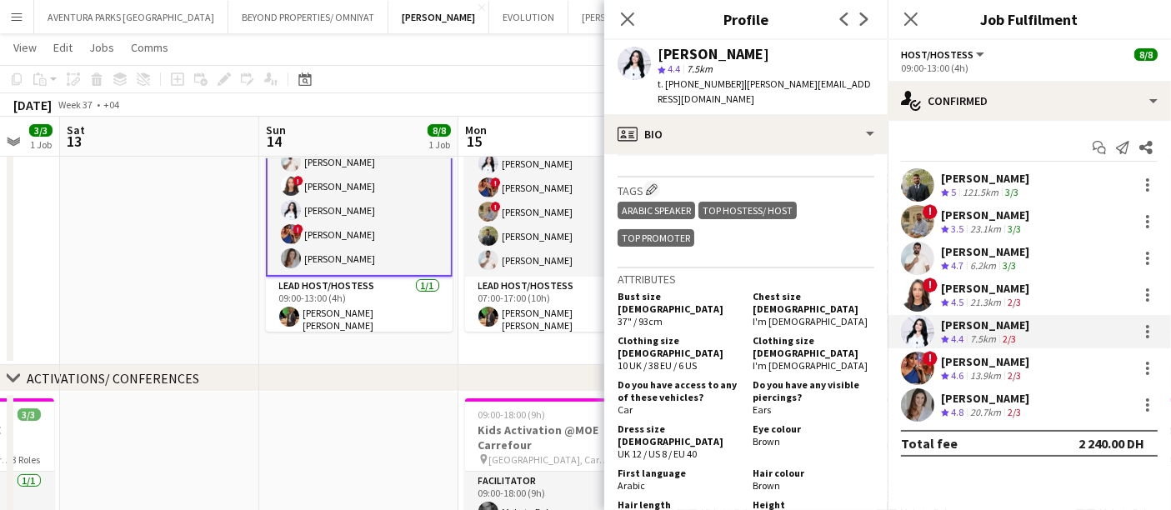
scroll to position [926, 0]
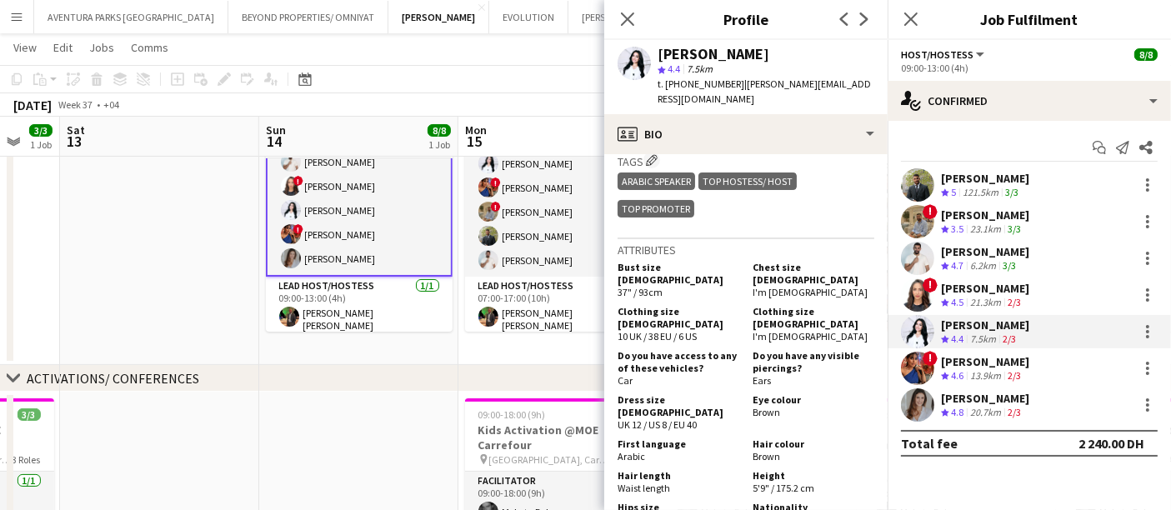
click at [1001, 278] on div "! [MEDICAL_DATA][PERSON_NAME] Crew rating 4.5 21.3km 2/3" at bounding box center [1029, 294] width 283 height 33
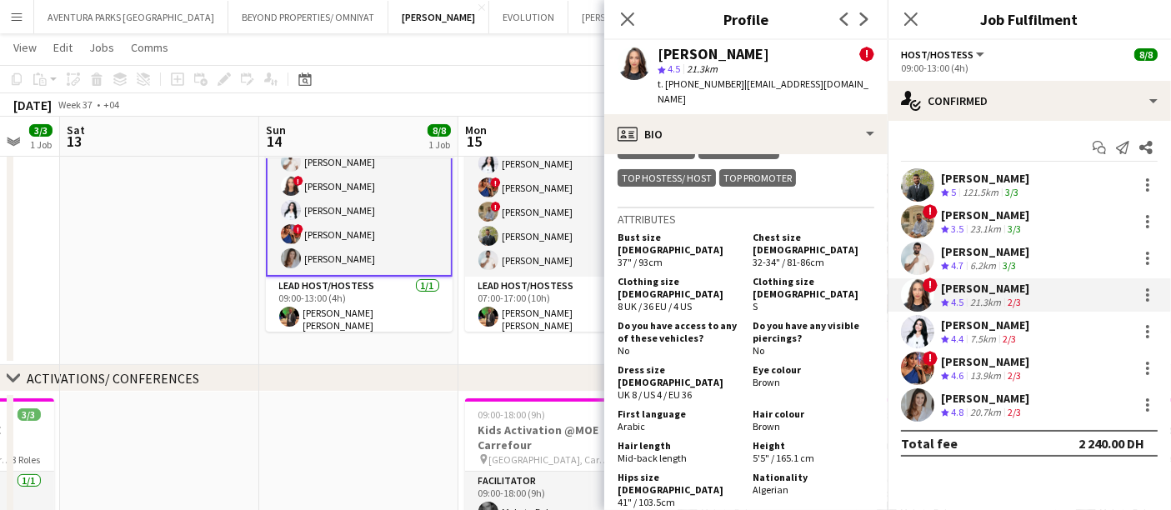
scroll to position [1111, 0]
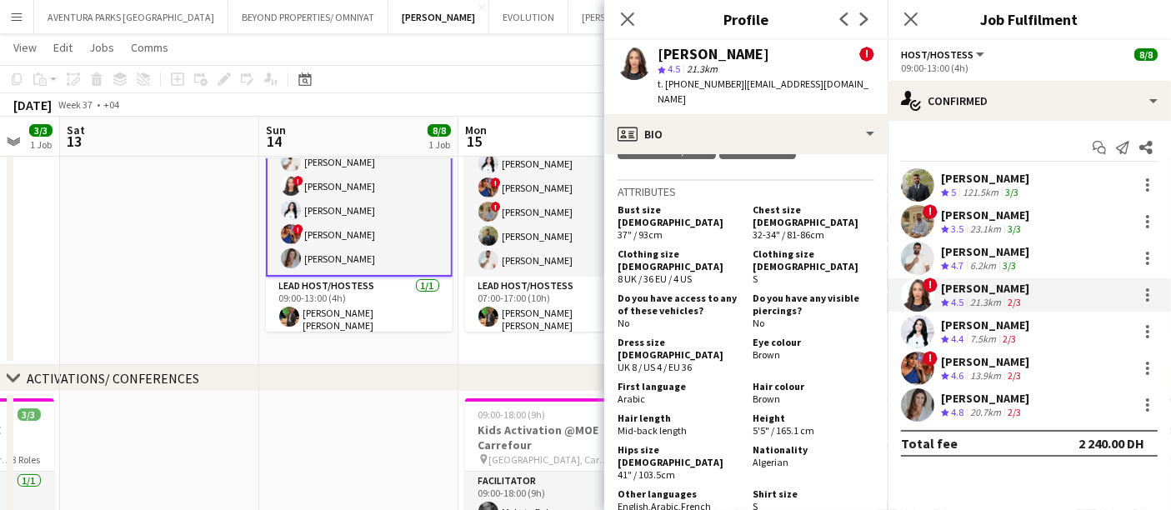
click at [976, 256] on div "[PERSON_NAME]" at bounding box center [985, 251] width 88 height 15
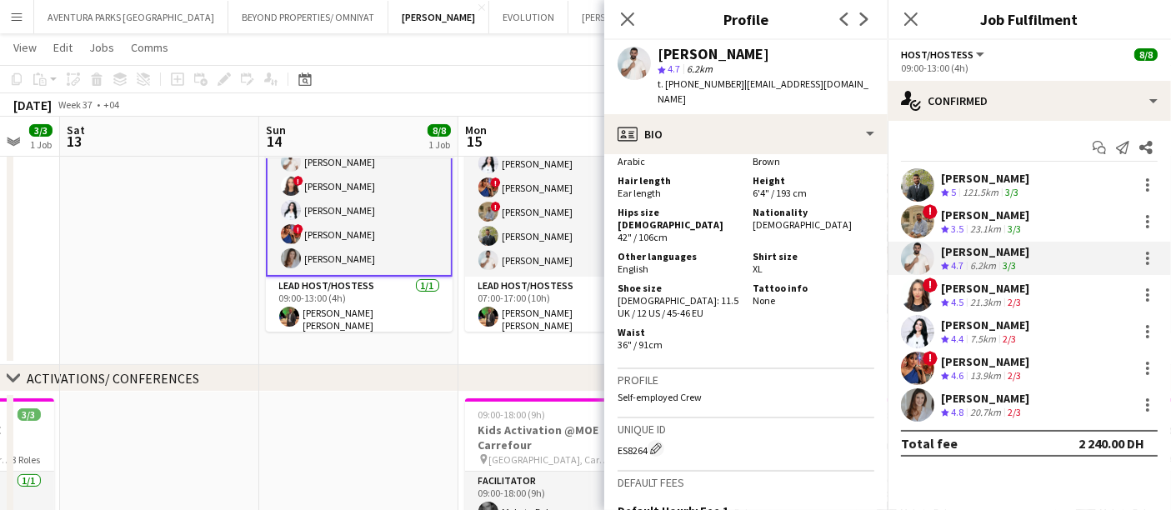
scroll to position [926, 0]
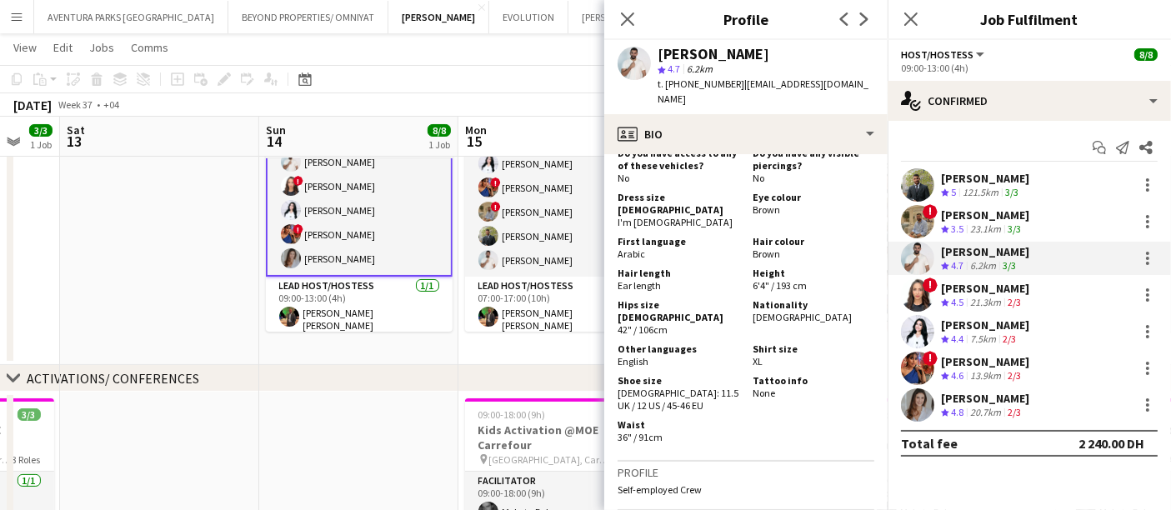
click at [990, 215] on div "[PERSON_NAME]" at bounding box center [985, 215] width 88 height 15
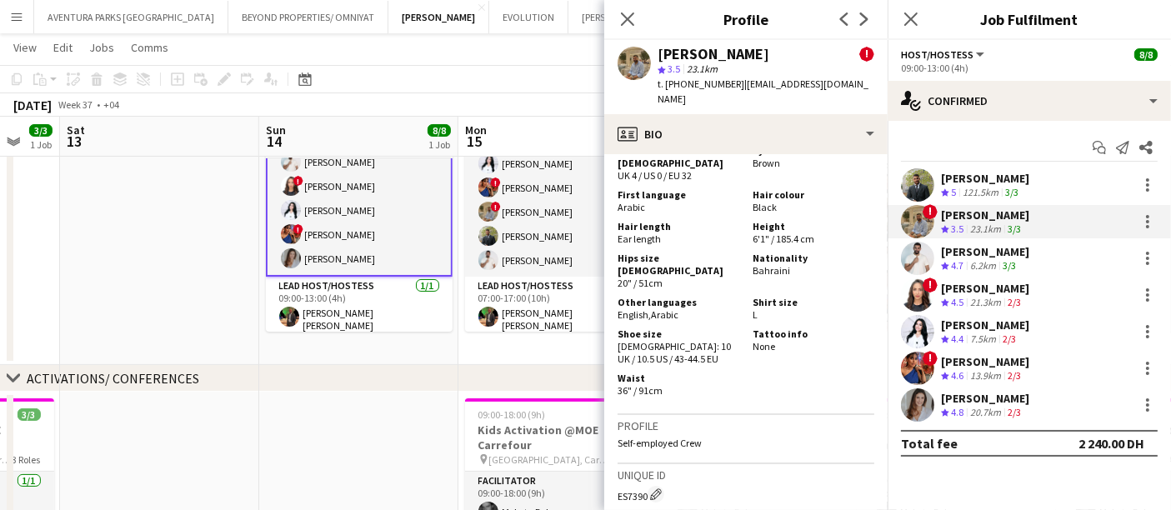
scroll to position [1204, 0]
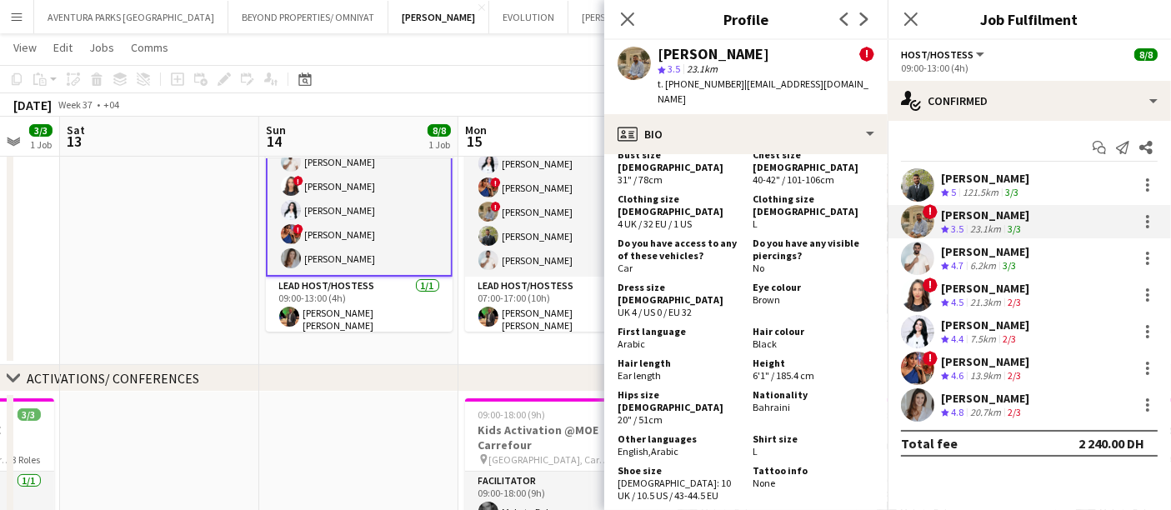
click at [1002, 177] on div "[PERSON_NAME]" at bounding box center [985, 178] width 88 height 15
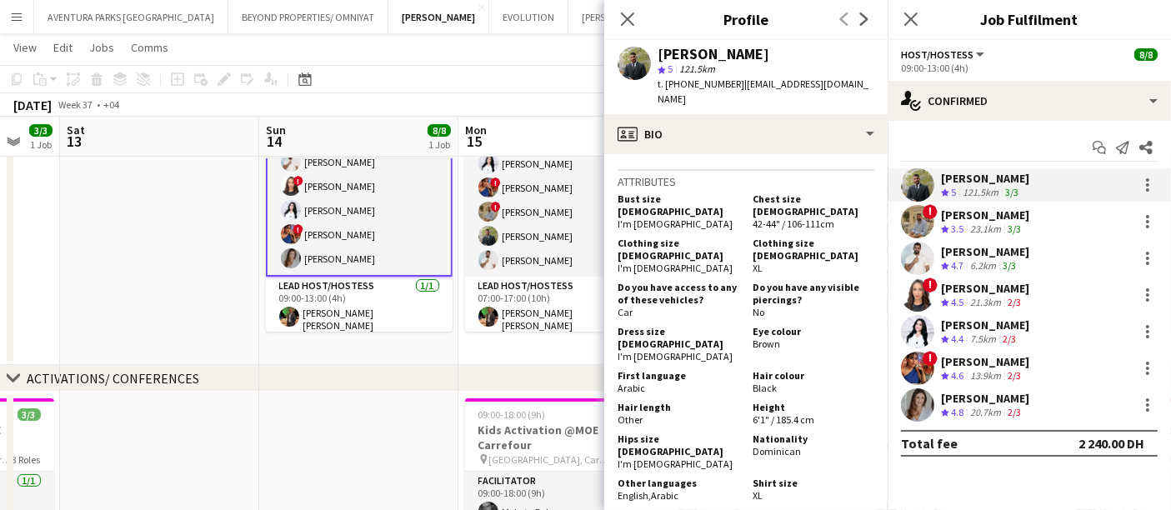
scroll to position [834, 0]
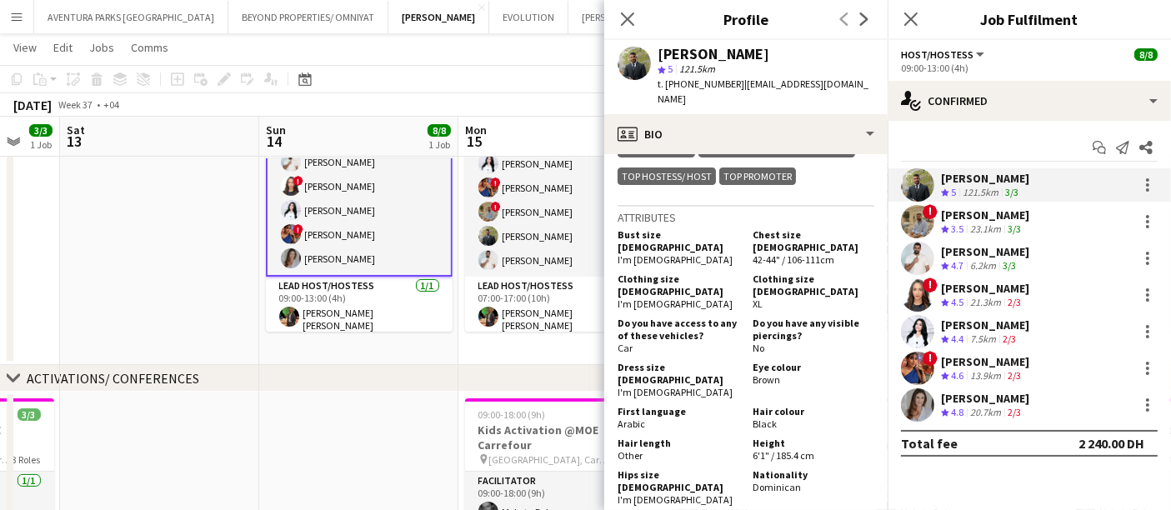
click at [984, 363] on div "[PERSON_NAME]" at bounding box center [985, 361] width 88 height 15
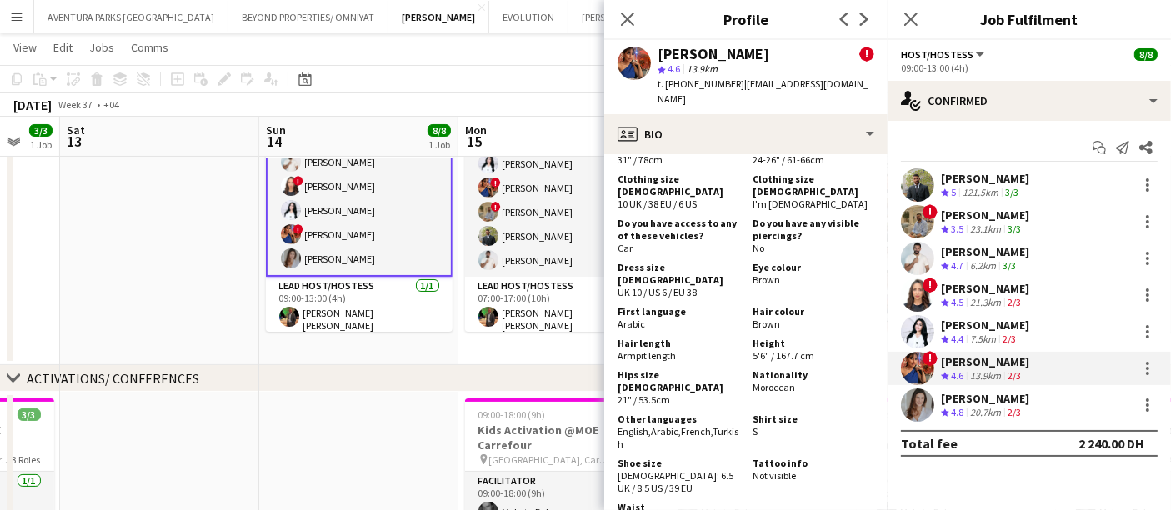
scroll to position [1296, 0]
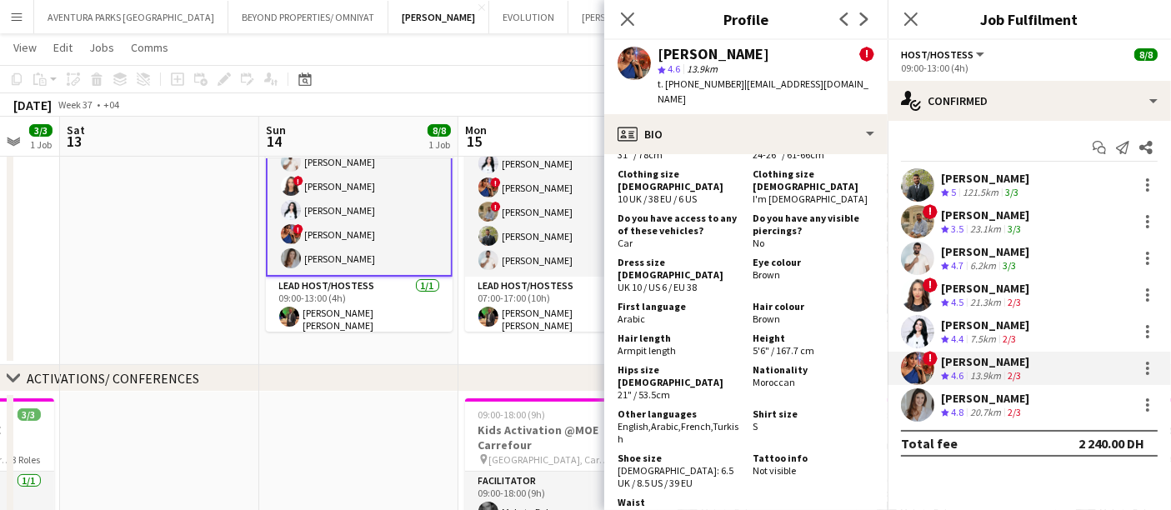
click at [1007, 392] on div "[PERSON_NAME]" at bounding box center [985, 398] width 88 height 15
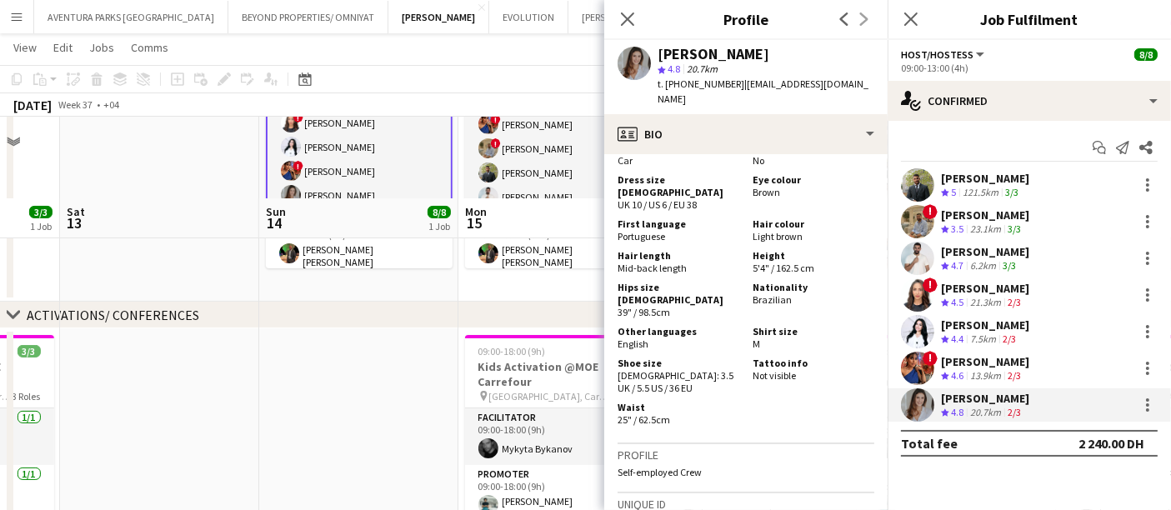
scroll to position [185, 0]
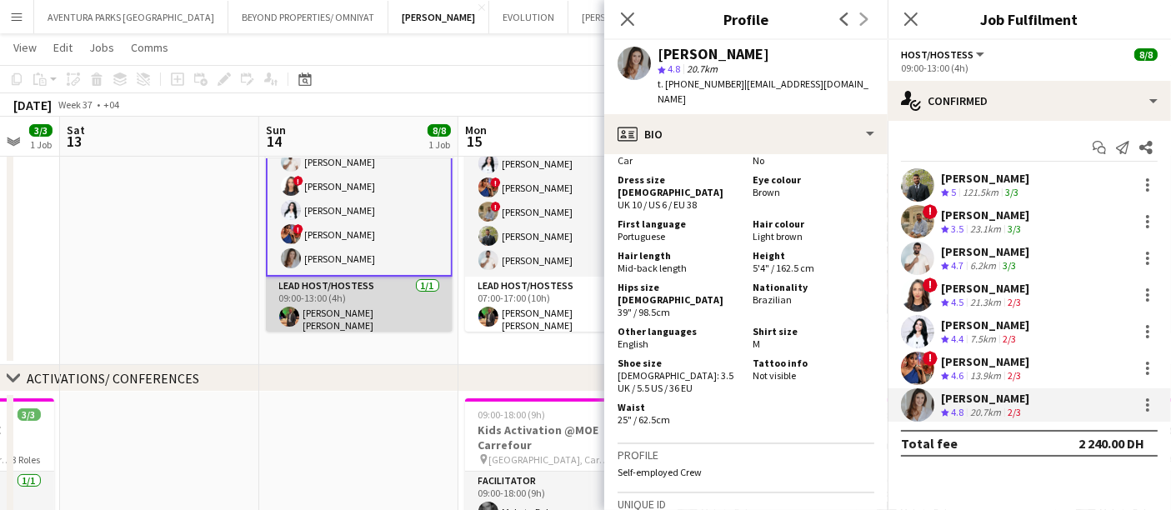
click at [370, 301] on app-card-role "Lead Host/Hostess [DATE] 09:00-13:00 (4h) [PERSON_NAME] [PERSON_NAME]" at bounding box center [359, 308] width 187 height 62
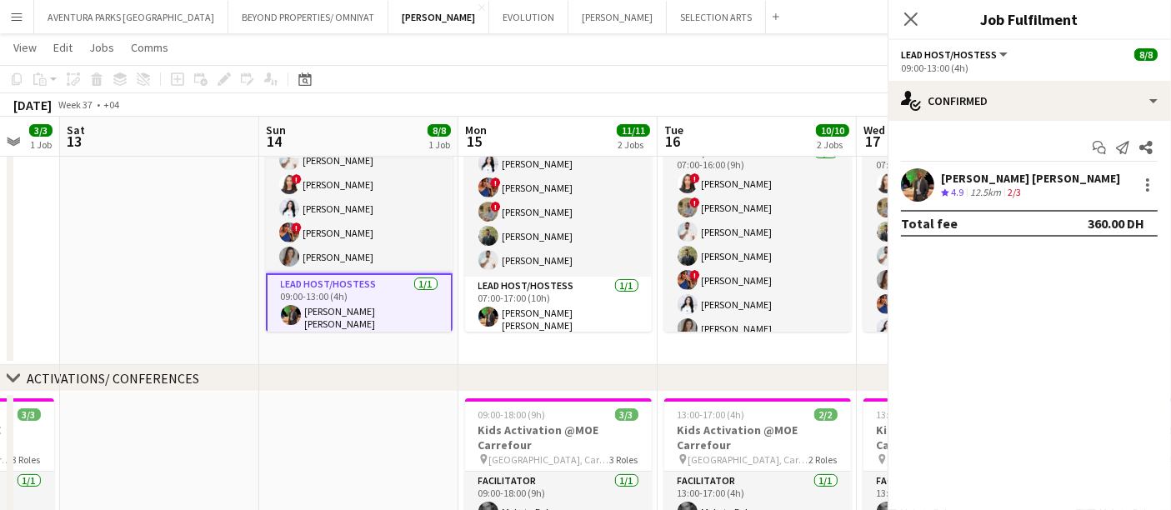
scroll to position [85, 0]
click at [963, 191] on span "4.9" at bounding box center [957, 192] width 13 height 13
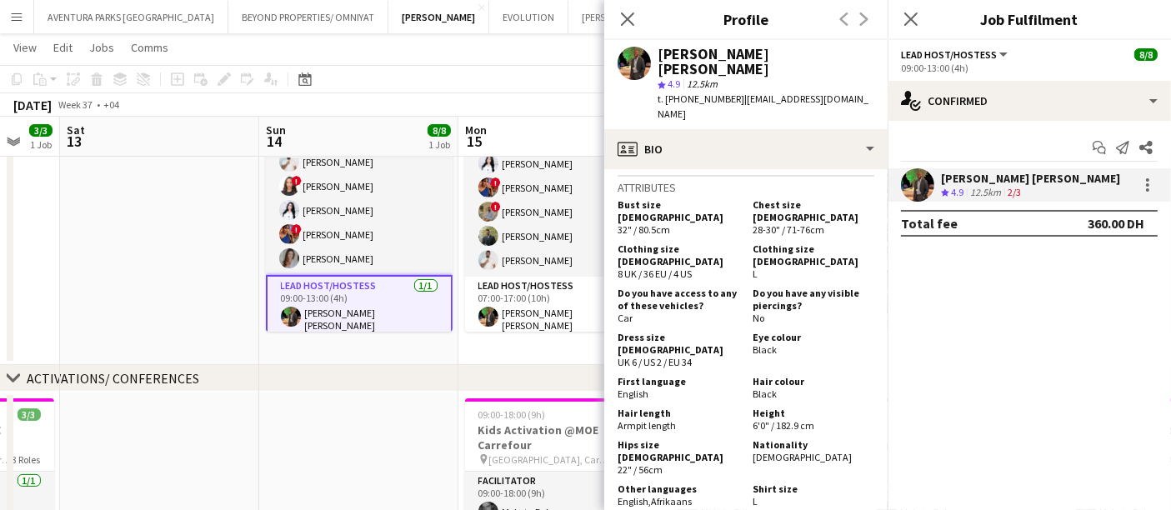
scroll to position [1111, 0]
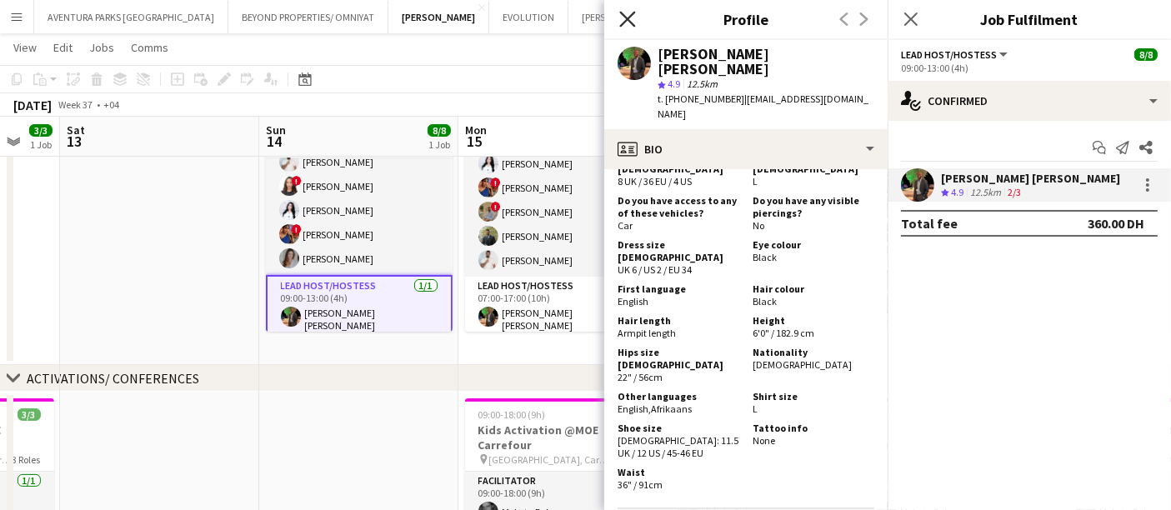
click at [628, 18] on icon at bounding box center [627, 19] width 16 height 16
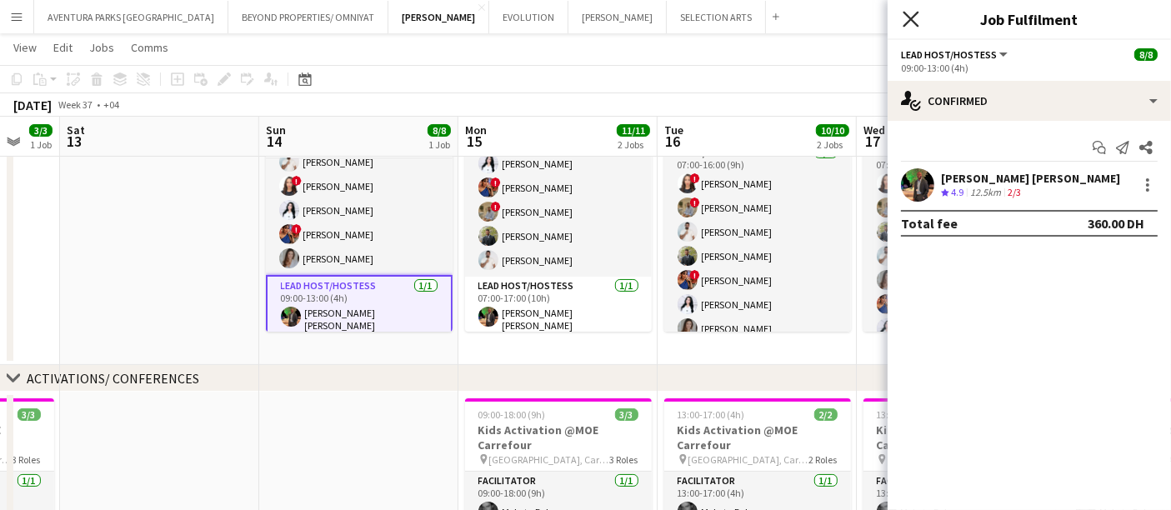
click at [910, 15] on icon "Close pop-in" at bounding box center [911, 19] width 16 height 16
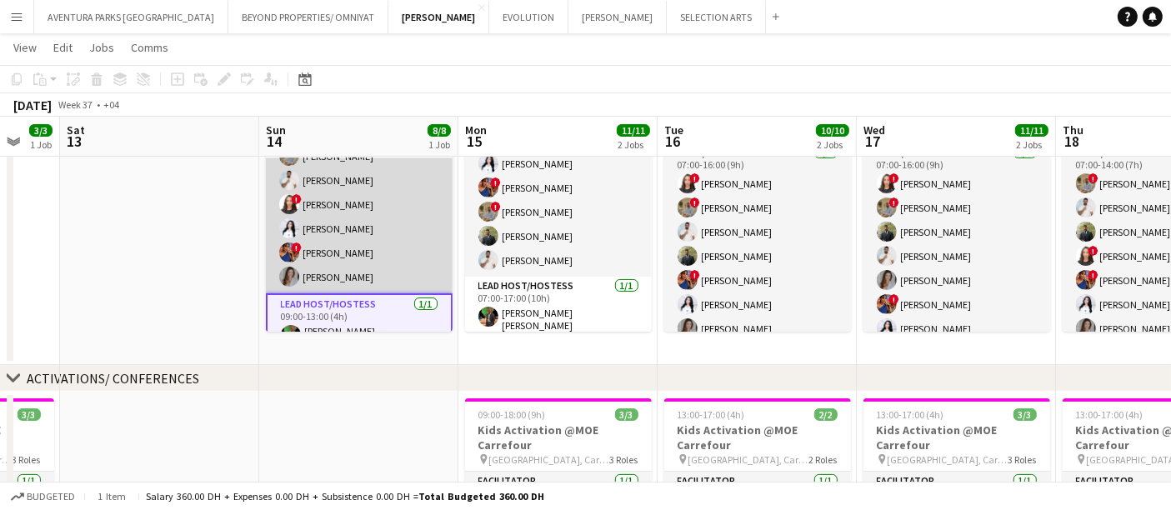
scroll to position [87, 0]
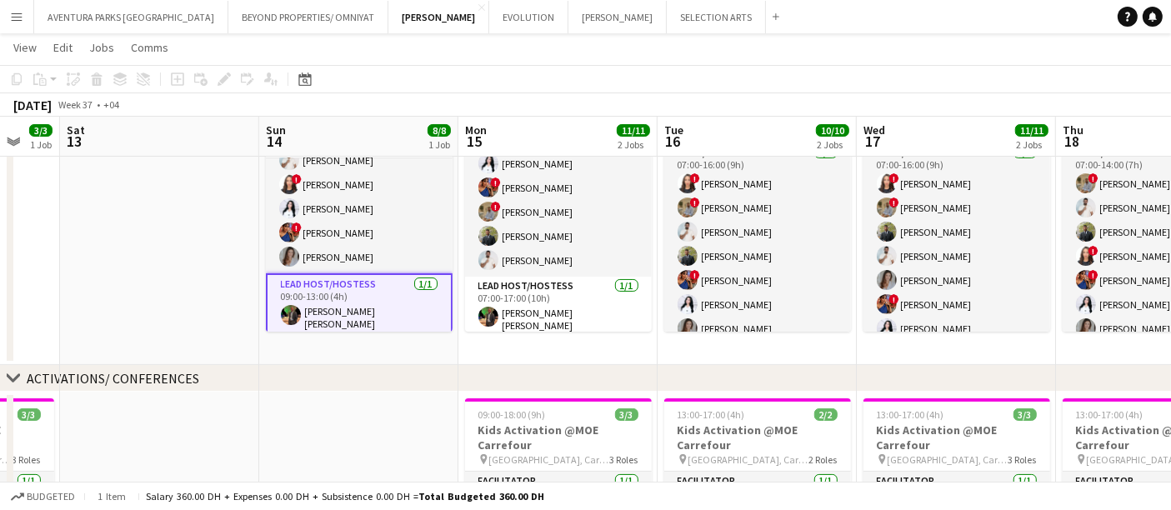
click at [333, 283] on app-card-role "Lead Host/Hostess [DATE] 09:00-13:00 (4h) [PERSON_NAME] [PERSON_NAME]" at bounding box center [359, 305] width 187 height 65
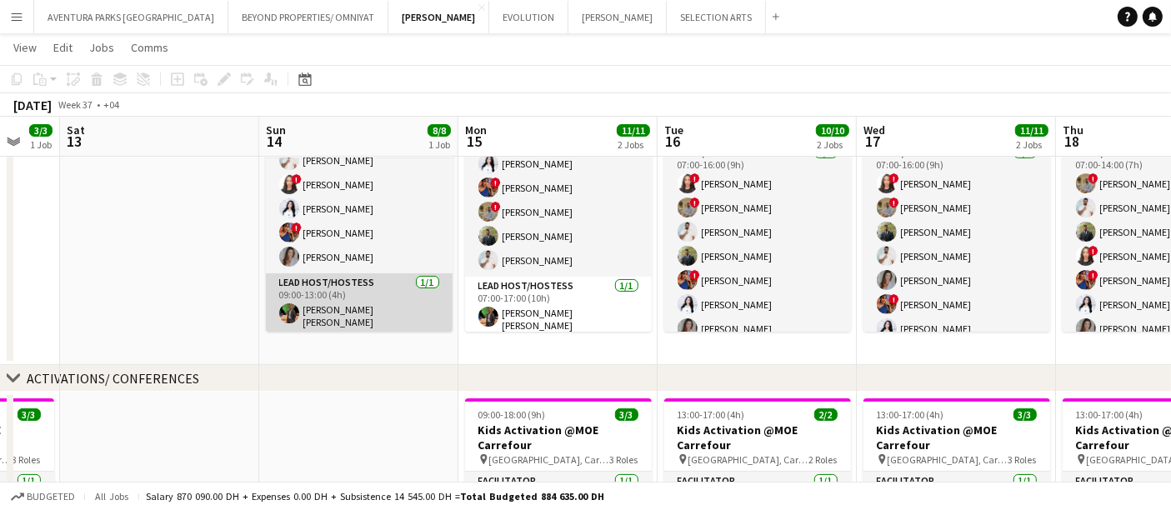
scroll to position [84, 0]
click at [359, 296] on app-card-role "Lead Host/Hostess [DATE] 09:00-13:00 (4h) [PERSON_NAME] [PERSON_NAME]" at bounding box center [359, 307] width 187 height 62
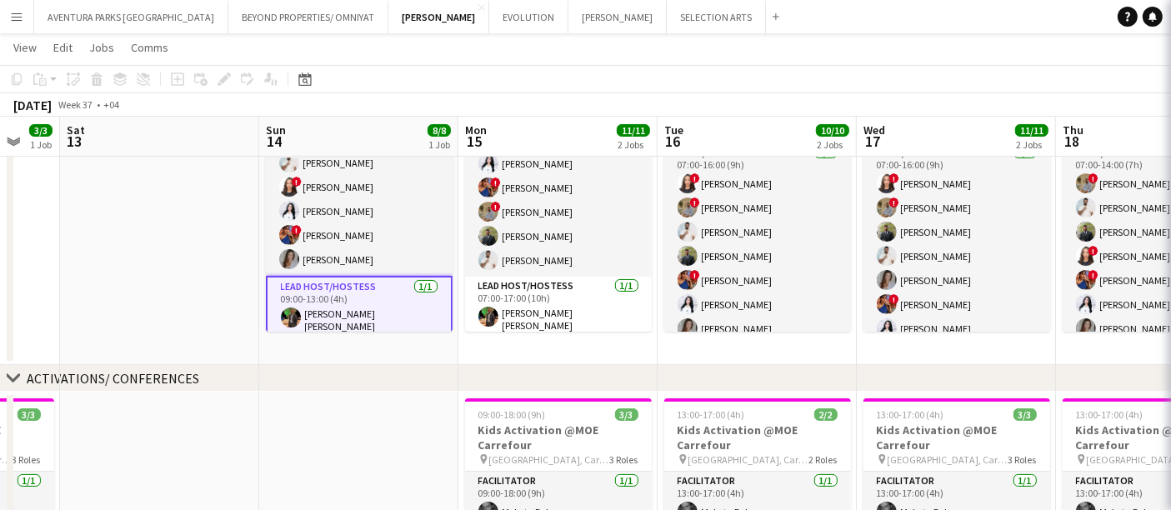
scroll to position [87, 0]
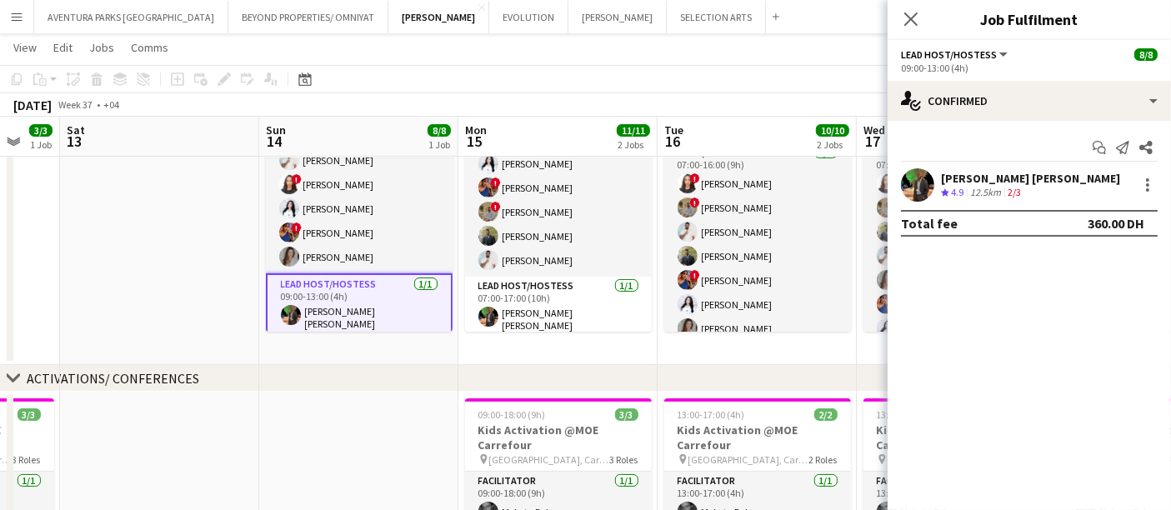
click at [962, 198] on span "4.9" at bounding box center [957, 192] width 13 height 13
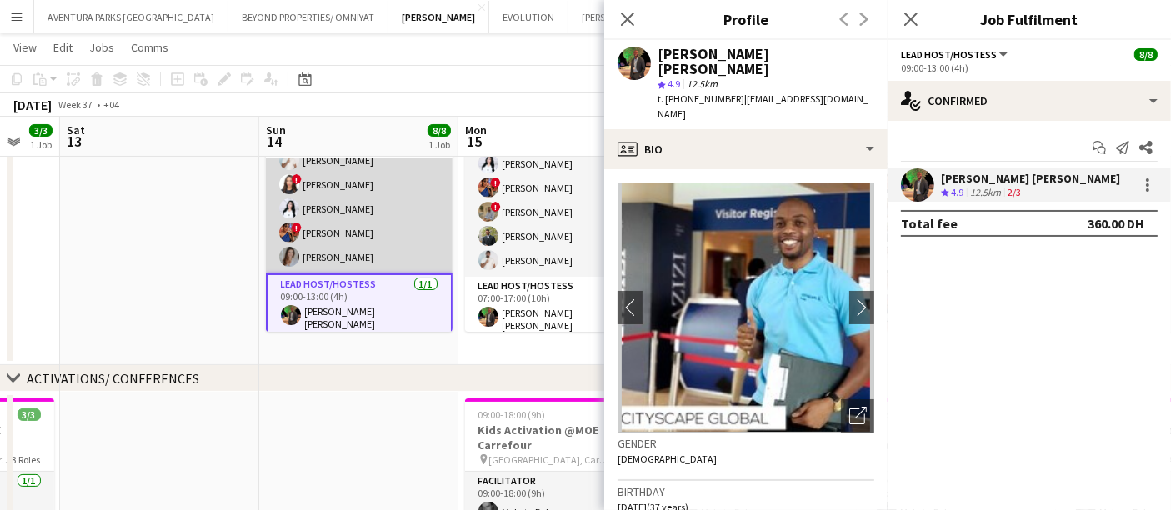
click at [331, 230] on app-card-role "Host/Hostess [DATE] 09:00-13:00 (4h) [PERSON_NAME] ! [PERSON_NAME] [PERSON_NAME…" at bounding box center [359, 173] width 187 height 202
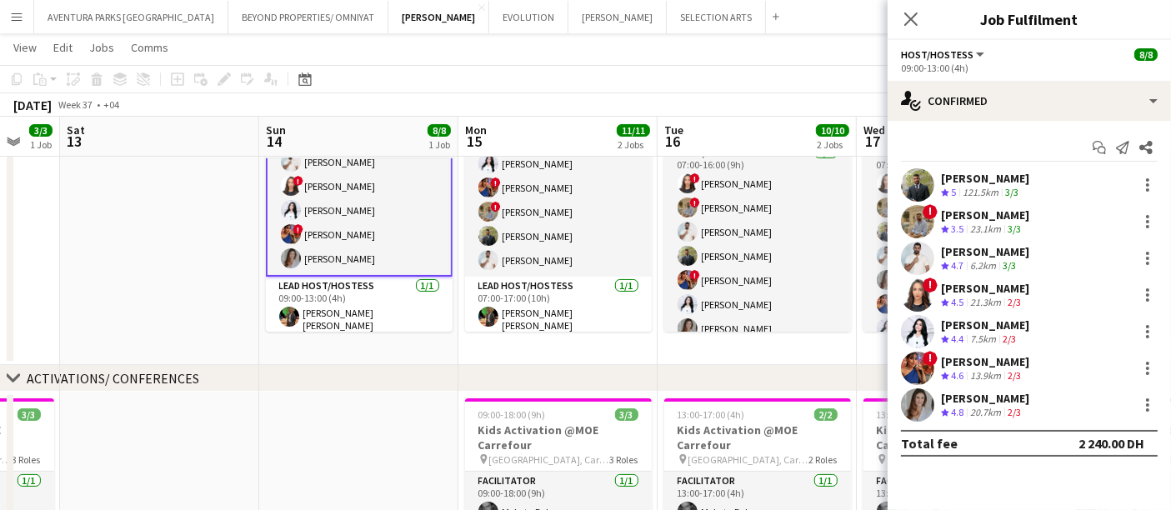
click at [934, 186] on div "[PERSON_NAME] Crew rating 5 121.5km 3/3" at bounding box center [1029, 184] width 283 height 33
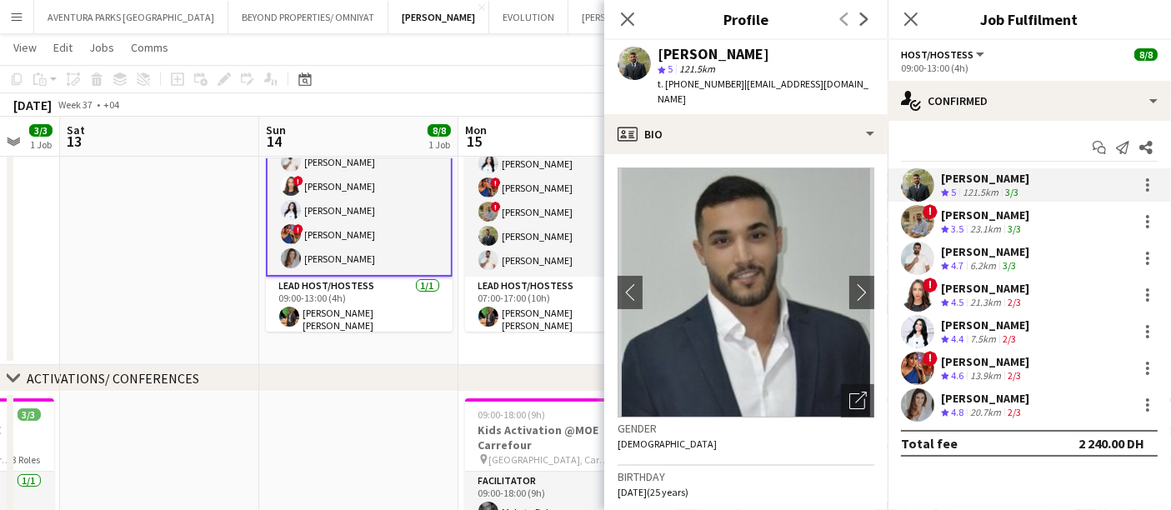
click at [945, 220] on div "[PERSON_NAME]" at bounding box center [985, 215] width 88 height 15
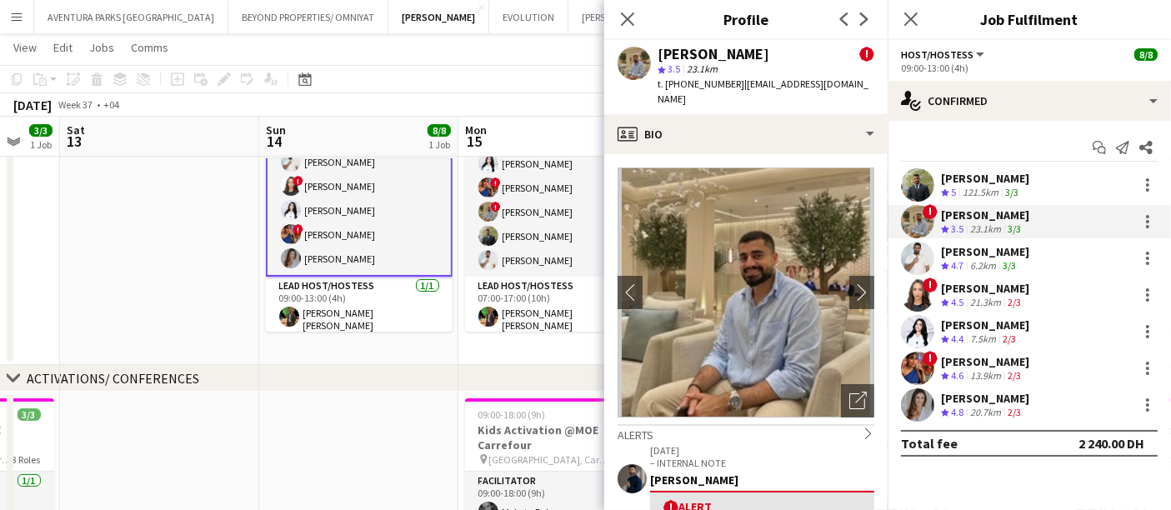
click at [1010, 263] on app-skills-label "3/3" at bounding box center [1009, 265] width 13 height 13
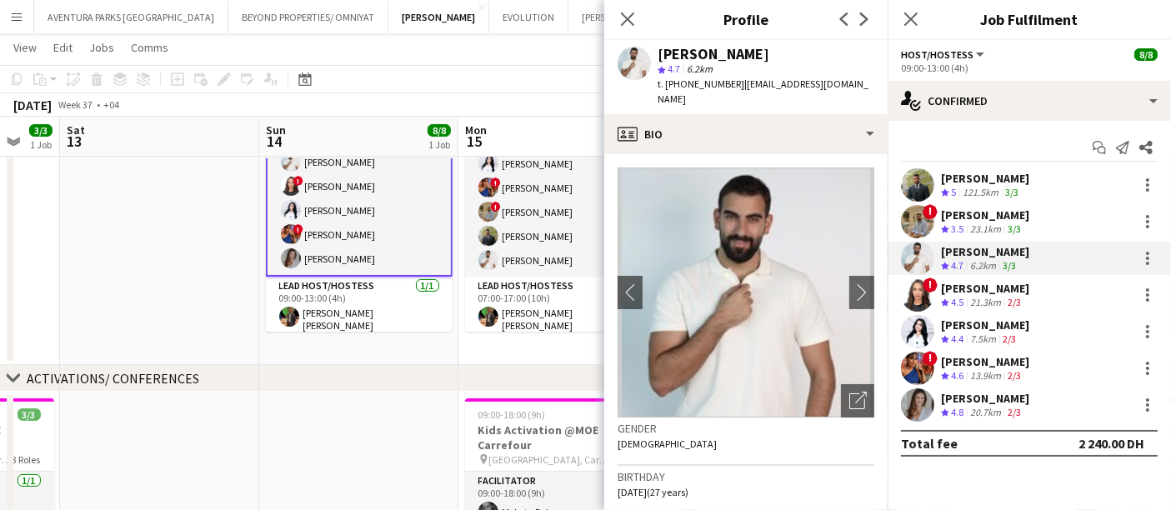
click at [990, 297] on div "21.3km" at bounding box center [986, 303] width 38 height 14
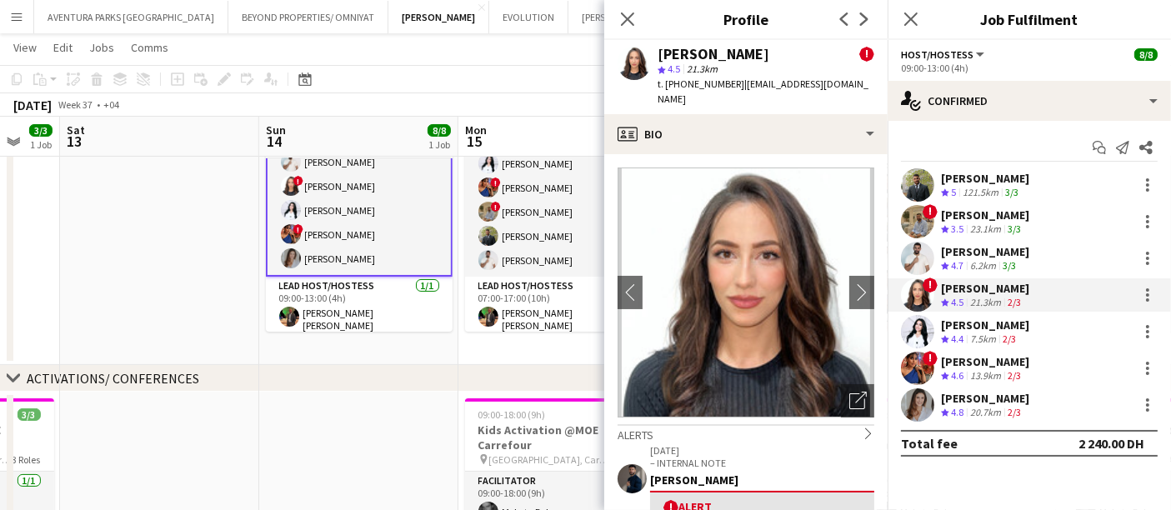
click at [978, 326] on div "[PERSON_NAME]" at bounding box center [985, 325] width 88 height 15
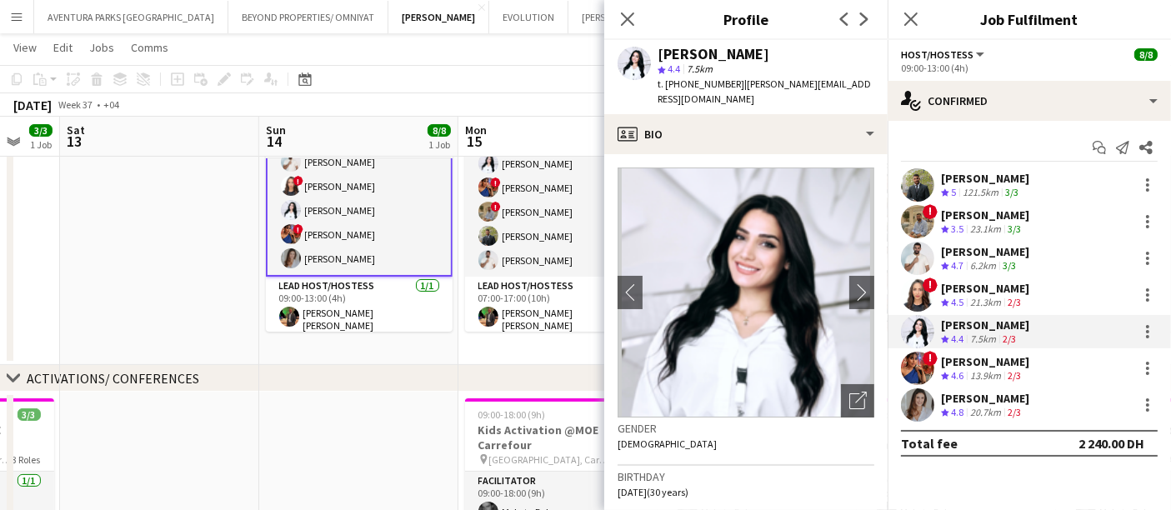
click at [971, 360] on div "[PERSON_NAME]" at bounding box center [985, 361] width 88 height 15
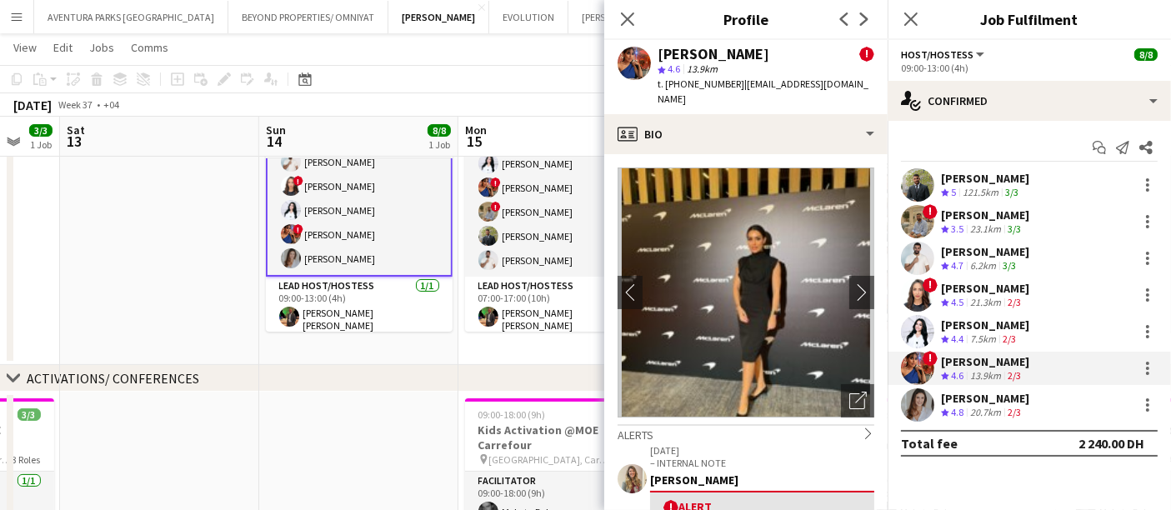
click at [966, 397] on div "[PERSON_NAME]" at bounding box center [985, 398] width 88 height 15
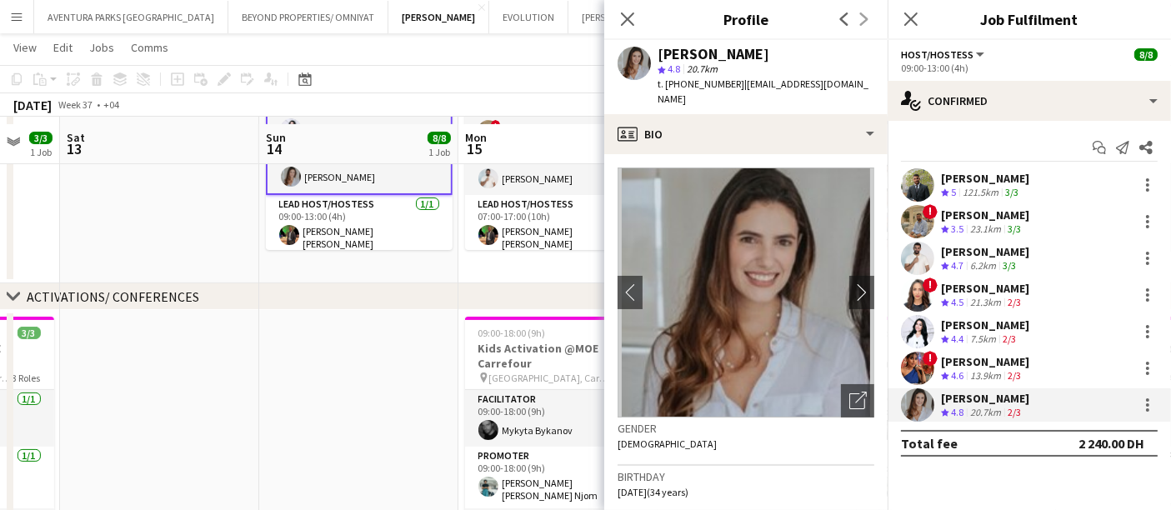
scroll to position [278, 0]
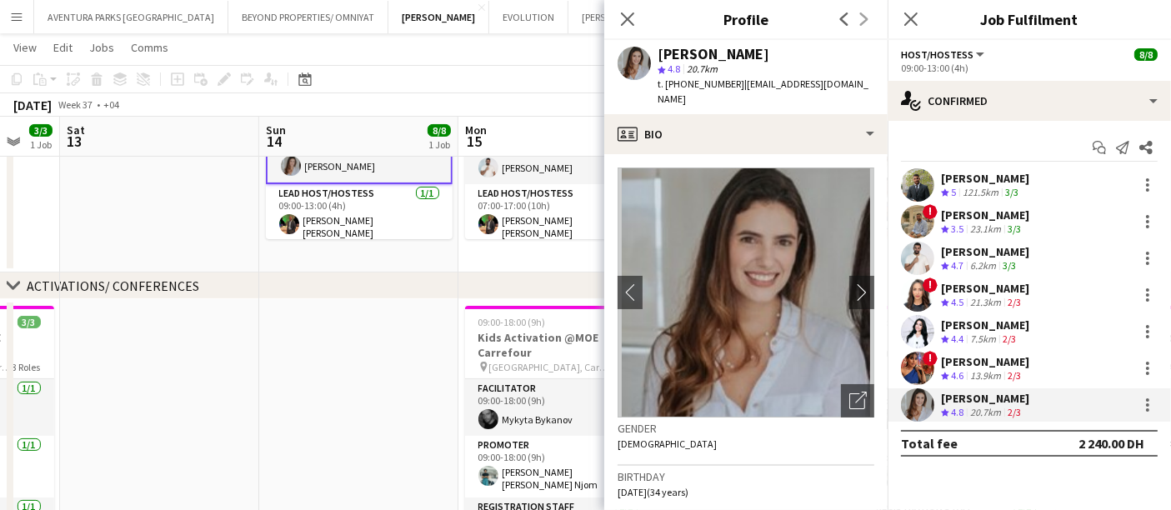
click at [411, 277] on div "chevron-right ACTIVATIONS/ CONFERENCES" at bounding box center [585, 286] width 1171 height 27
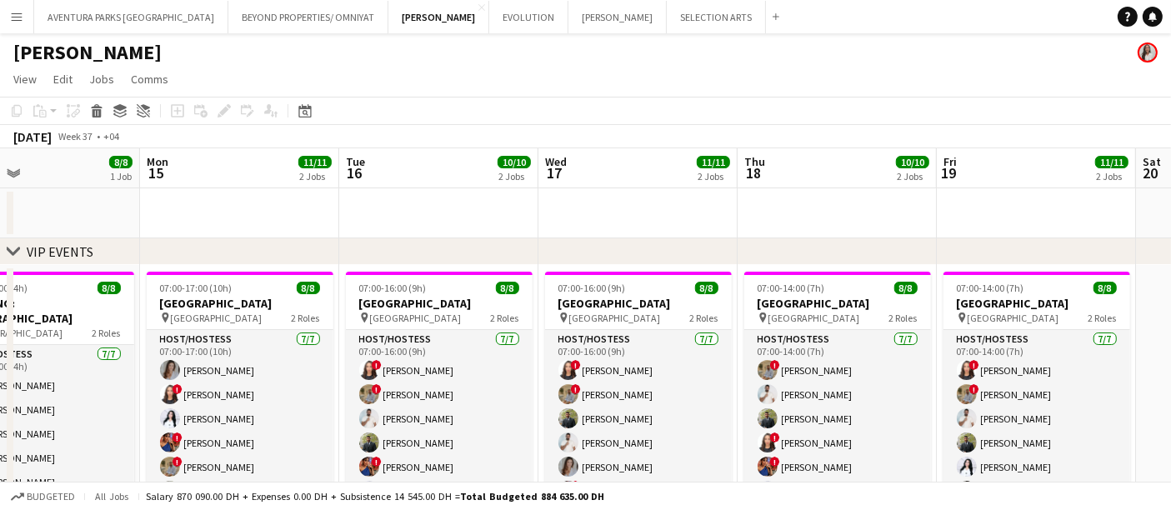
scroll to position [0, 570]
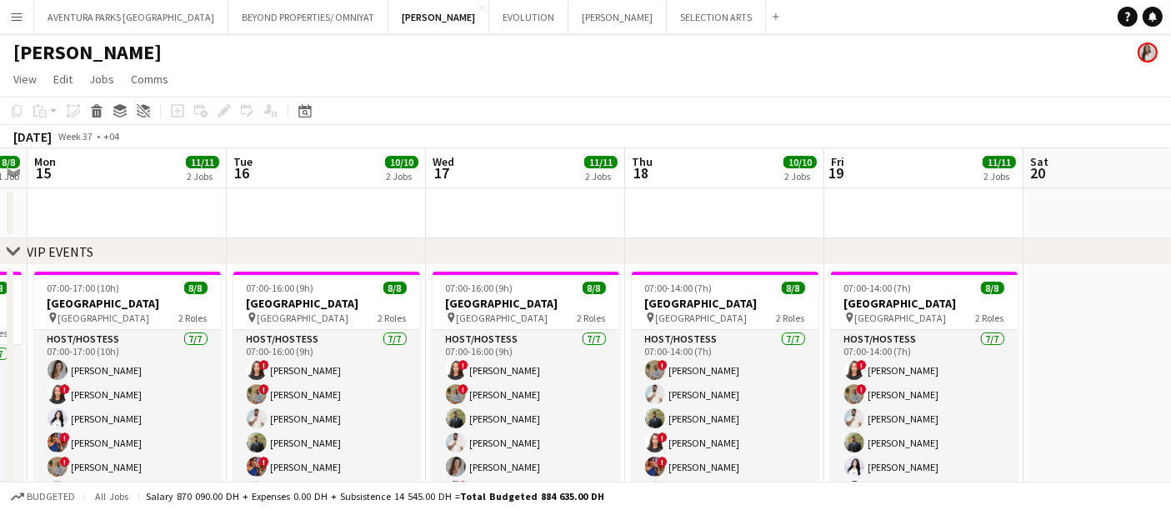
drag, startPoint x: 913, startPoint y: 225, endPoint x: 482, endPoint y: 235, distance: 431.1
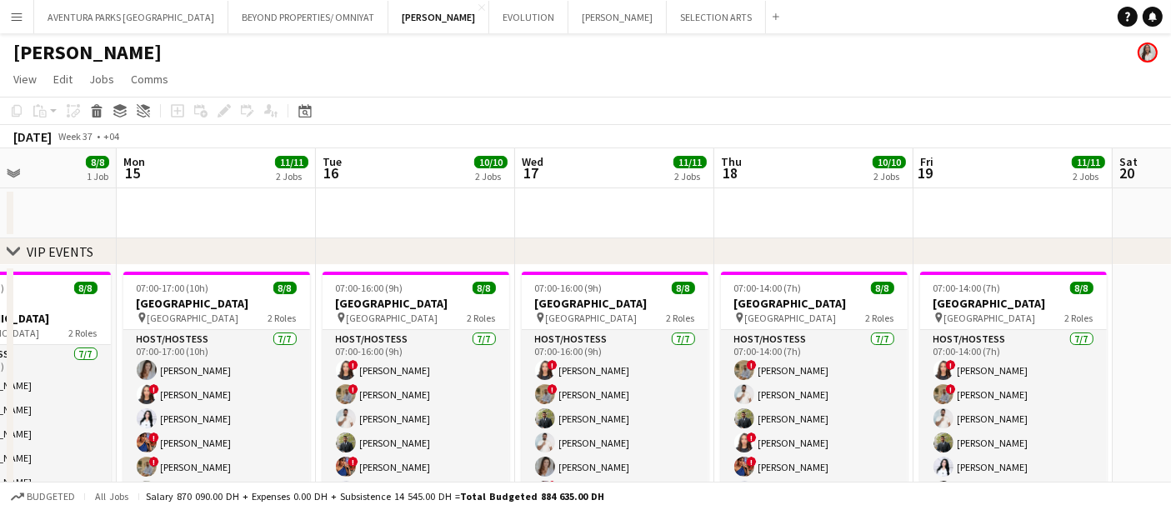
scroll to position [0, 356]
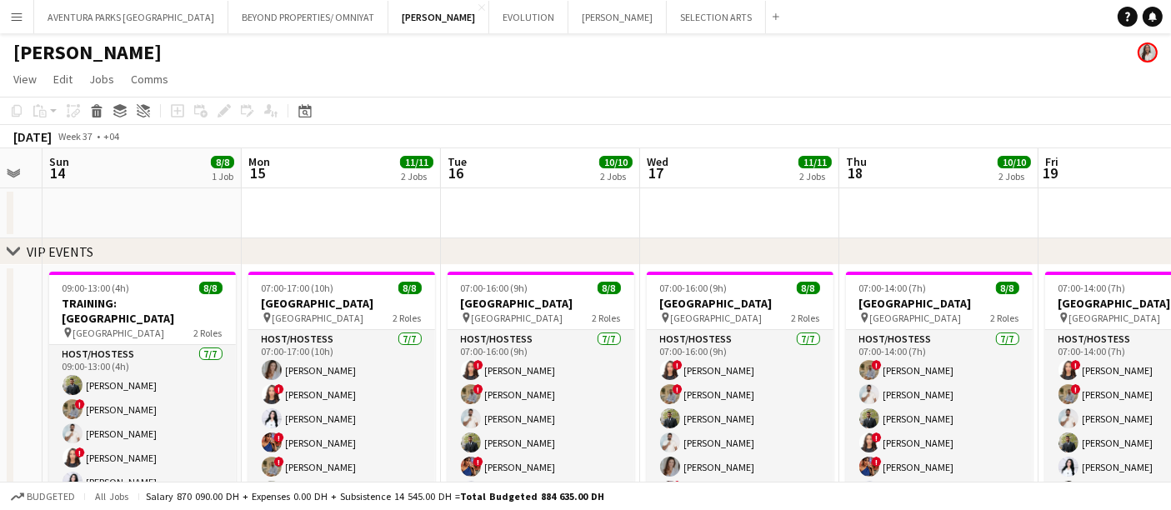
drag, startPoint x: 331, startPoint y: 195, endPoint x: 545, endPoint y: 189, distance: 214.3
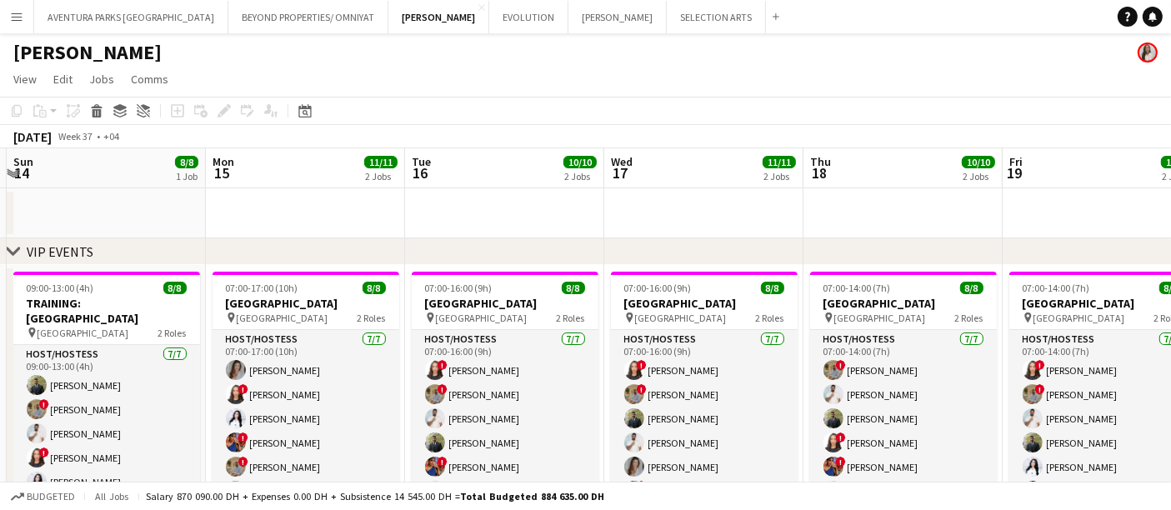
scroll to position [0, 416]
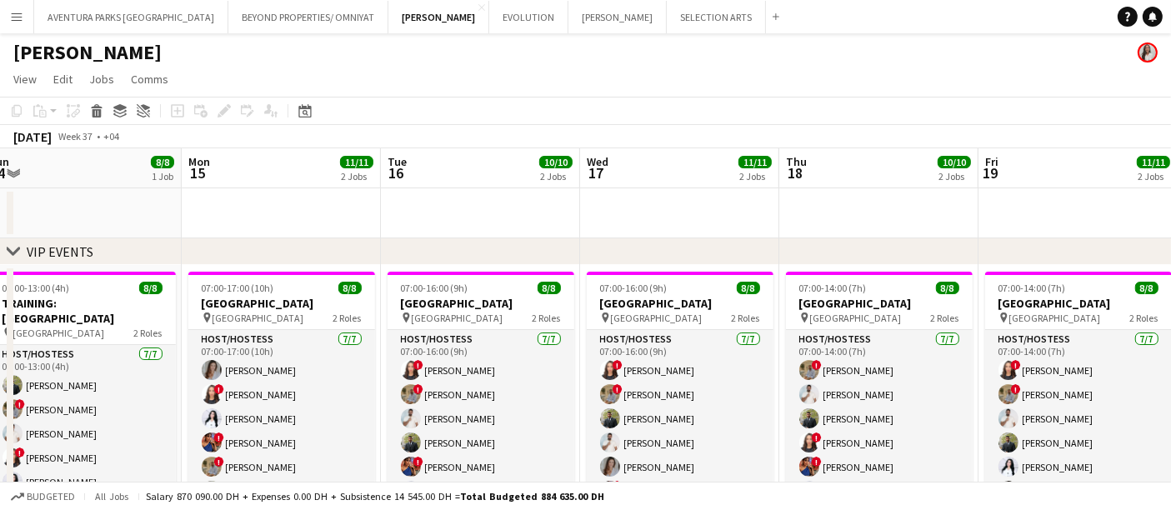
drag, startPoint x: 535, startPoint y: 206, endPoint x: 475, endPoint y: 208, distance: 60.0
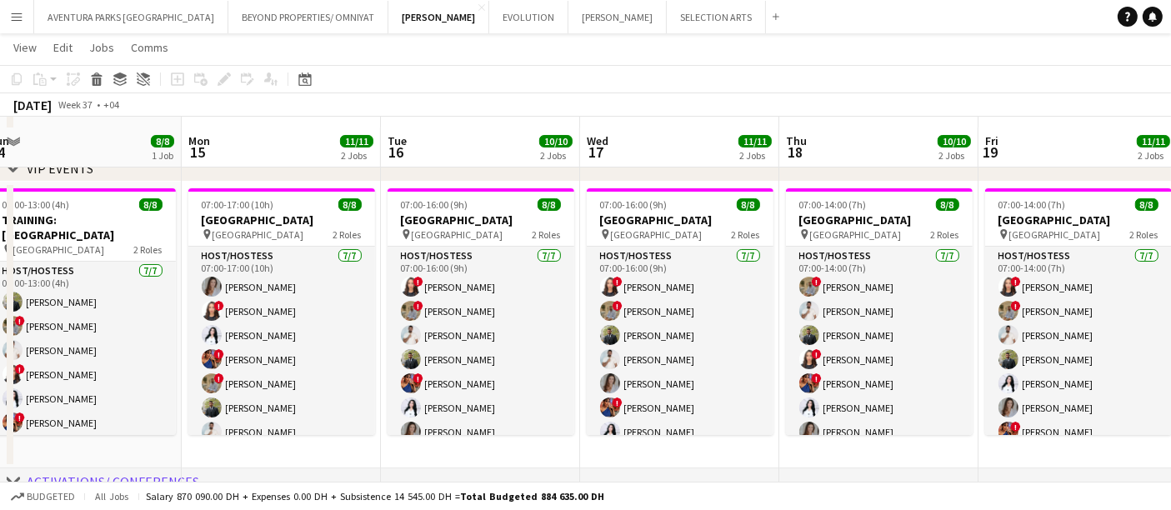
scroll to position [93, 0]
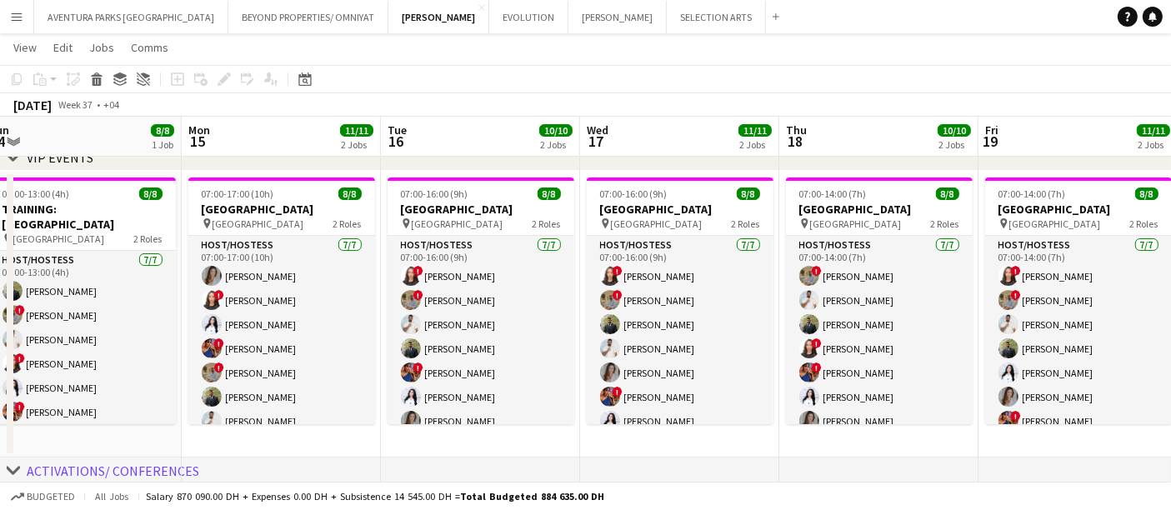
drag, startPoint x: 239, startPoint y: 163, endPoint x: 548, endPoint y: 169, distance: 308.5
click at [548, 169] on div "chevron-right VIP EVENTS" at bounding box center [585, 157] width 1171 height 27
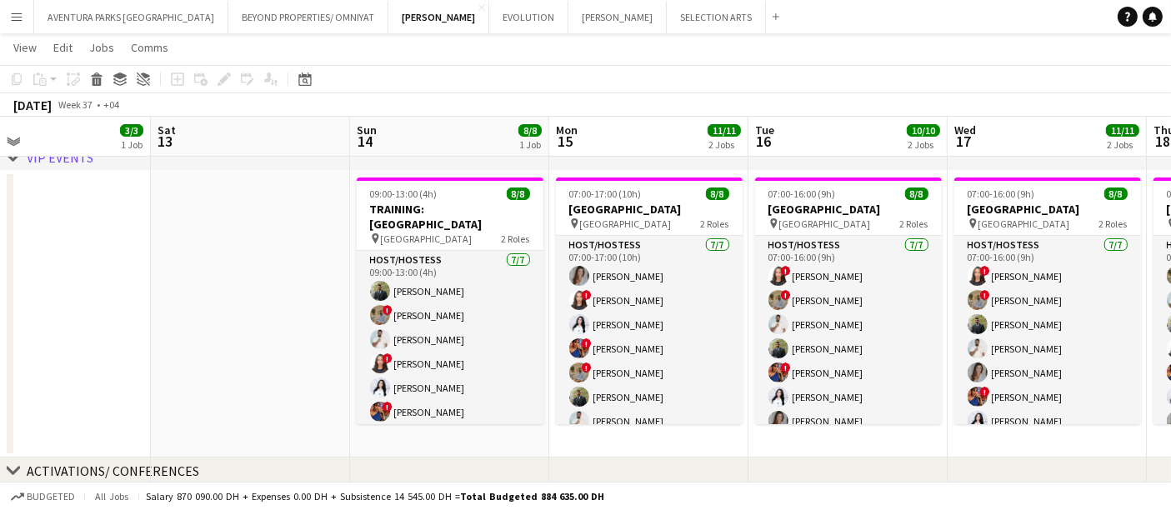
scroll to position [0, 458]
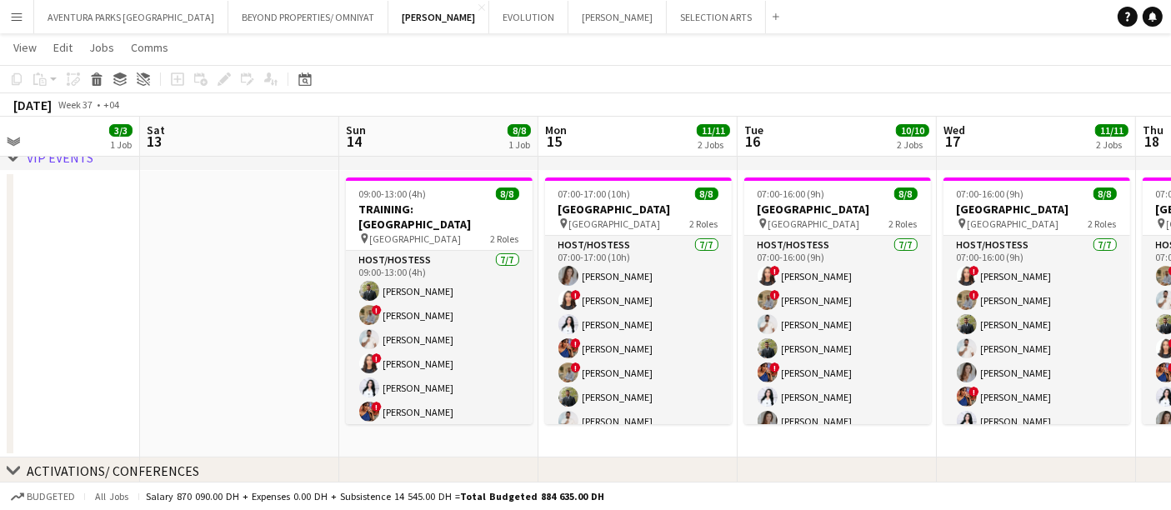
drag, startPoint x: 268, startPoint y: 435, endPoint x: 426, endPoint y: 463, distance: 160.7
click at [426, 463] on div "chevron-right VIP EVENTS chevron-right ACTIVATIONS/ CONFERENCES chevron-right A…" at bounding box center [585, 517] width 1171 height 1090
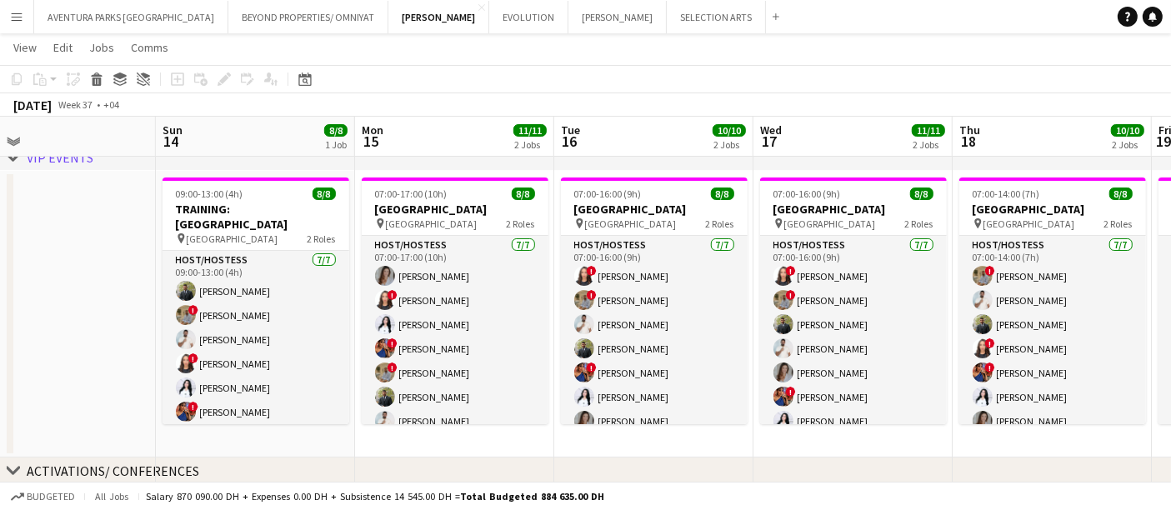
scroll to position [0, 660]
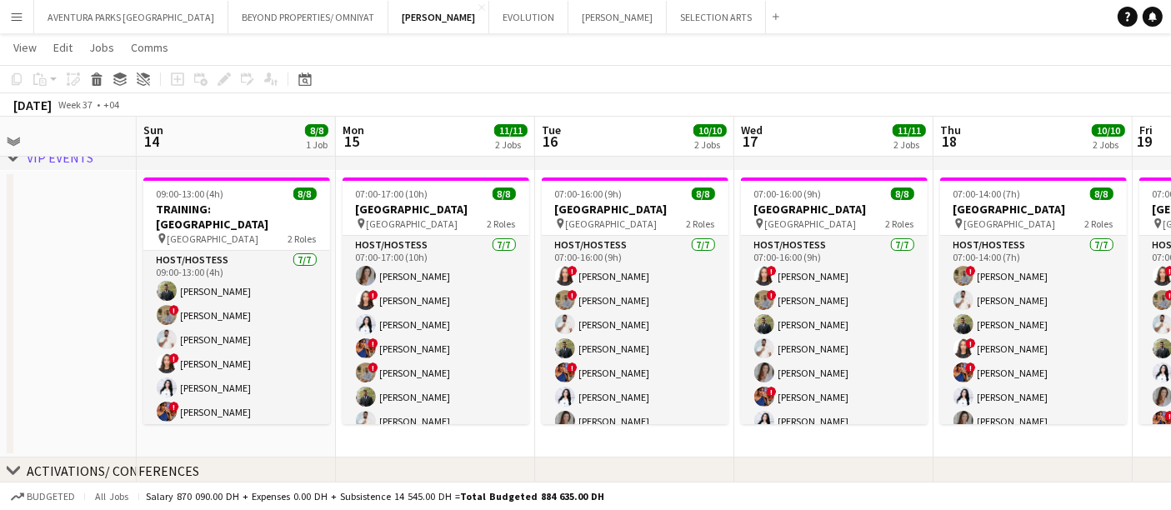
drag, startPoint x: 233, startPoint y: 258, endPoint x: 31, endPoint y: 248, distance: 202.8
click at [31, 248] on app-calendar-viewport "Wed 10 3/3 1 Job Thu 11 3/3 1 Job Fri 12 3/3 1 Job Sat 13 Sun 14 8/8 1 Job Mon …" at bounding box center [585, 517] width 1171 height 1090
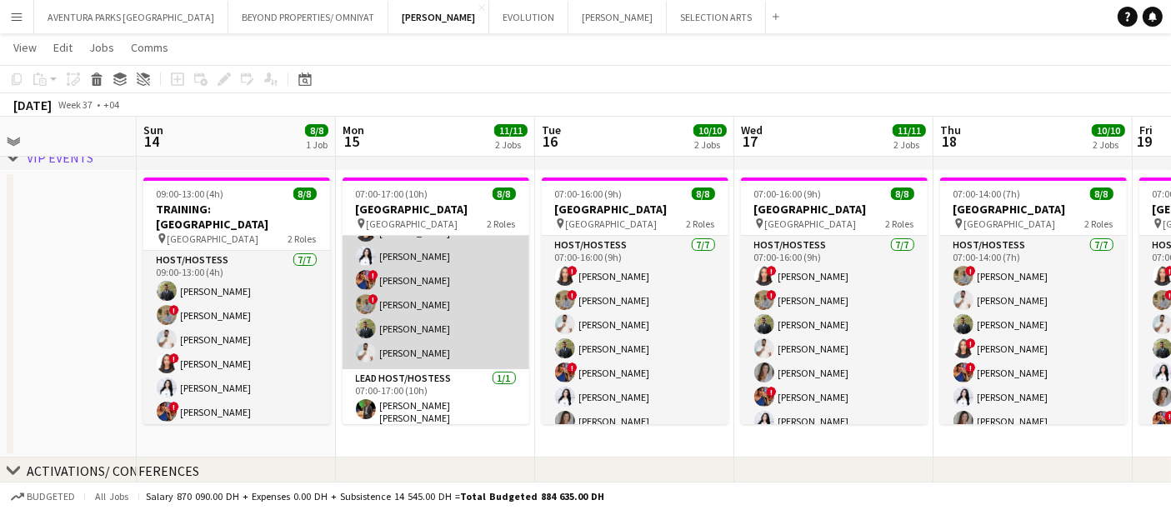
scroll to position [0, 0]
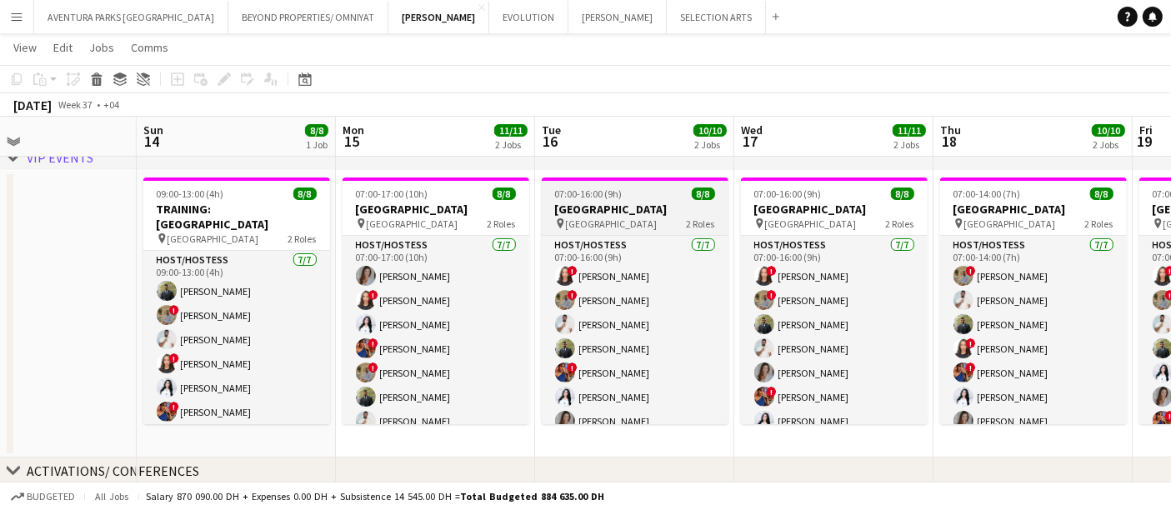
drag, startPoint x: 871, startPoint y: 168, endPoint x: 682, endPoint y: 177, distance: 189.4
click at [682, 177] on div "chevron-right VIP EVENTS chevron-right ACTIVATIONS/ CONFERENCES chevron-right A…" at bounding box center [585, 517] width 1171 height 1090
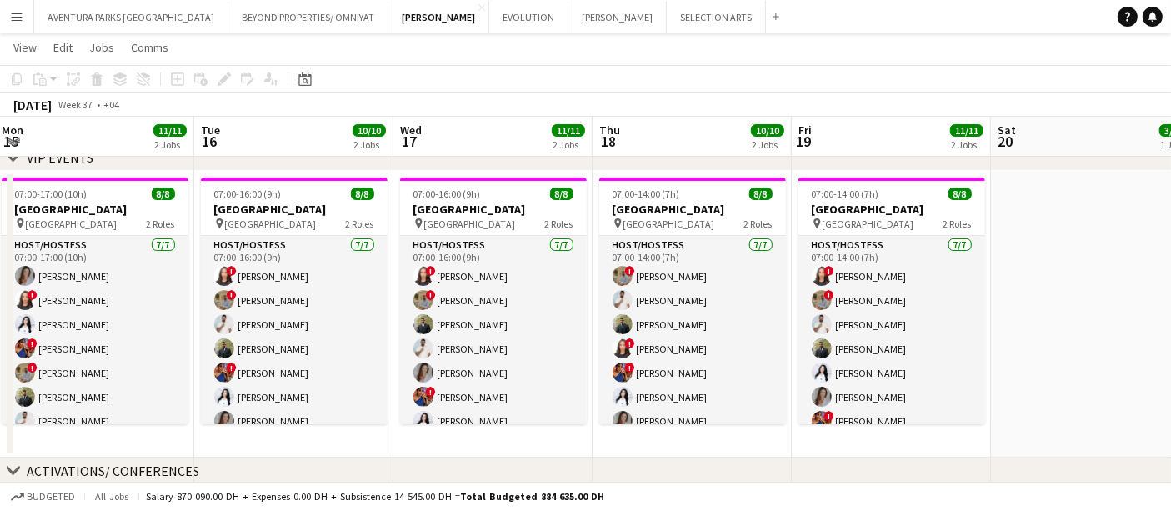
drag, startPoint x: 1072, startPoint y: 444, endPoint x: 726, endPoint y: 438, distance: 346.0
click at [726, 438] on app-calendar-viewport "Fri 12 3/3 1 Job Sat 13 Sun 14 8/8 1 Job Mon 15 11/11 2 Jobs Tue 16 10/10 2 Job…" at bounding box center [585, 517] width 1171 height 1090
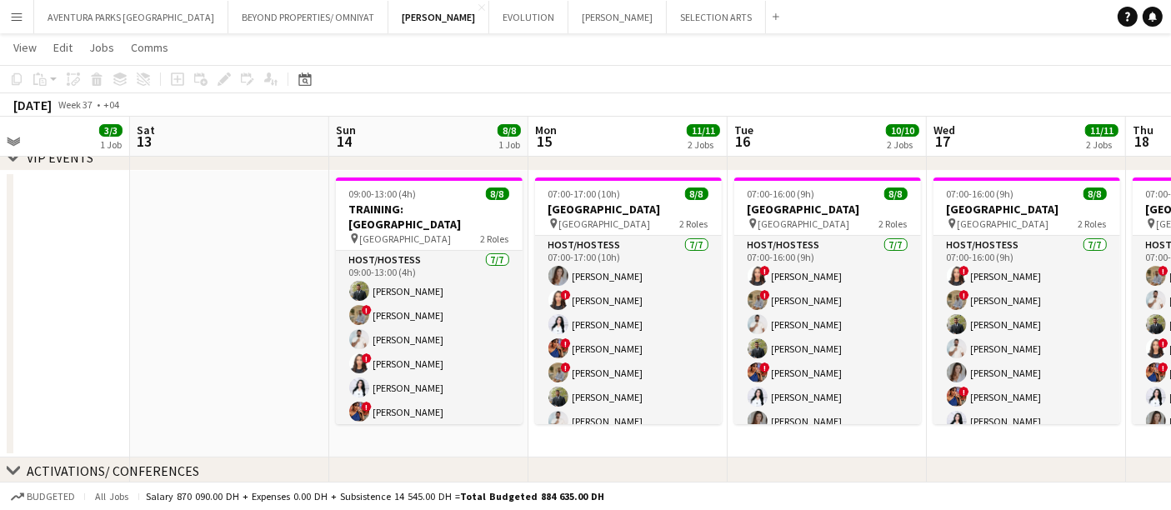
scroll to position [0, 669]
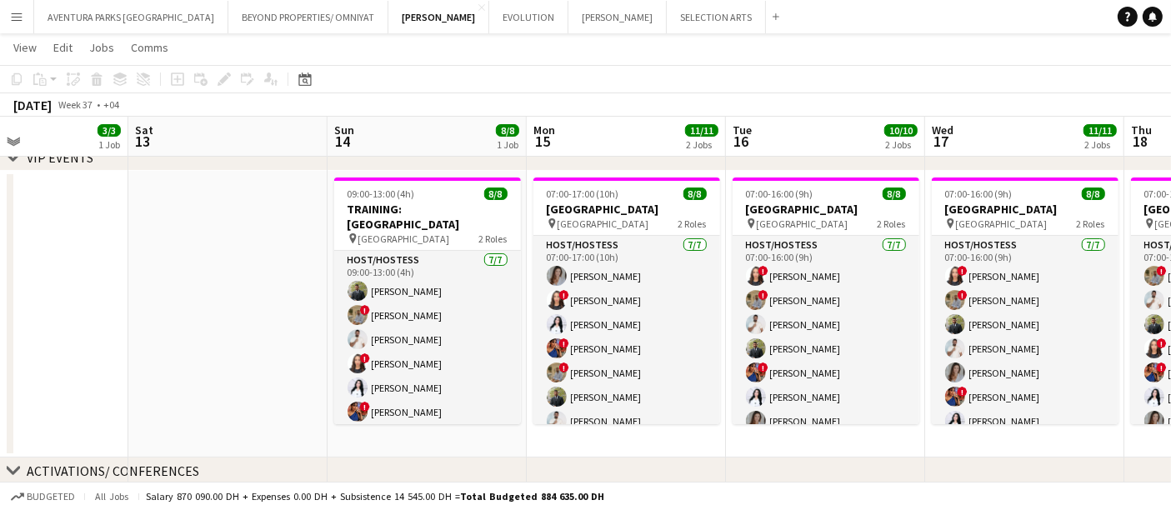
drag, startPoint x: 145, startPoint y: 225, endPoint x: 681, endPoint y: 260, distance: 537.1
click at [681, 260] on app-calendar-viewport "Tue 9 Wed 10 3/3 1 Job Thu 11 3/3 1 Job Fri 12 3/3 1 Job Sat 13 Sun 14 8/8 1 Jo…" at bounding box center [585, 517] width 1171 height 1090
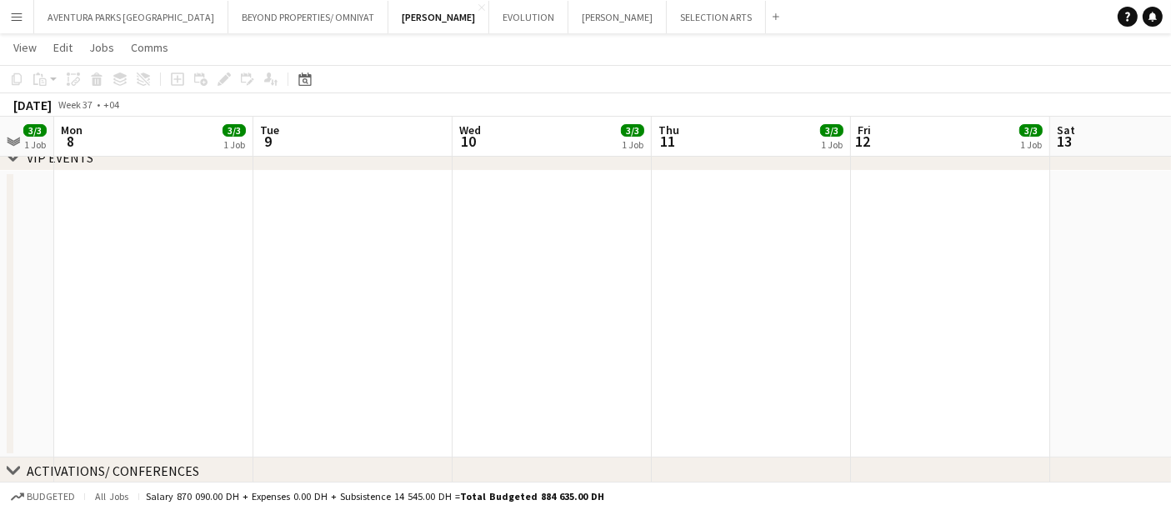
drag, startPoint x: 260, startPoint y: 220, endPoint x: 1184, endPoint y: 376, distance: 937.5
click at [1170, 376] on html "Menu Boards Boards Boards All jobs Status Workforce Workforce My Workforce Recr…" at bounding box center [585, 499] width 1171 height 1184
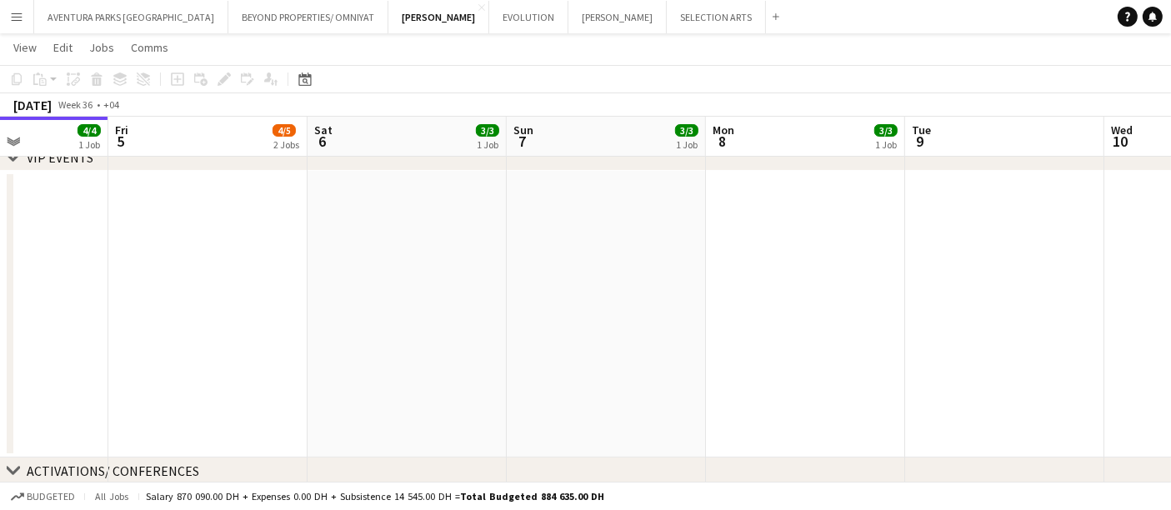
drag, startPoint x: 178, startPoint y: 246, endPoint x: 1026, endPoint y: 276, distance: 849.1
click at [1039, 270] on app-calendar-viewport "Tue 2 4/4 1 Job Wed 3 4/4 1 Job Thu 4 4/4 1 Job Fri 5 4/5 2 Jobs Sat 6 3/3 1 Jo…" at bounding box center [585, 517] width 1171 height 1090
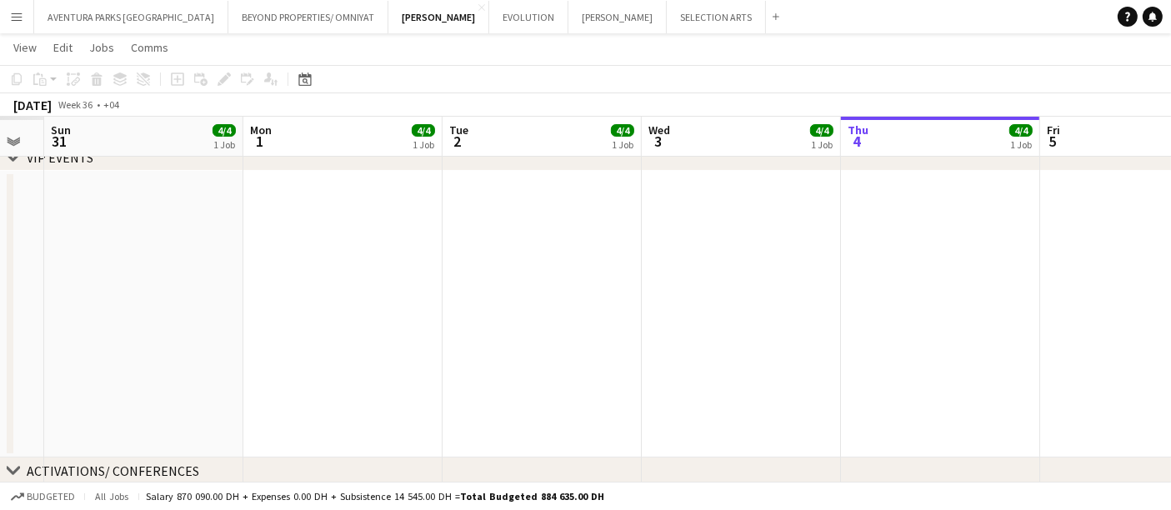
drag, startPoint x: 468, startPoint y: 263, endPoint x: 865, endPoint y: 257, distance: 397.6
click at [865, 257] on app-calendar-viewport "Fri 29 Sat 30 Sun 31 4/4 1 Job Mon 1 4/4 1 Job Tue 2 4/4 1 Job Wed 3 4/4 1 Job …" at bounding box center [585, 517] width 1171 height 1090
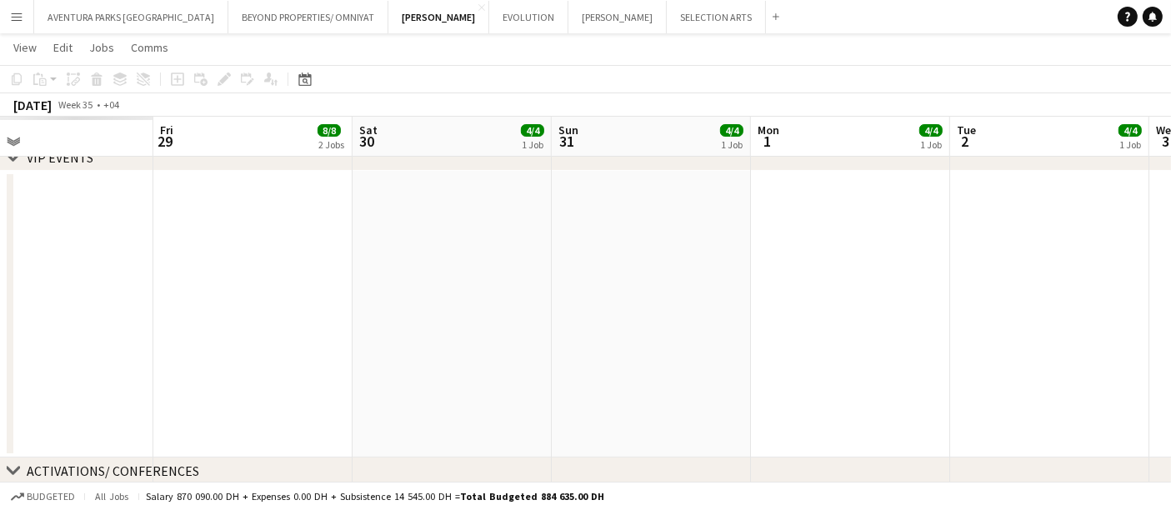
drag, startPoint x: 485, startPoint y: 265, endPoint x: 684, endPoint y: 273, distance: 198.6
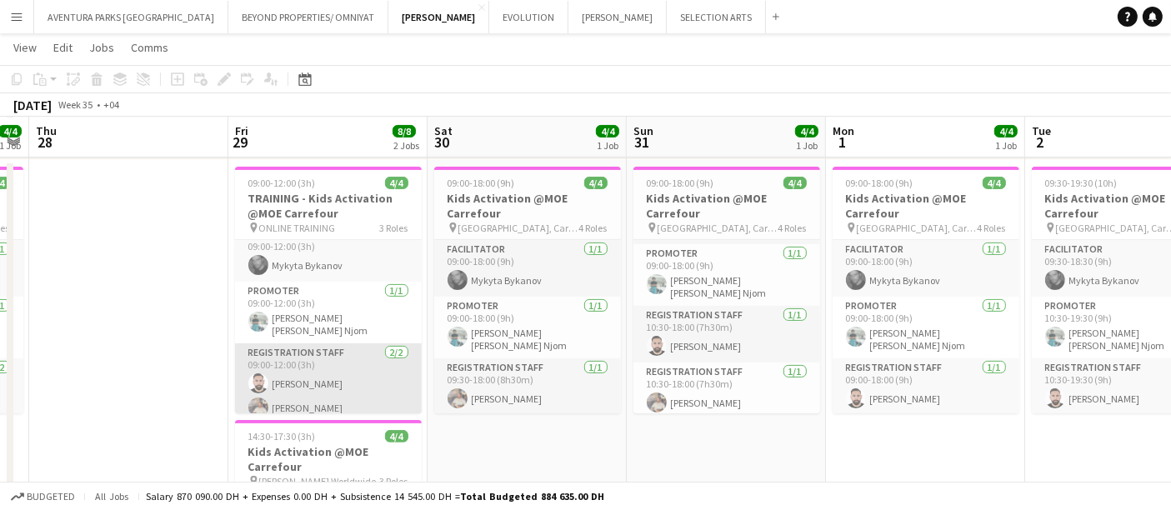
scroll to position [20, 0]
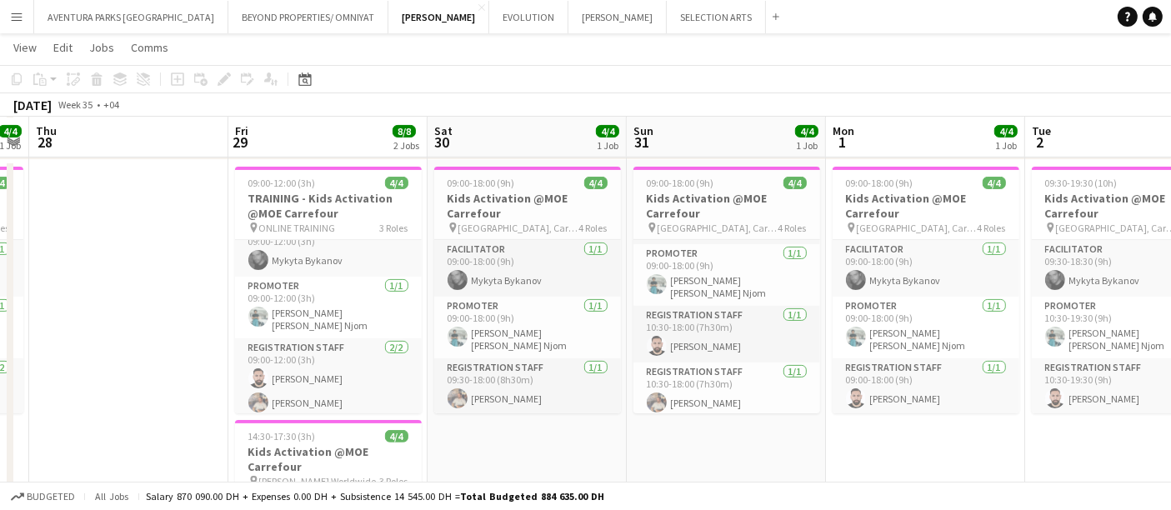
click at [507, 462] on app-date-cell "09:00-18:00 (9h) 4/4 Kids Activation @MOE Carrefour pin [GEOGRAPHIC_DATA], Carr…" at bounding box center [527, 430] width 199 height 540
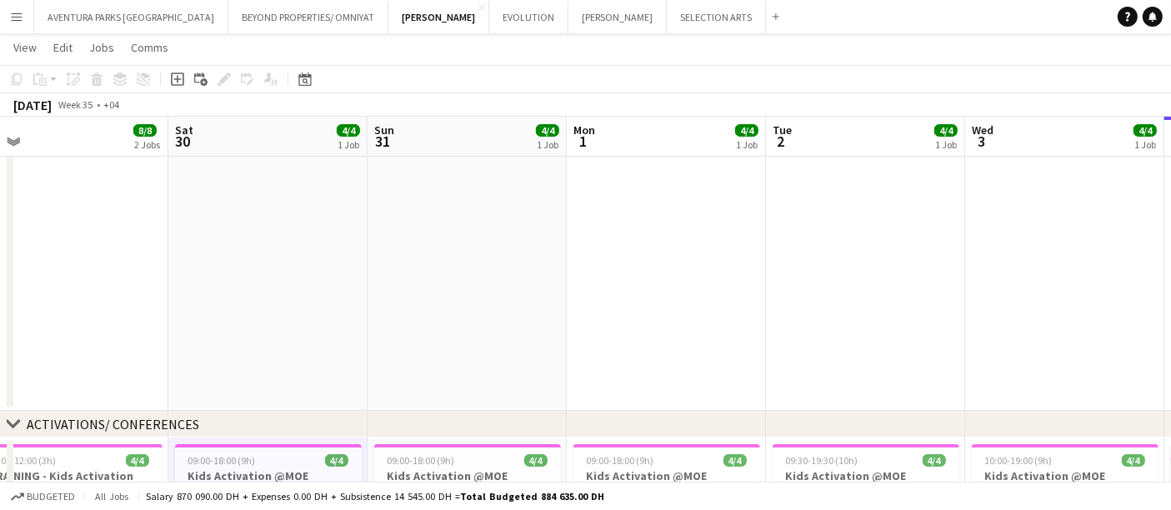
scroll to position [0, 526]
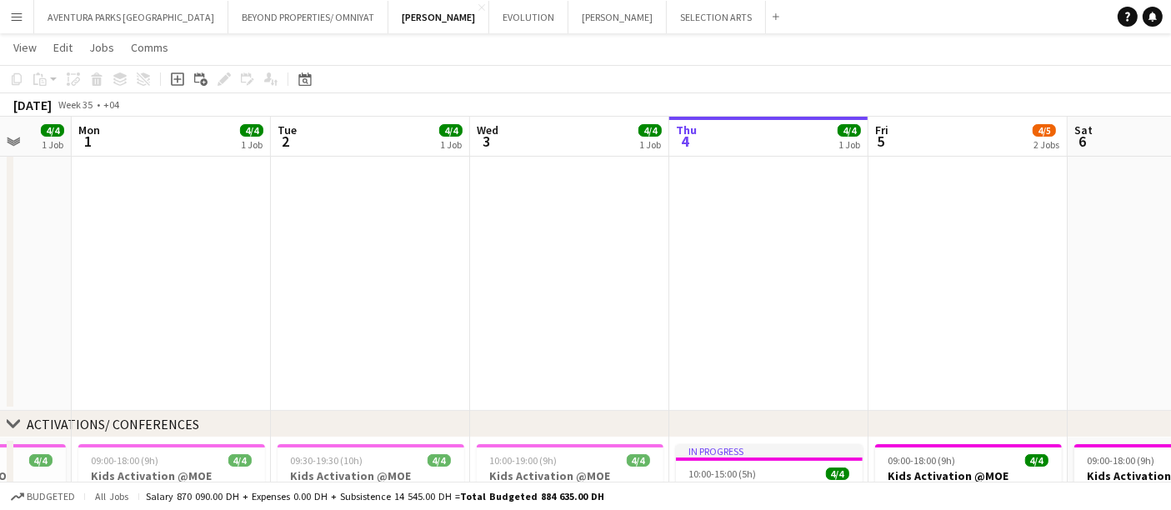
drag, startPoint x: 528, startPoint y: 323, endPoint x: 0, endPoint y: 303, distance: 528.0
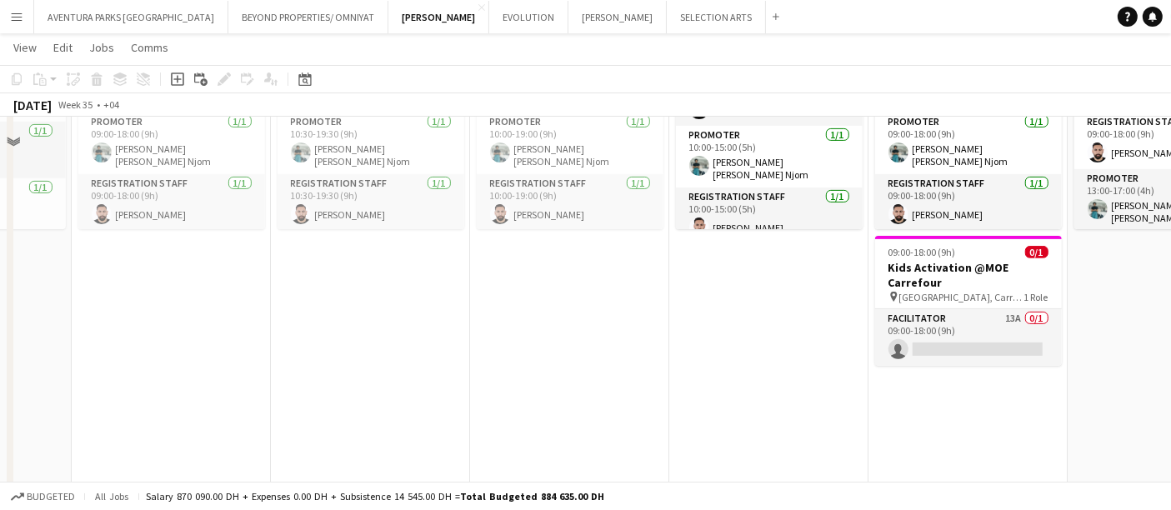
scroll to position [695, 0]
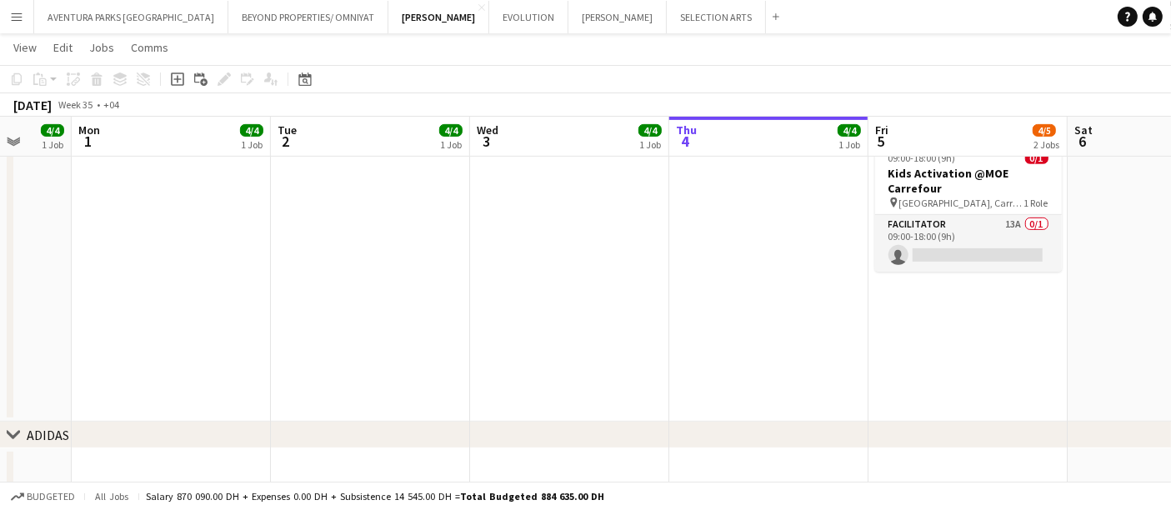
click at [952, 257] on app-card-role "Facilitator 13A 0/1 09:00-18:00 (9h) single-neutral-actions" at bounding box center [968, 243] width 187 height 57
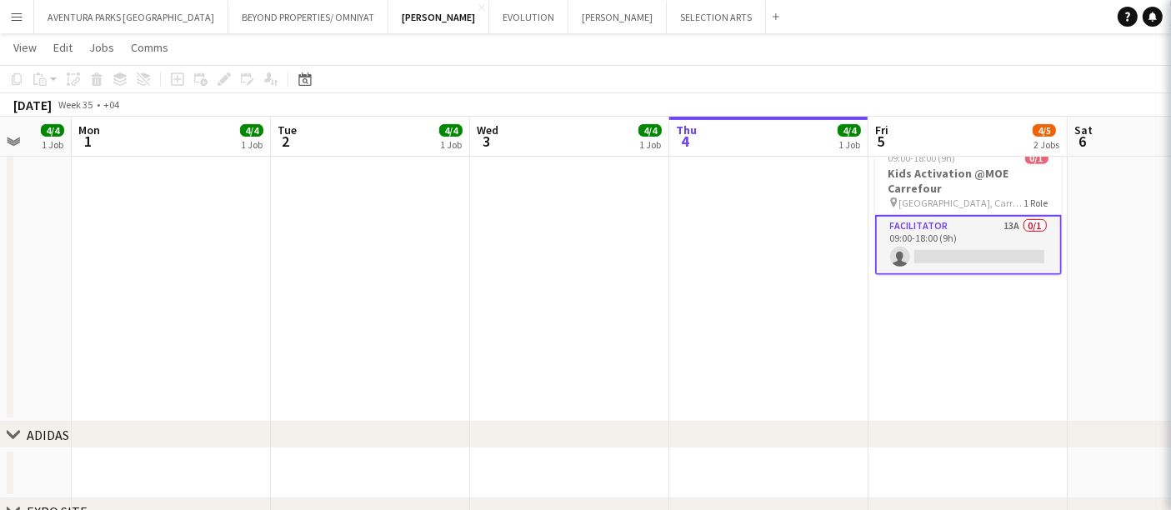
scroll to position [0, 528]
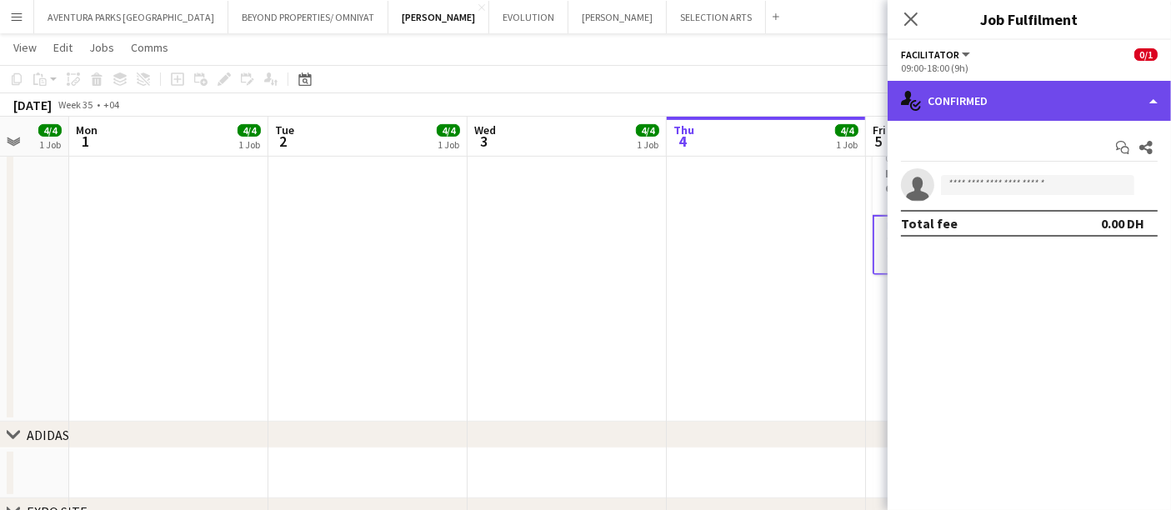
click at [1093, 117] on div "single-neutral-actions-check-2 Confirmed" at bounding box center [1029, 101] width 283 height 40
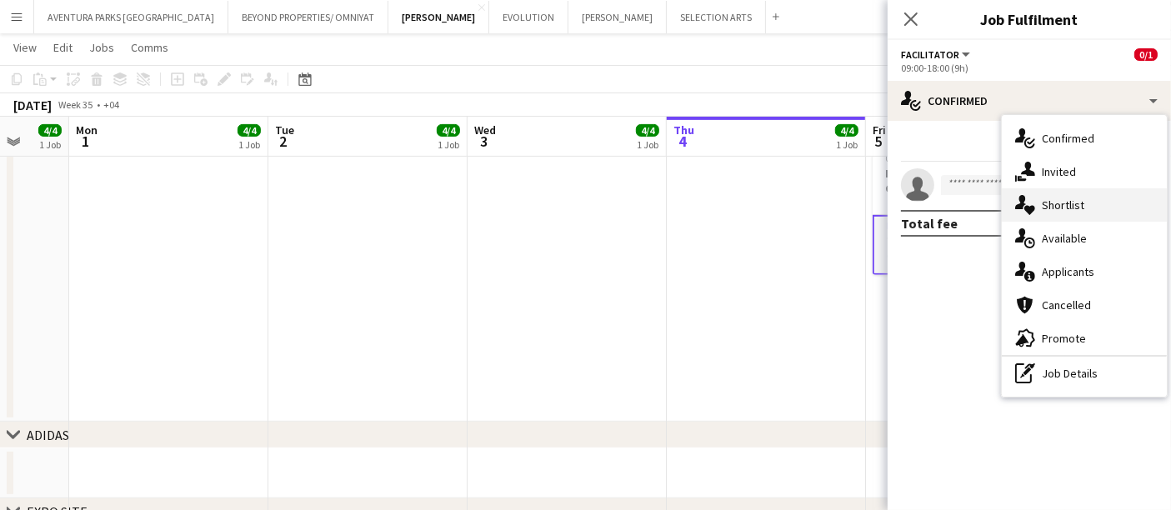
click at [1081, 205] on span "Shortlist" at bounding box center [1063, 205] width 43 height 15
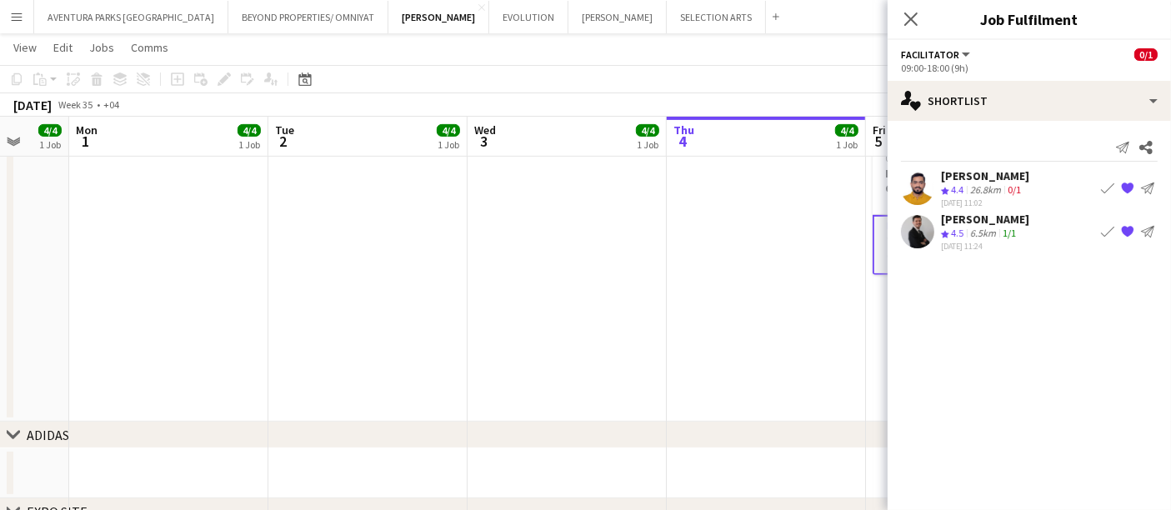
click at [978, 179] on div "[PERSON_NAME]" at bounding box center [985, 175] width 88 height 15
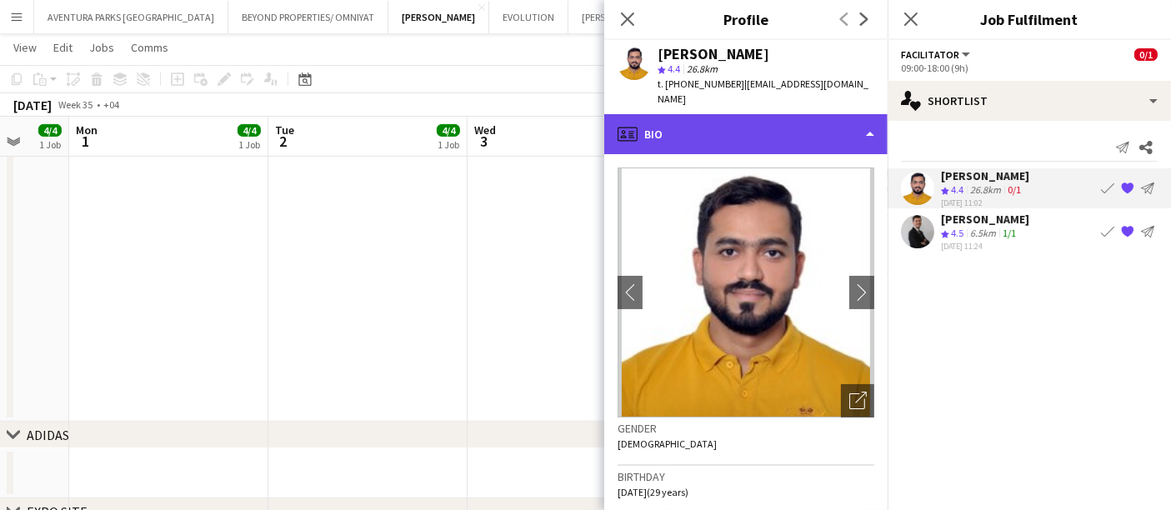
click at [745, 114] on div "profile Bio" at bounding box center [745, 134] width 283 height 40
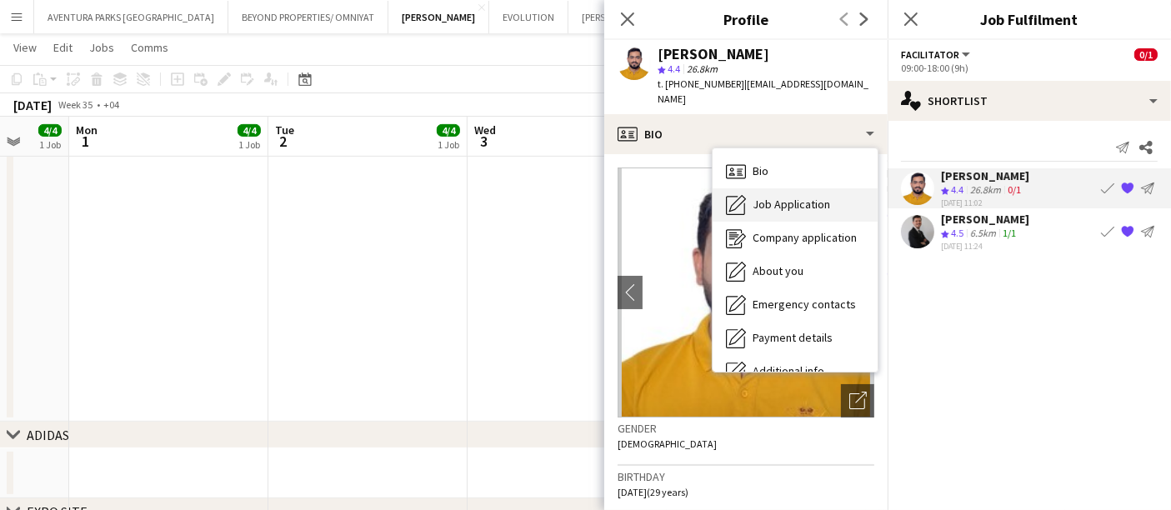
click at [789, 197] on span "Job Application" at bounding box center [792, 204] width 78 height 15
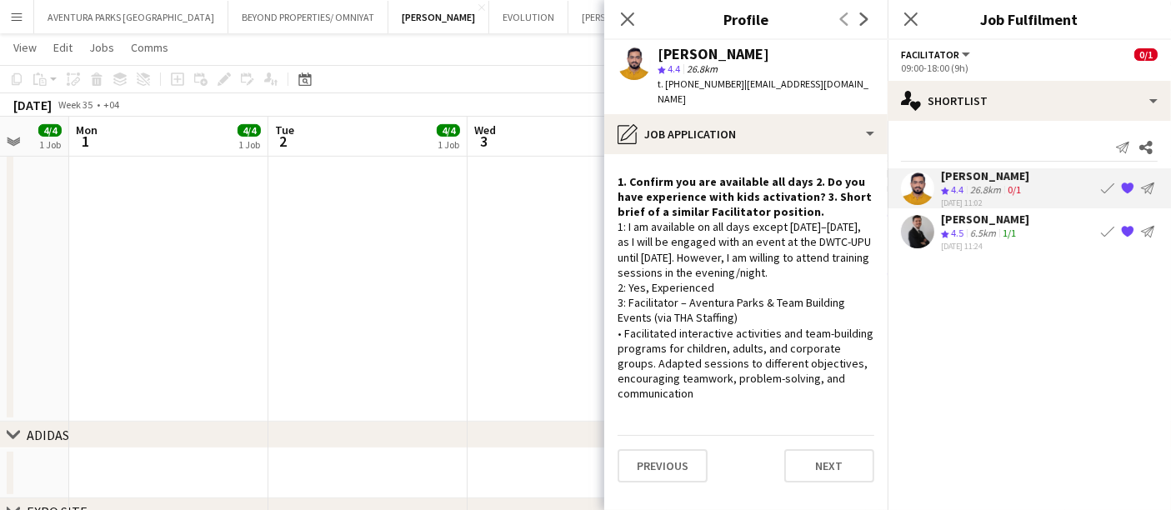
click at [1054, 232] on div "[PERSON_NAME] Crew rating 4.5 6.5km 1/1 [DATE] 11:24 Book crew {{ spriteTitle }…" at bounding box center [1029, 232] width 283 height 40
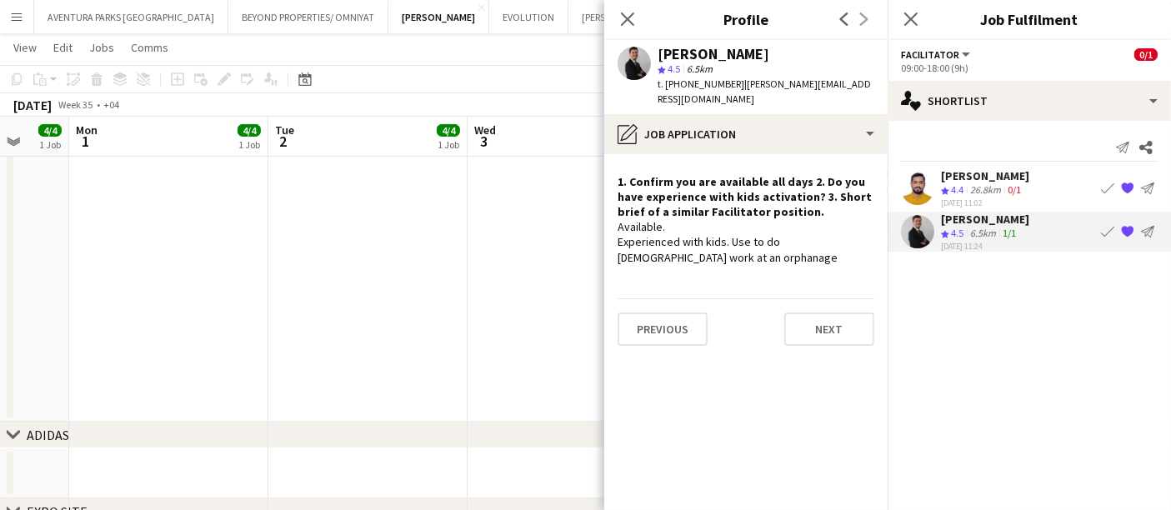
drag, startPoint x: 680, startPoint y: 241, endPoint x: 618, endPoint y: 251, distance: 62.5
click at [618, 251] on app-crew-profile-role-application "1. Confirm you are available all days 2. Do you have experience with kids activ…" at bounding box center [745, 332] width 283 height 356
drag, startPoint x: 777, startPoint y: 228, endPoint x: 785, endPoint y: 243, distance: 16.4
click at [785, 243] on div "Available. Experienced with kids. Use to do [DEMOGRAPHIC_DATA] work at an orpha…" at bounding box center [746, 242] width 257 height 46
click at [688, 243] on div "Available. Experienced with kids. Use to do [DEMOGRAPHIC_DATA] work at an orpha…" at bounding box center [746, 242] width 257 height 46
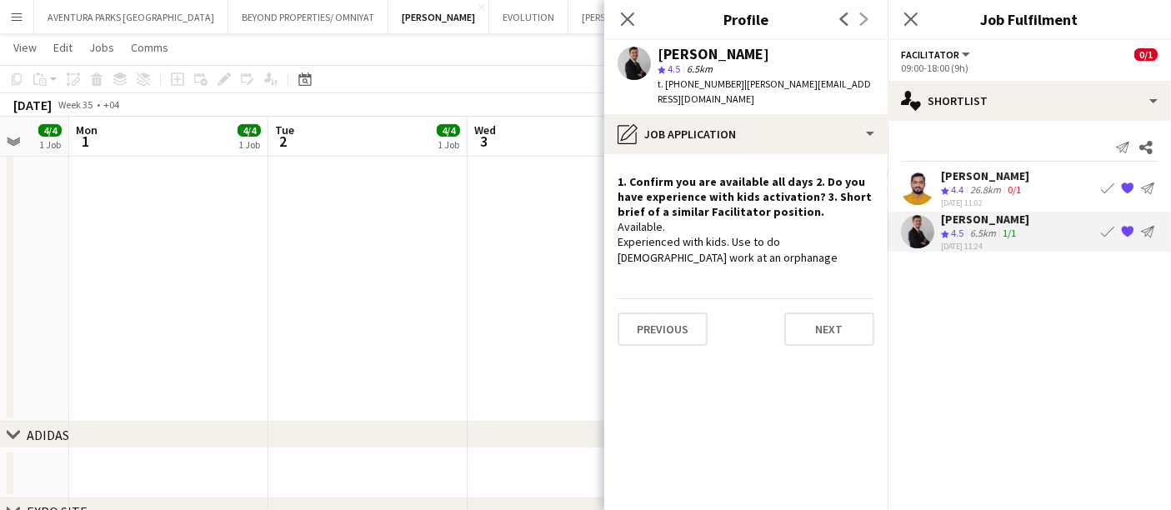
drag, startPoint x: 688, startPoint y: 243, endPoint x: 614, endPoint y: 239, distance: 73.4
click at [614, 239] on app-crew-profile-role-application "1. Confirm you are available all days 2. Do you have experience with kids activ…" at bounding box center [745, 332] width 283 height 356
copy div "an orphanage"
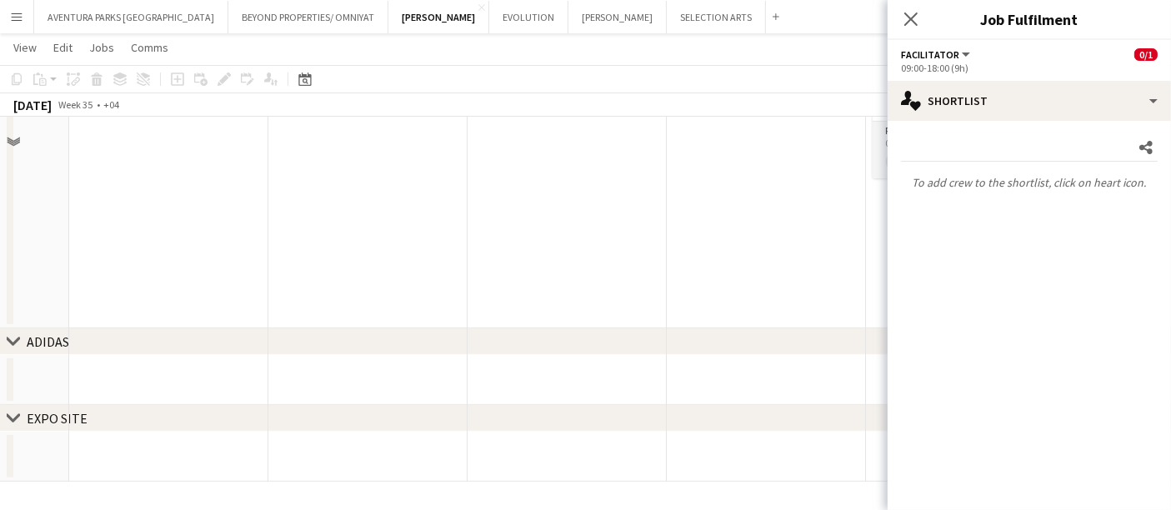
scroll to position [61, 0]
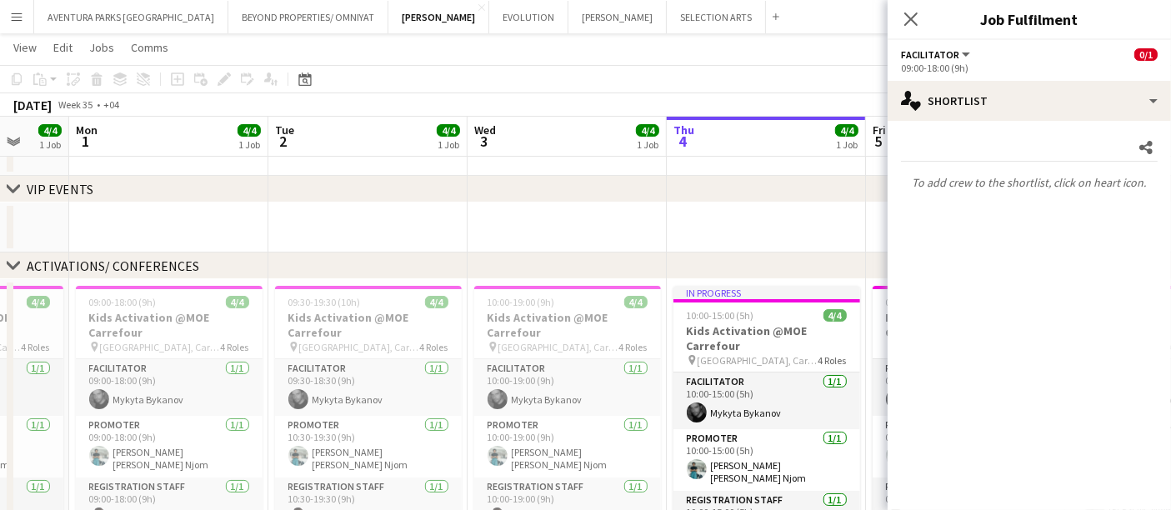
click at [404, 93] on div "[DATE] Week 35 • +04" at bounding box center [585, 104] width 1171 height 23
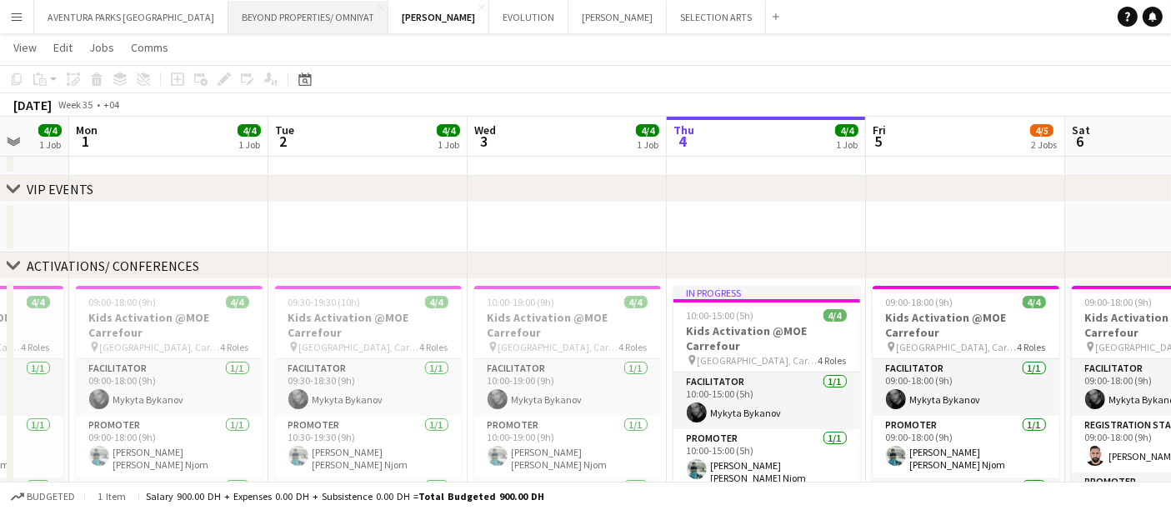
click at [234, 20] on button "BEYOND PROPERTIES/ OMNIYAT Close" at bounding box center [308, 17] width 160 height 33
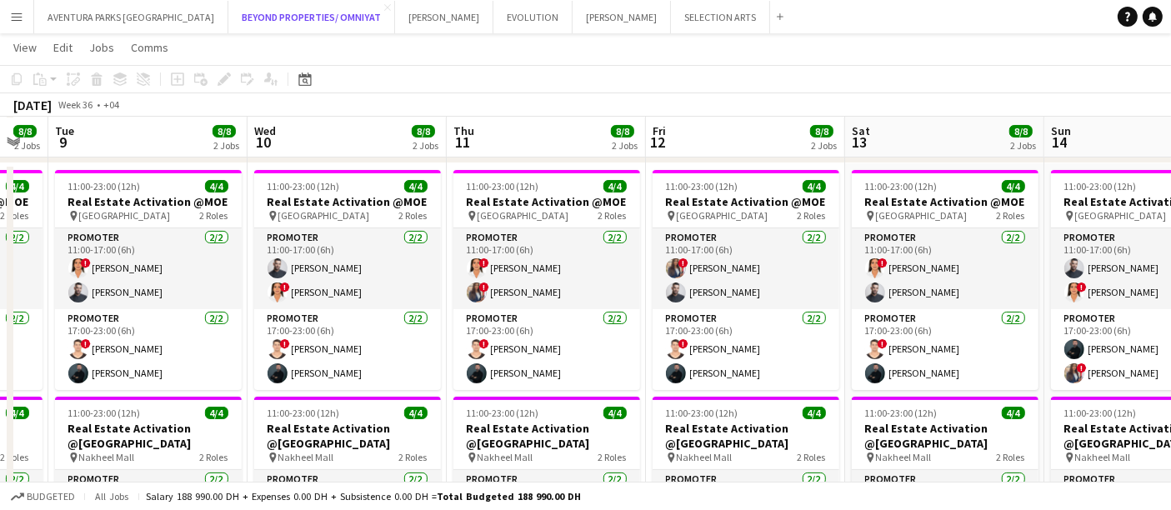
scroll to position [0, 553]
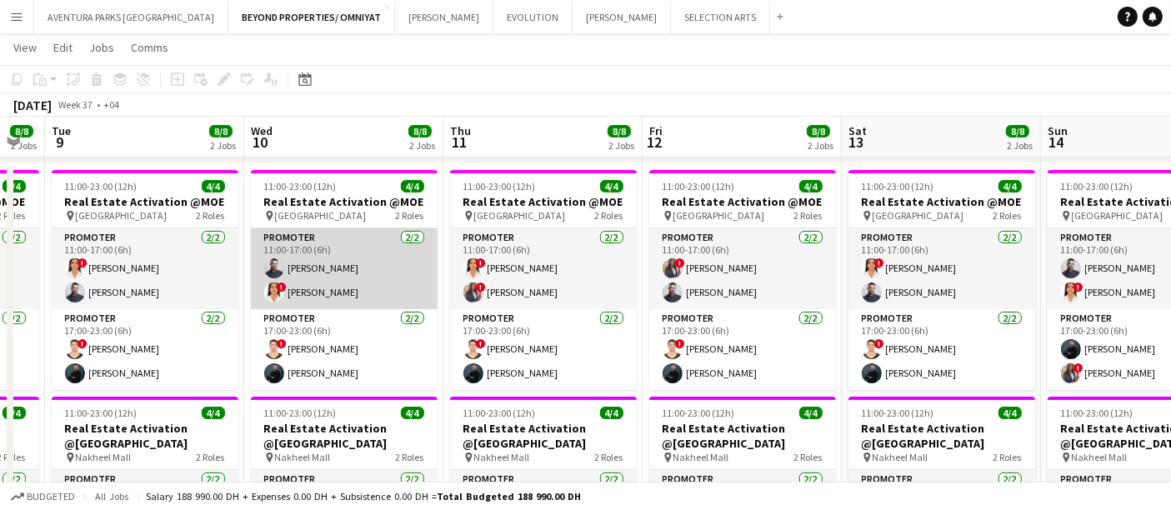
click at [349, 288] on app-card-role "Promoter [DATE] 11:00-17:00 (6h) [PERSON_NAME] ! [PERSON_NAME]" at bounding box center [344, 268] width 187 height 81
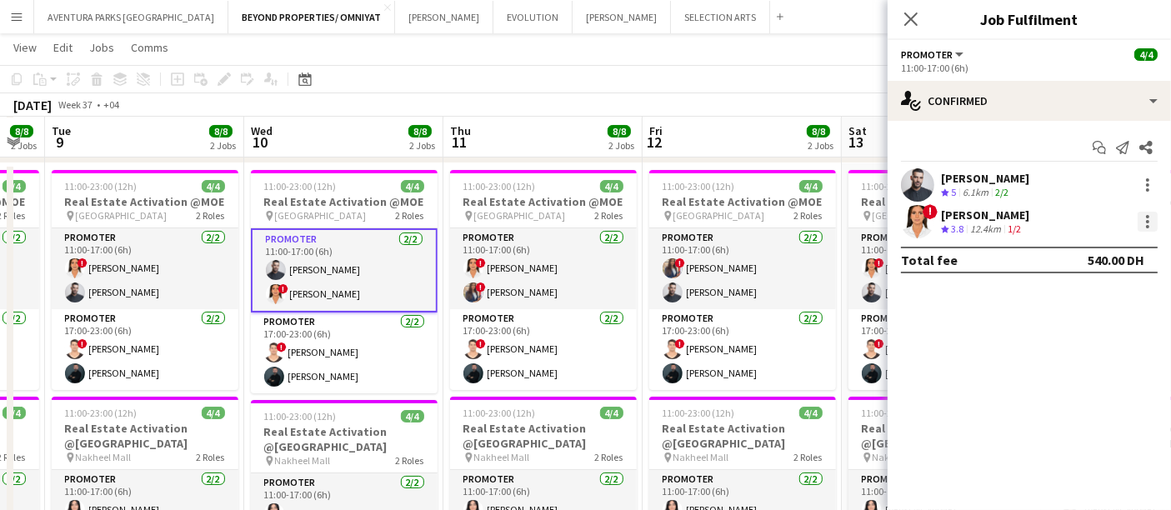
click at [1149, 220] on div at bounding box center [1147, 221] width 3 height 3
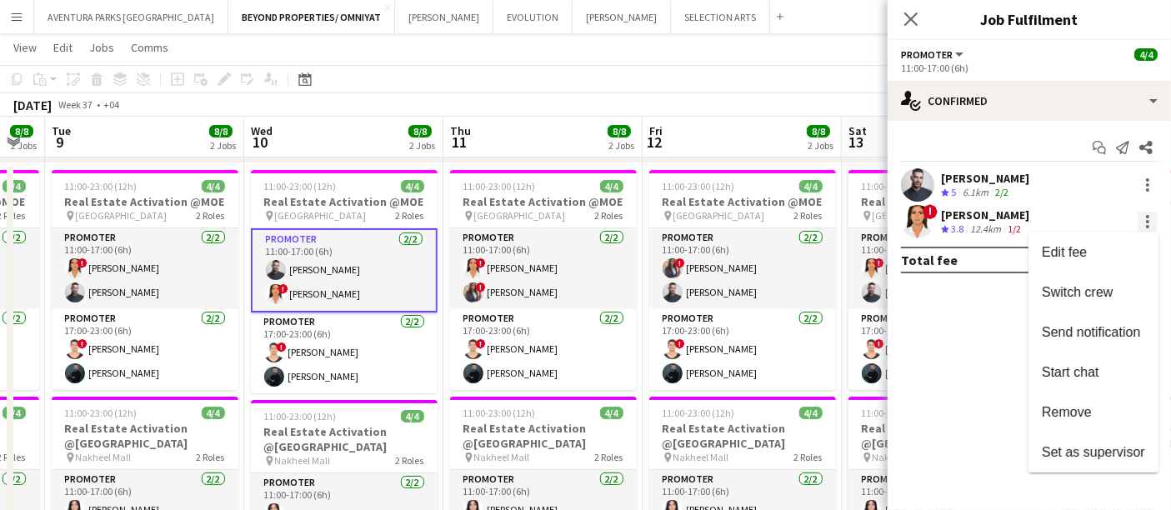
click at [1149, 220] on div at bounding box center [585, 255] width 1171 height 510
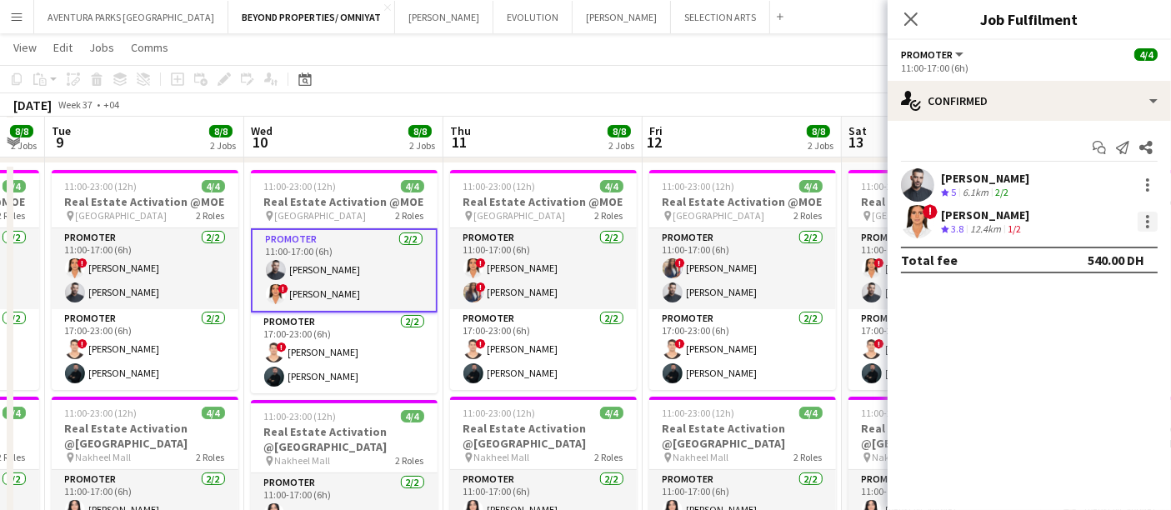
click at [1150, 225] on div at bounding box center [1148, 222] width 20 height 20
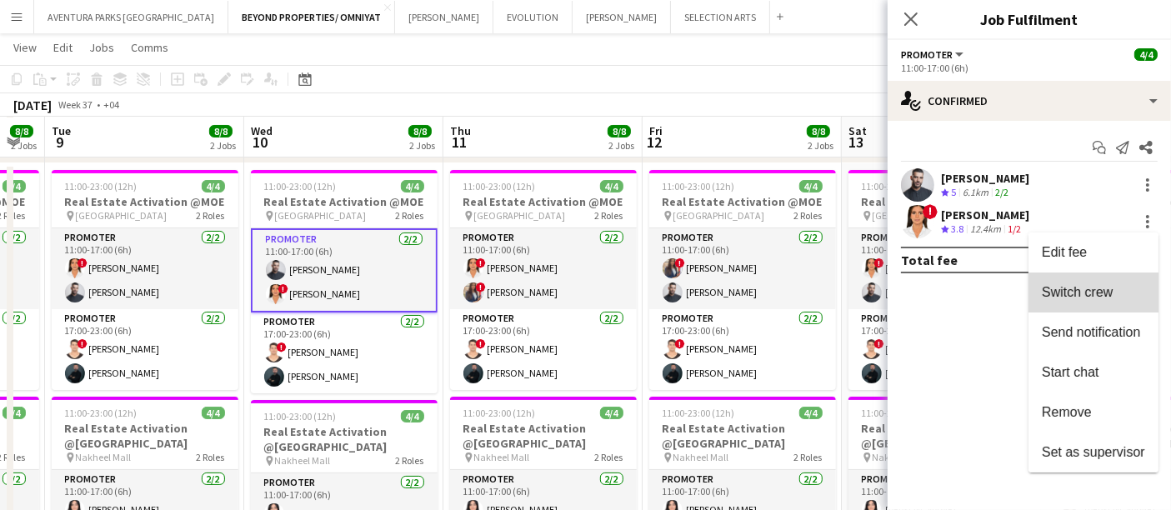
click at [1102, 293] on span "Switch crew" at bounding box center [1077, 292] width 71 height 14
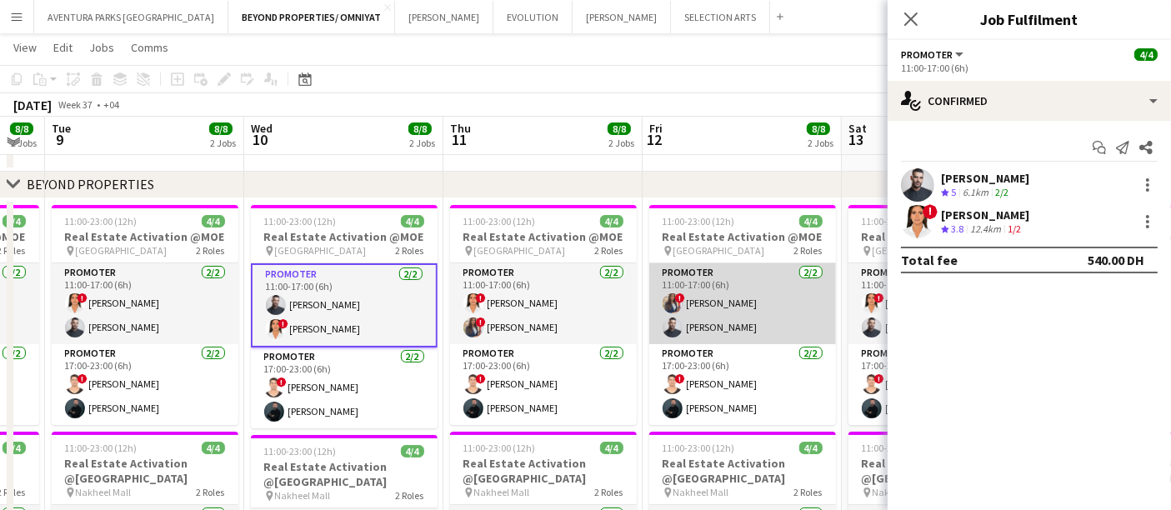
click at [734, 293] on app-card-role "Promoter [DATE] 11:00-17:00 (6h) ! [PERSON_NAME]" at bounding box center [742, 303] width 187 height 81
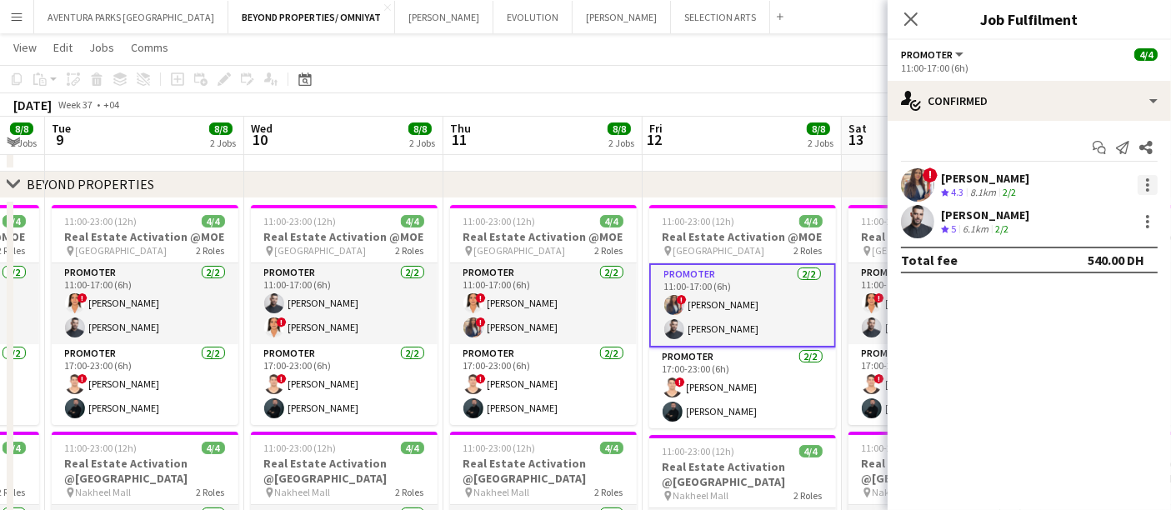
click at [1144, 187] on div at bounding box center [1148, 185] width 20 height 20
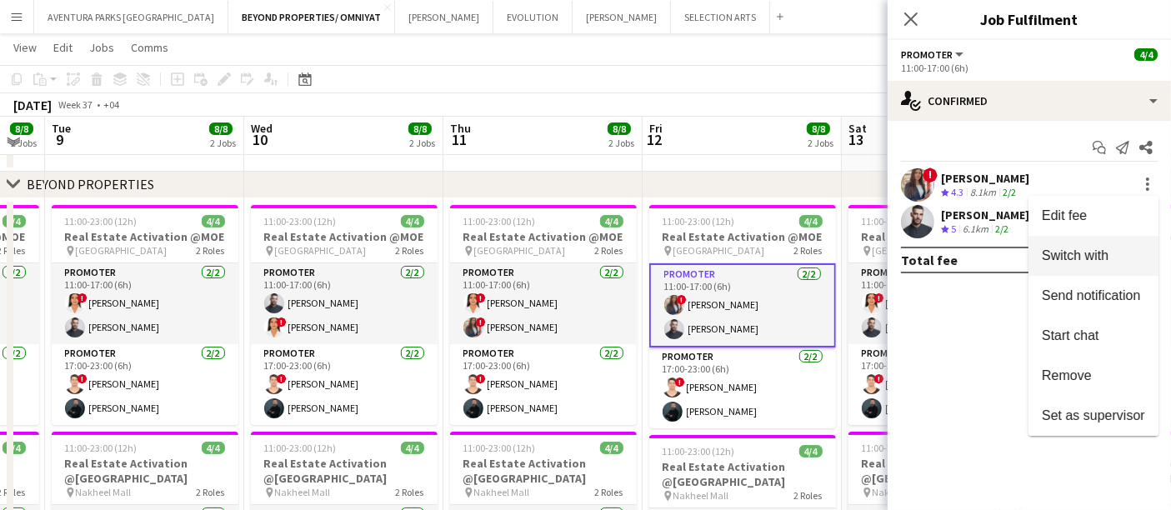
click at [1093, 253] on span "Switch with" at bounding box center [1075, 255] width 67 height 14
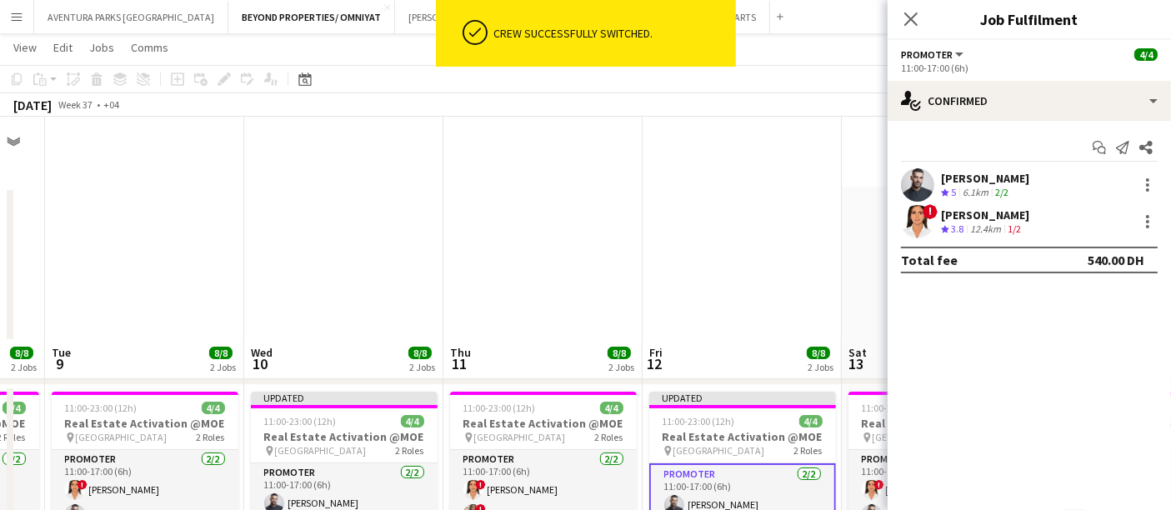
scroll to position [222, 0]
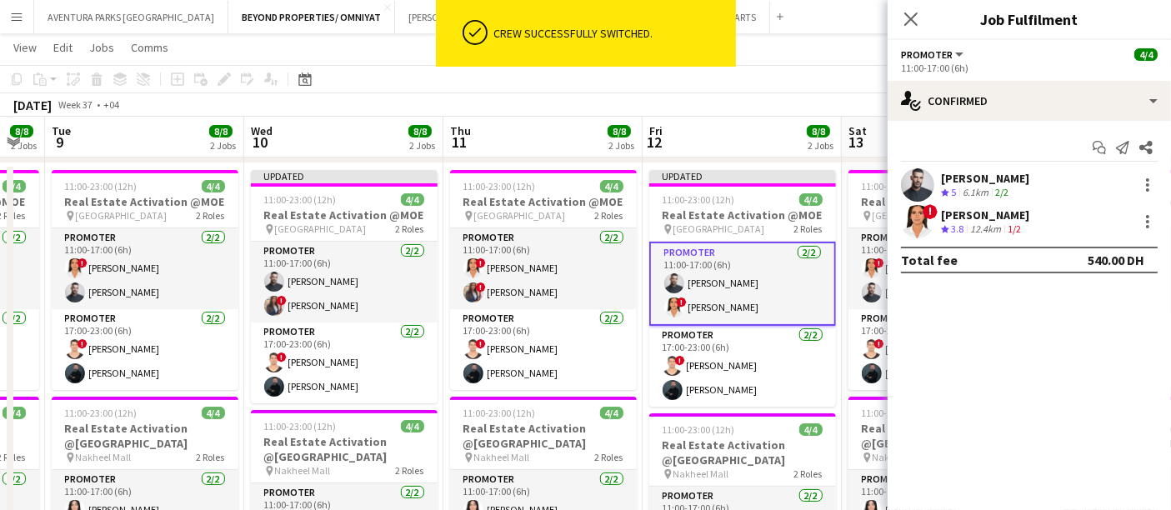
click at [695, 112] on div "[DATE] Week 37 • +04 Publish 1 job Revert 1 job" at bounding box center [585, 104] width 1171 height 23
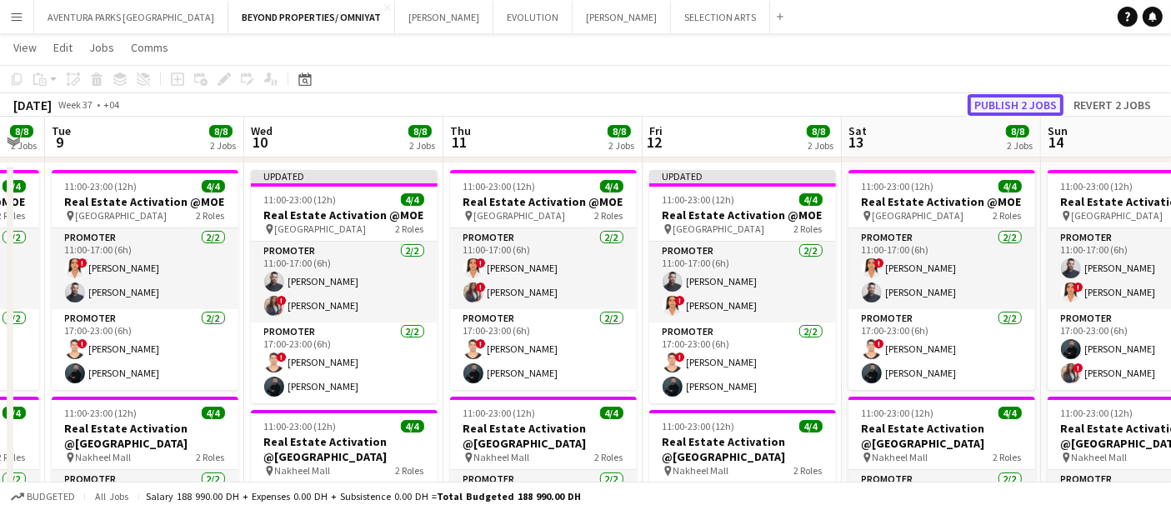
click at [1026, 102] on button "Publish 2 jobs" at bounding box center [1016, 105] width 96 height 22
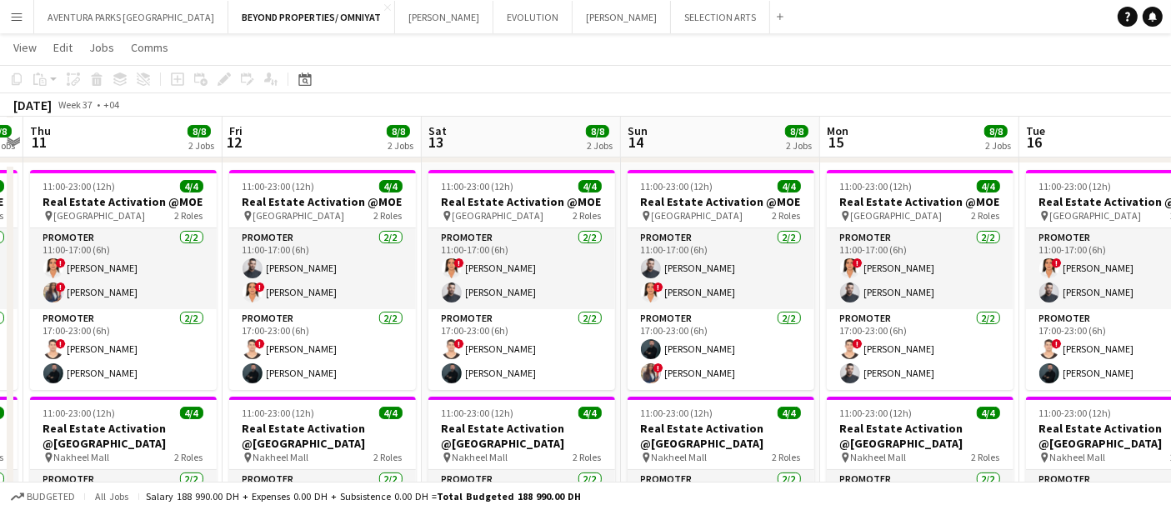
scroll to position [0, 577]
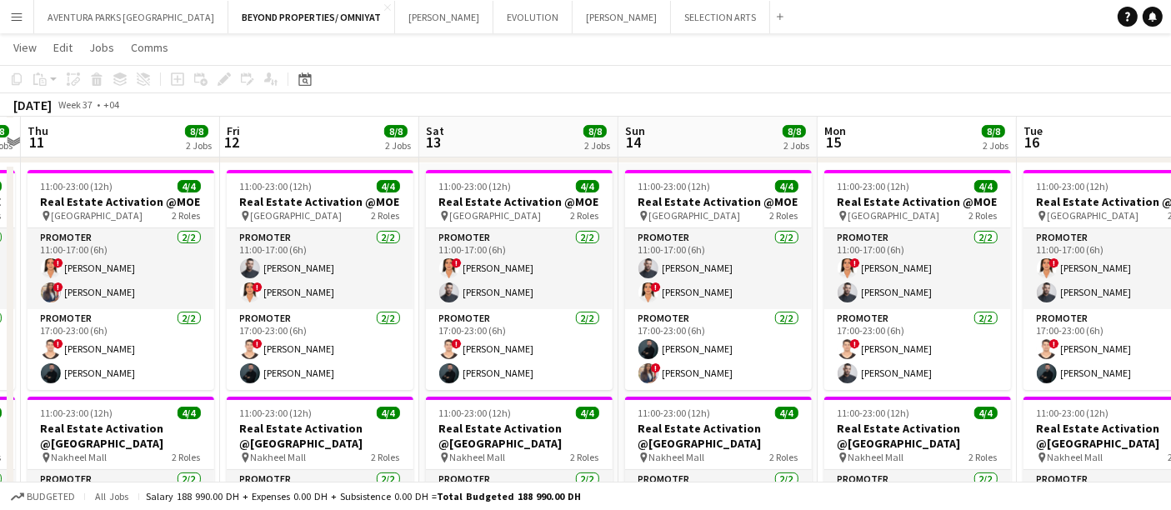
drag, startPoint x: 854, startPoint y: 340, endPoint x: 431, endPoint y: 318, distance: 423.2
click at [431, 318] on app-calendar-viewport "Mon 8 8/8 2 Jobs Tue 9 8/8 2 Jobs Wed 10 8/8 2 Jobs Thu 11 8/8 2 Jobs Fri 12 8/…" at bounding box center [585, 350] width 1171 height 1014
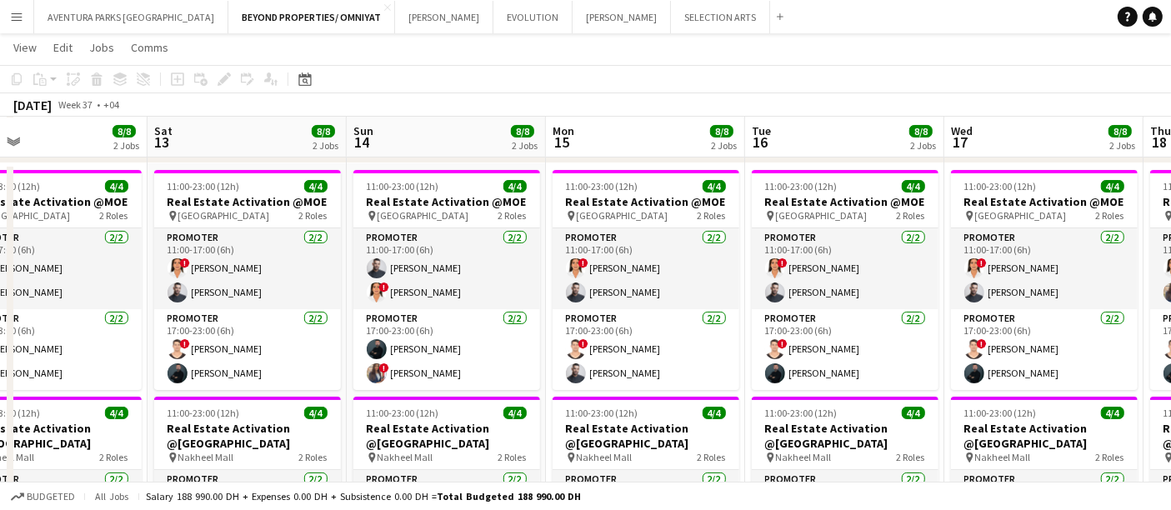
scroll to position [0, 652]
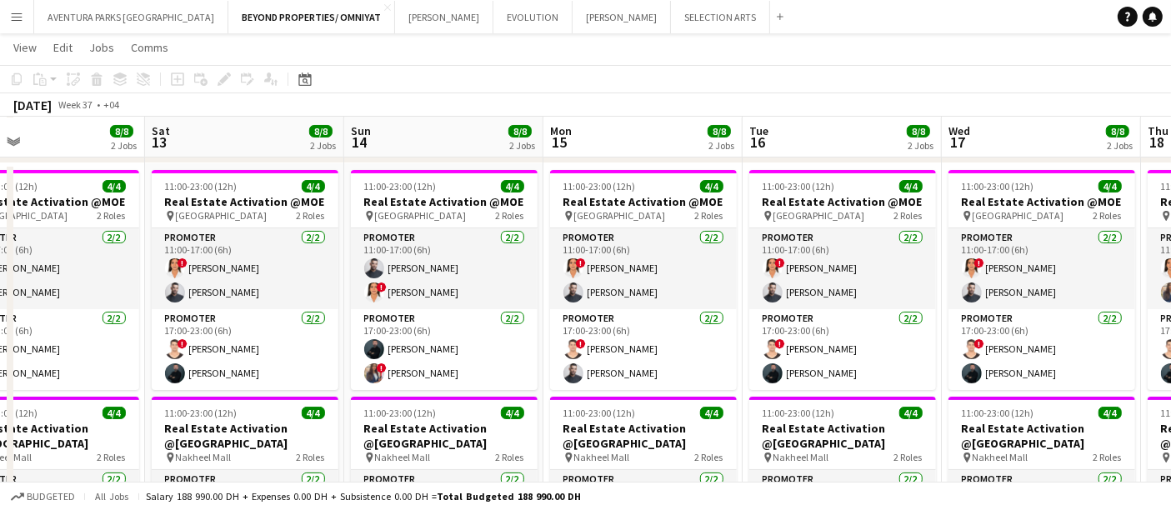
drag, startPoint x: 794, startPoint y: 363, endPoint x: 520, endPoint y: 338, distance: 275.4
click at [520, 338] on app-calendar-viewport "Tue 9 8/8 2 Jobs Wed 10 8/8 2 Jobs Thu 11 8/8 2 Jobs Fri 12 8/8 2 Jobs Sat 13 8…" at bounding box center [585, 350] width 1171 height 1014
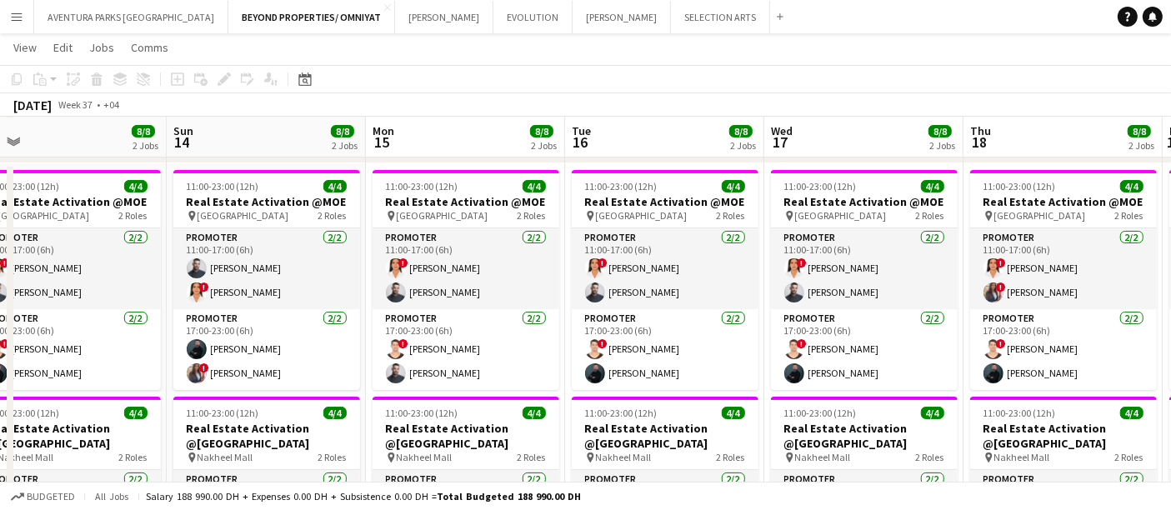
scroll to position [0, 659]
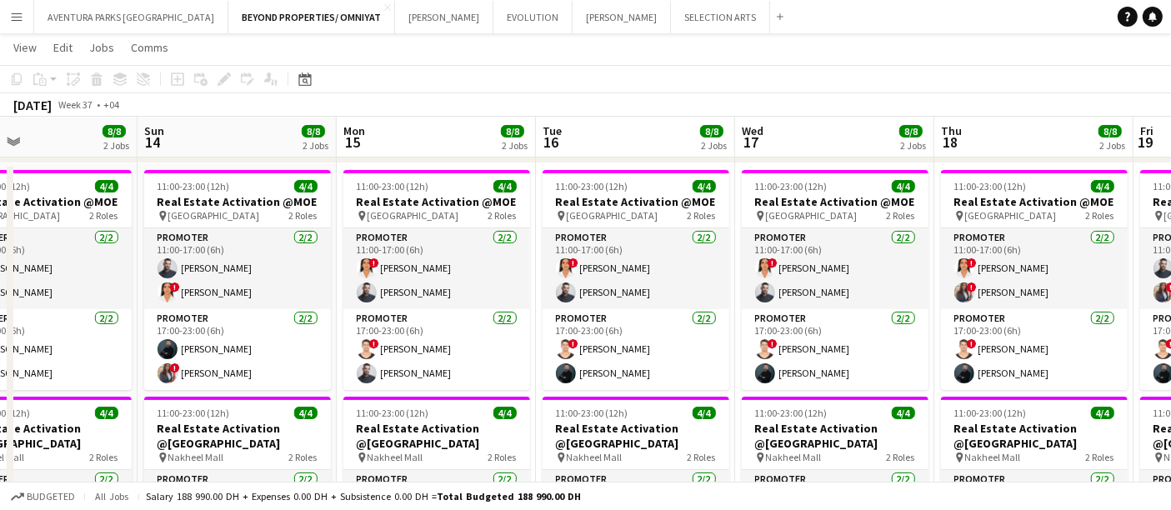
drag, startPoint x: 892, startPoint y: 357, endPoint x: 686, endPoint y: 364, distance: 206.0
click at [686, 364] on app-calendar-viewport "Wed 10 8/8 2 Jobs Thu 11 8/8 2 Jobs Fri 12 8/8 2 Jobs Sat 13 8/8 2 Jobs Sun 14 …" at bounding box center [585, 350] width 1171 height 1014
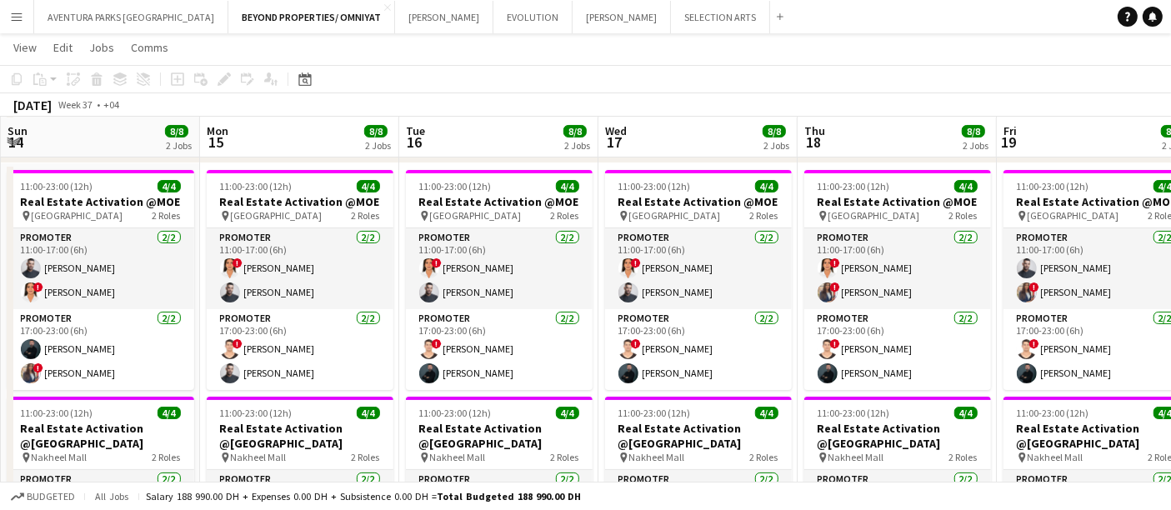
scroll to position [0, 626]
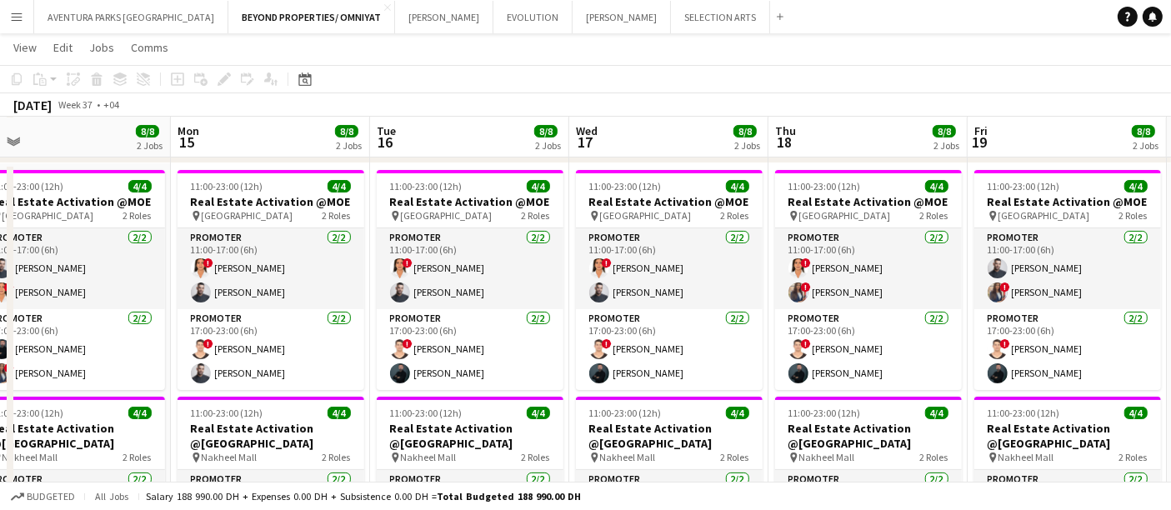
drag, startPoint x: 748, startPoint y: 369, endPoint x: 633, endPoint y: 371, distance: 114.2
click at [633, 371] on app-calendar-viewport "Thu 11 8/8 2 Jobs Fri 12 8/8 2 Jobs Sat 13 8/8 2 Jobs Sun 14 8/8 2 Jobs Mon 15 …" at bounding box center [585, 350] width 1171 height 1014
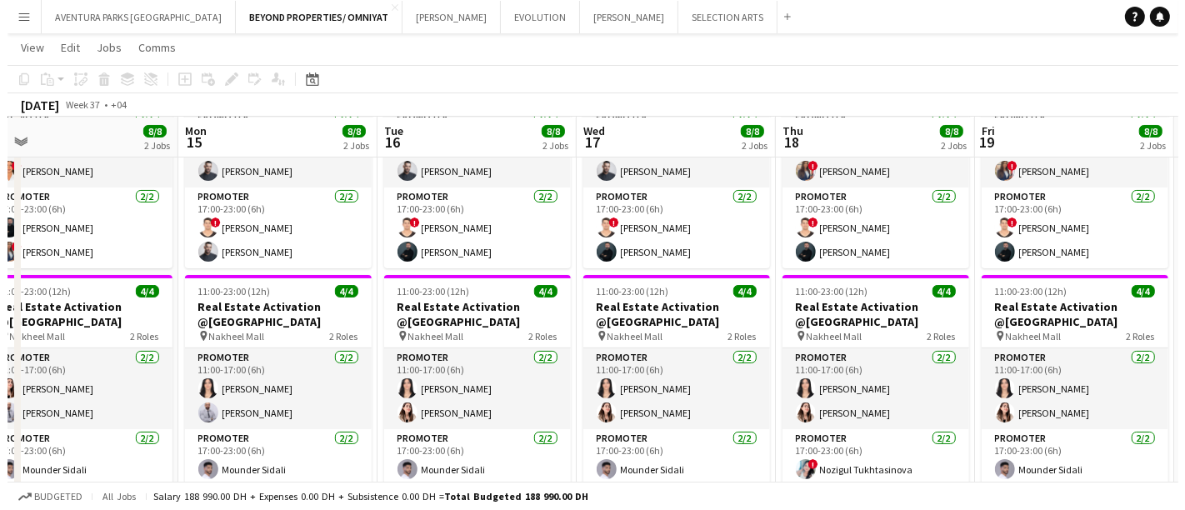
scroll to position [0, 0]
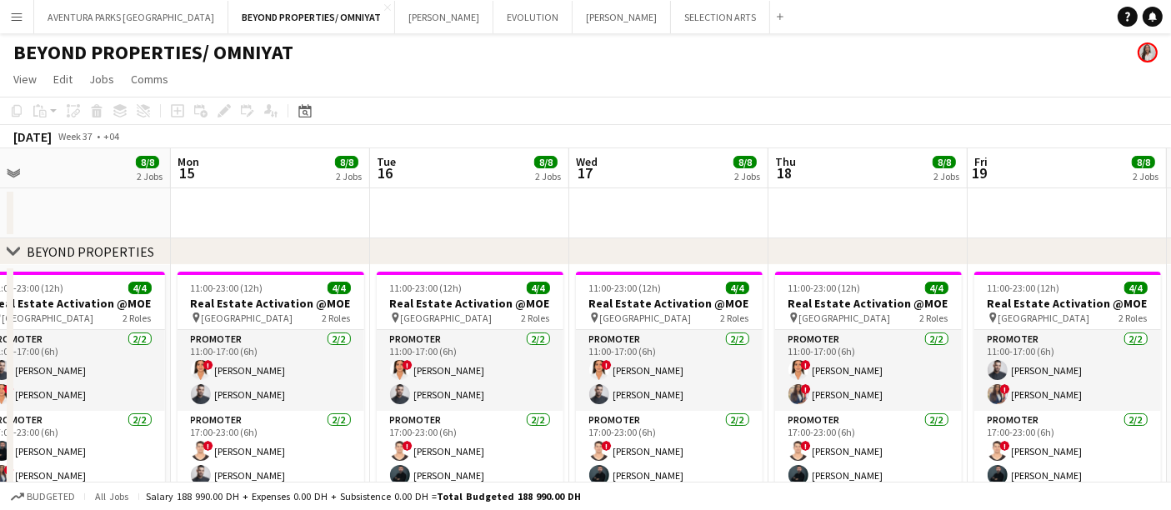
click at [633, 371] on app-card-role "Promoter [DATE] 11:00-17:00 (6h) ! [PERSON_NAME]" at bounding box center [669, 370] width 187 height 81
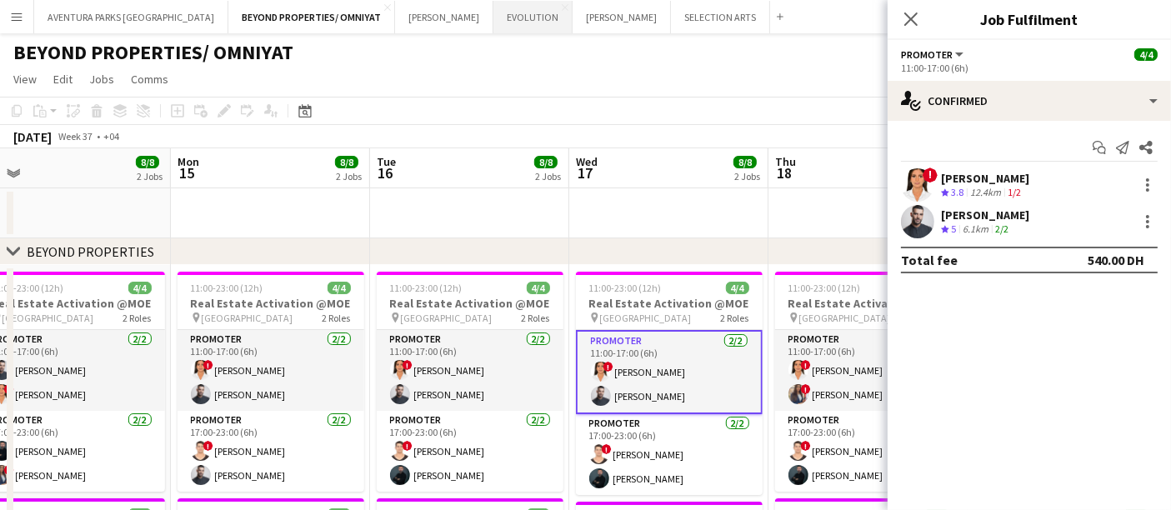
click at [493, 18] on button "EVOLUTION Close" at bounding box center [532, 17] width 79 height 33
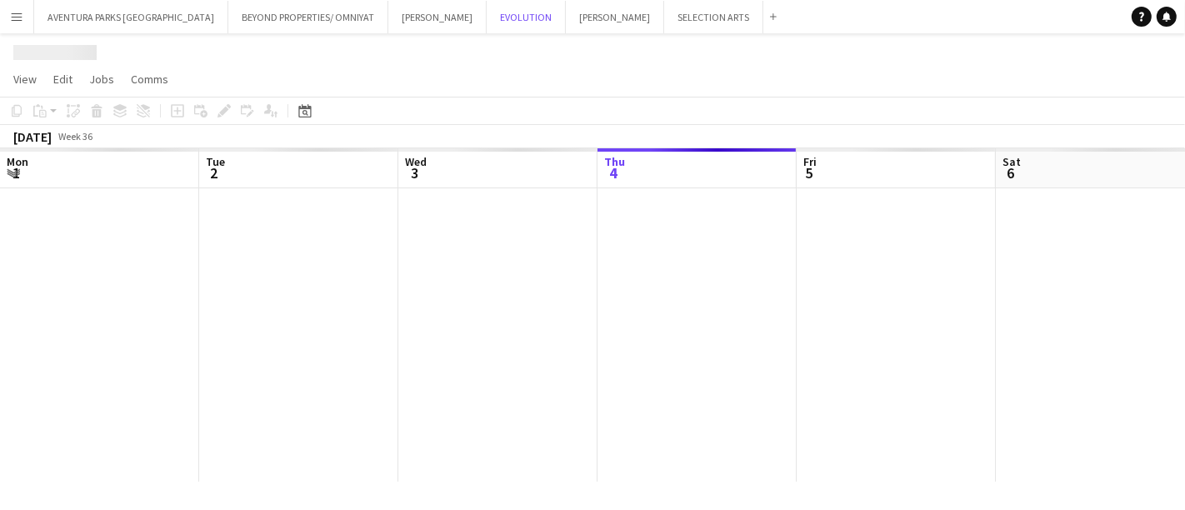
scroll to position [0, 398]
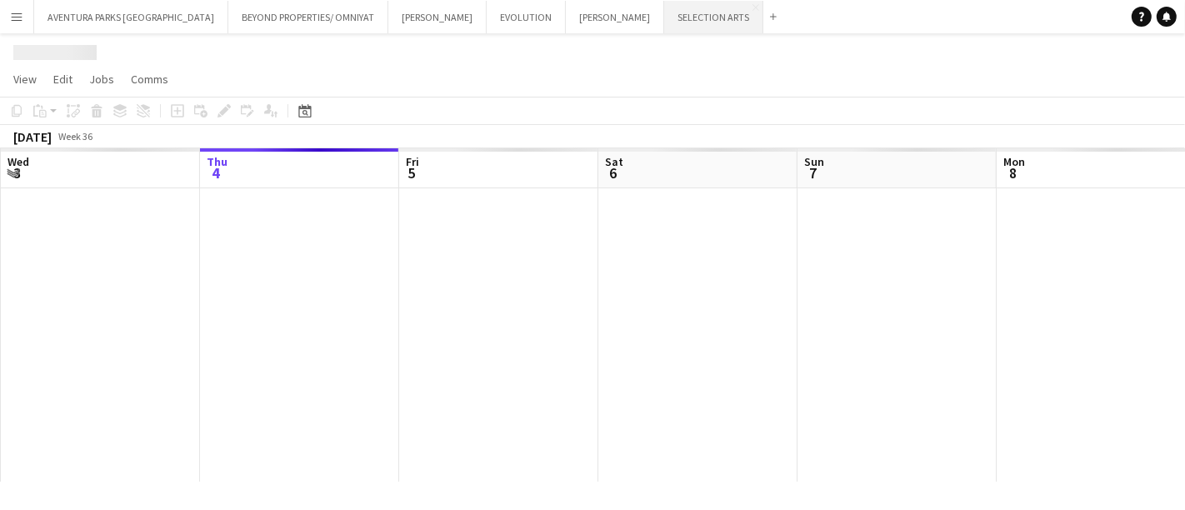
click at [664, 23] on button "SELECTION ARTS Close" at bounding box center [713, 17] width 99 height 33
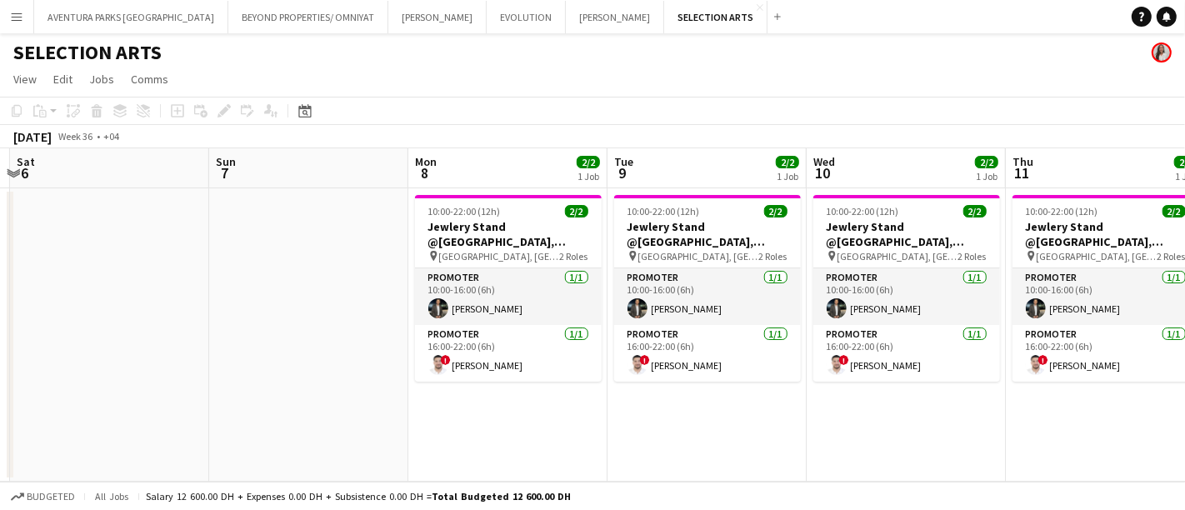
scroll to position [0, 623]
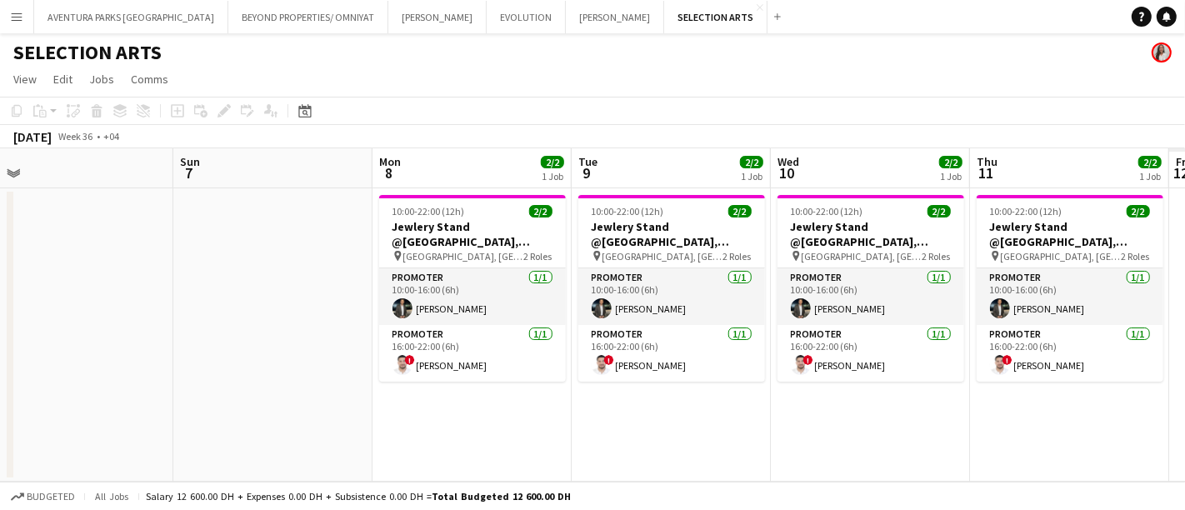
drag, startPoint x: 707, startPoint y: 339, endPoint x: 83, endPoint y: 343, distance: 623.5
click at [83, 343] on app-calendar-viewport "Wed 3 Thu 4 Fri 5 Sat 6 Sun 7 Mon 8 2/2 1 Job Tue 9 2/2 1 Job Wed 10 2/2 1 Job …" at bounding box center [592, 314] width 1185 height 333
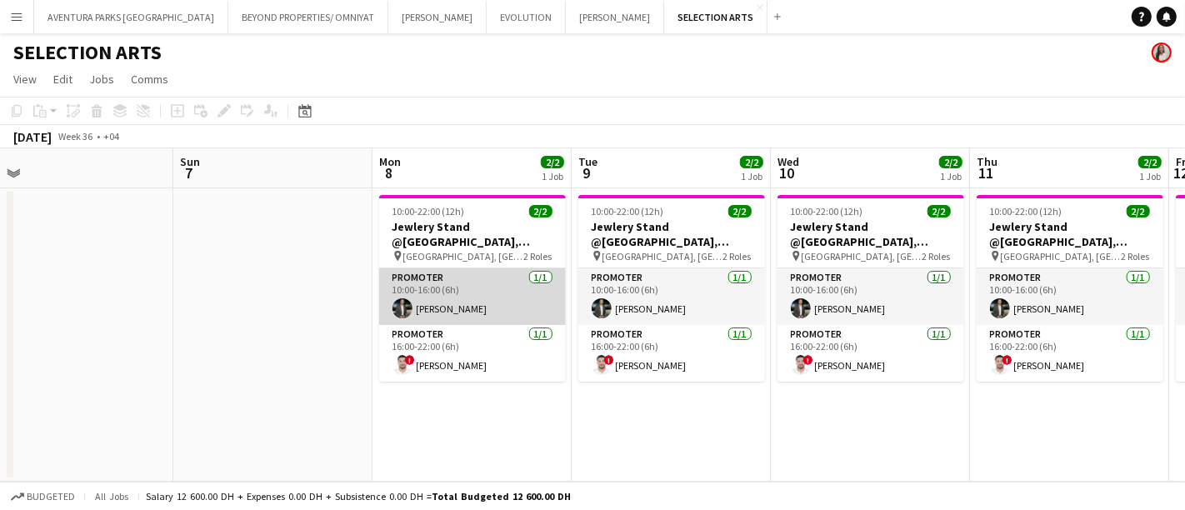
click at [449, 308] on app-card-role "Promoter [DATE] 10:00-16:00 (6h) [PERSON_NAME]" at bounding box center [472, 296] width 187 height 57
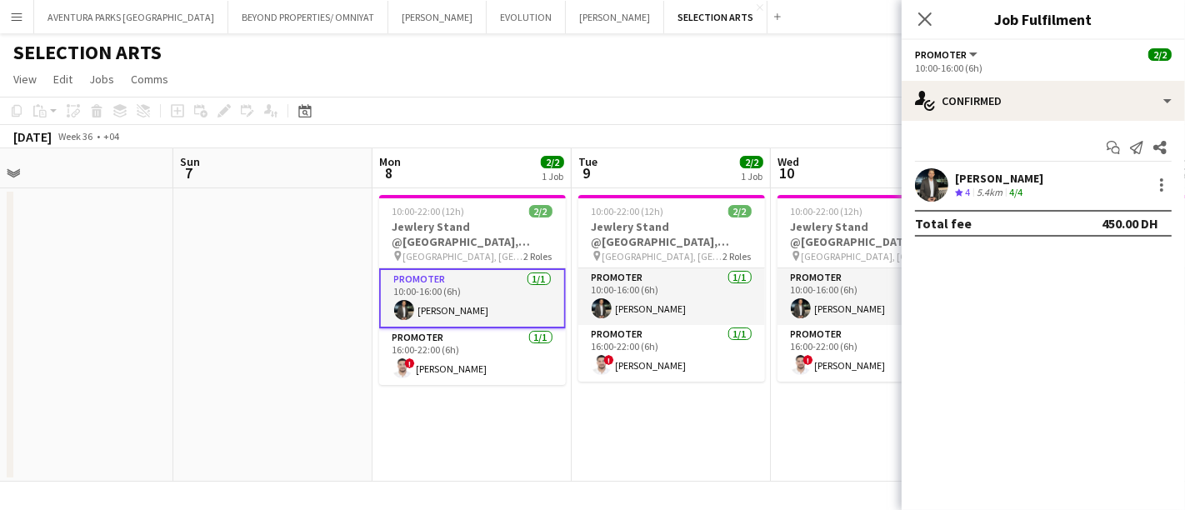
click at [919, 184] on app-user-avatar at bounding box center [931, 184] width 33 height 33
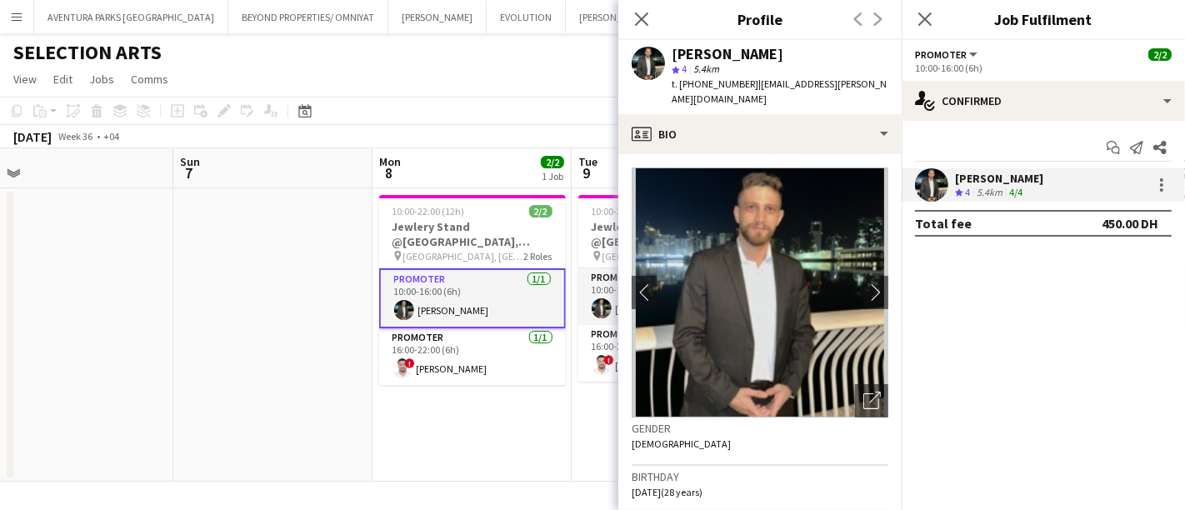
click at [995, 327] on mat-expansion-panel "check Confirmed Start chat Send notification Share [PERSON_NAME] Crew rating 4 …" at bounding box center [1043, 315] width 283 height 389
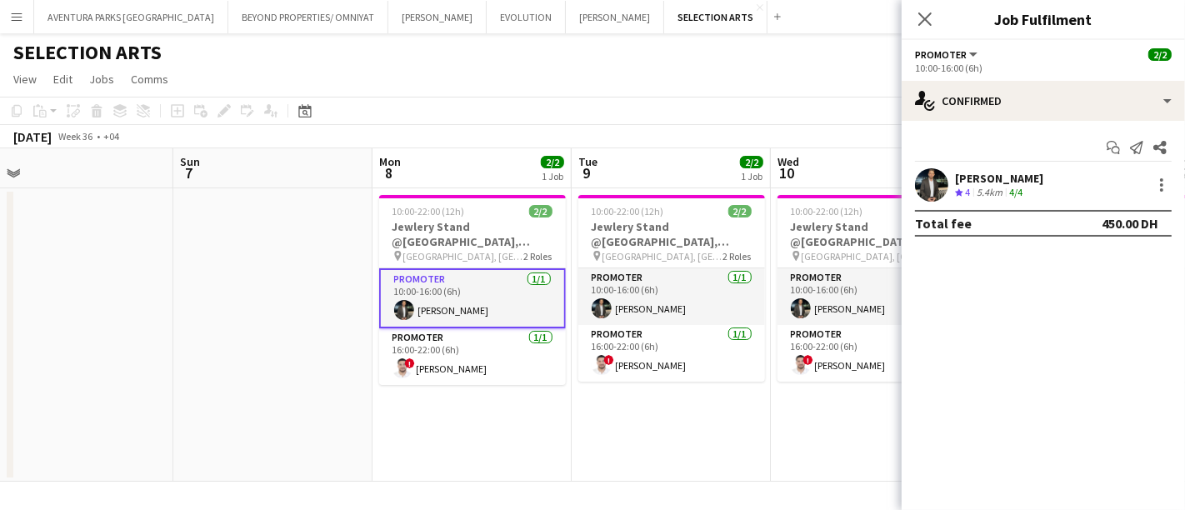
click at [934, 181] on app-user-avatar at bounding box center [931, 184] width 33 height 33
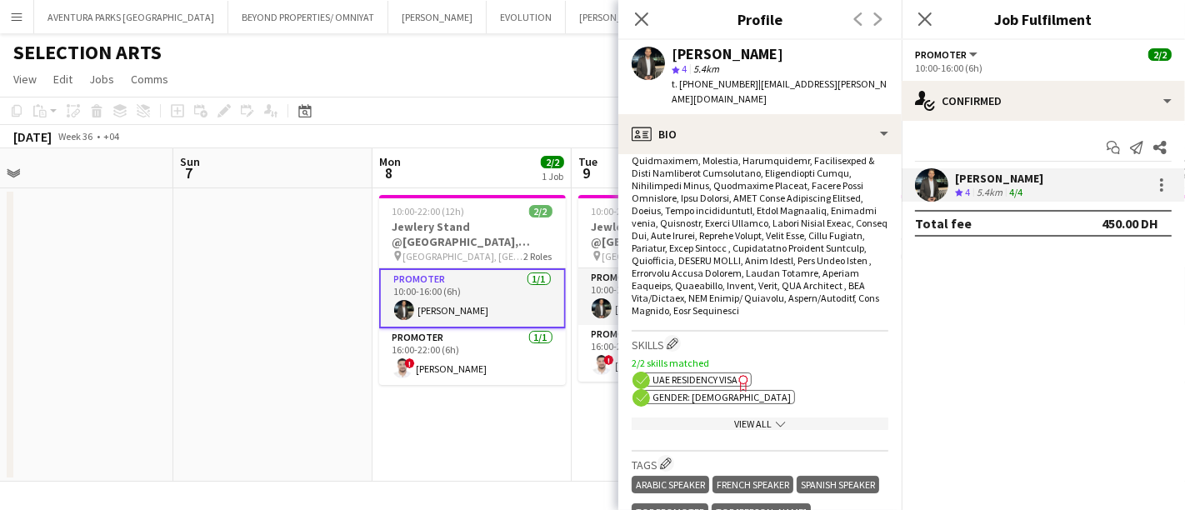
scroll to position [926, 0]
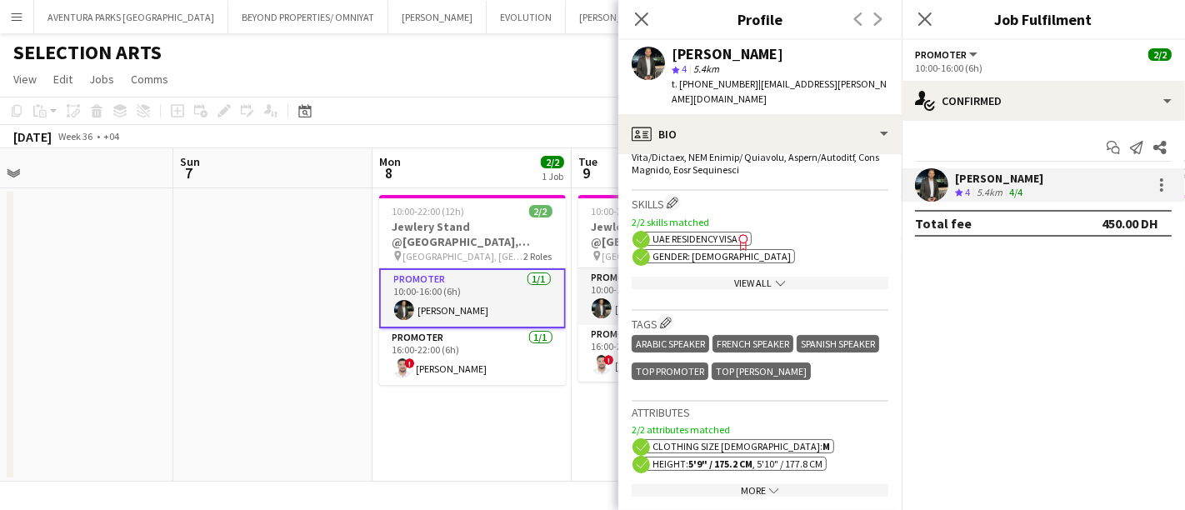
click at [762, 277] on div "View All chevron-down" at bounding box center [760, 283] width 257 height 13
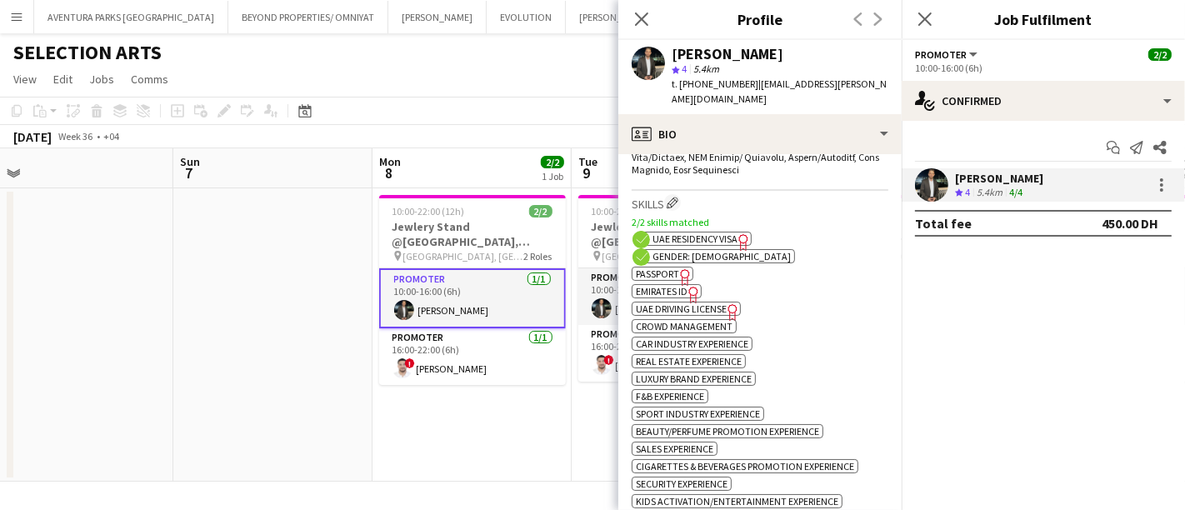
click at [671, 285] on span "Emirates ID" at bounding box center [662, 291] width 52 height 13
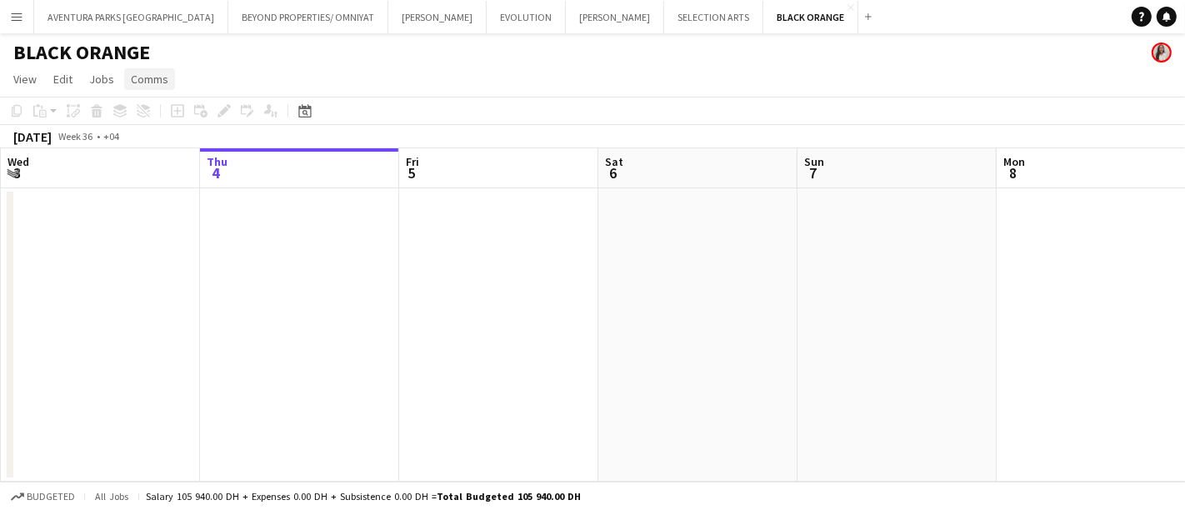
click at [153, 81] on span "Comms" at bounding box center [150, 79] width 38 height 15
click at [238, 57] on div "BLACK ORANGE" at bounding box center [592, 49] width 1185 height 32
